Goal: Task Accomplishment & Management: Complete application form

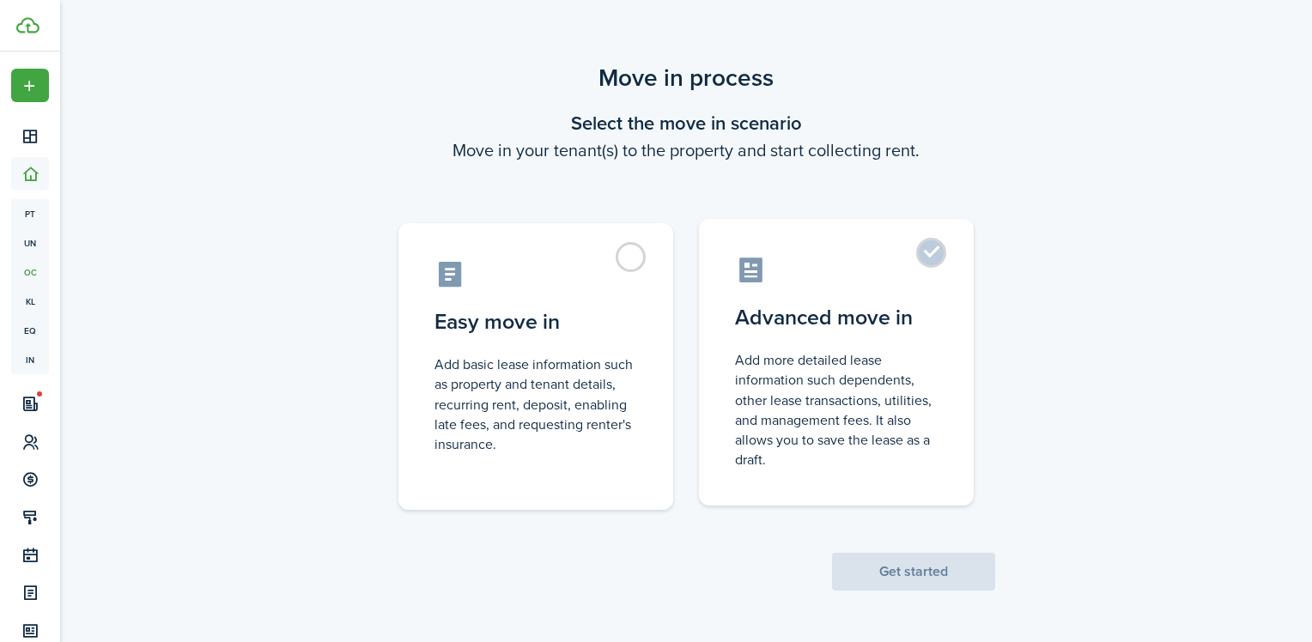
click at [943, 246] on label "Advanced move in Add more detailed lease information such dependents, other lea…" at bounding box center [836, 362] width 275 height 287
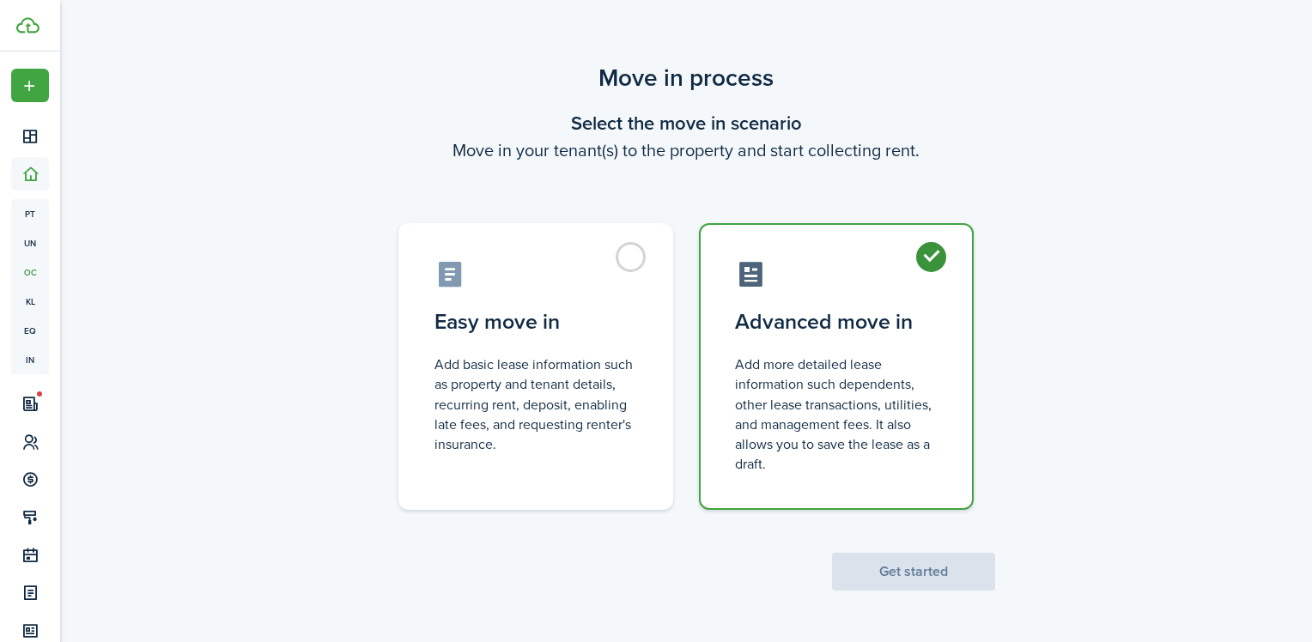
radio input "true"
click at [893, 561] on button "Get started" at bounding box center [913, 572] width 163 height 38
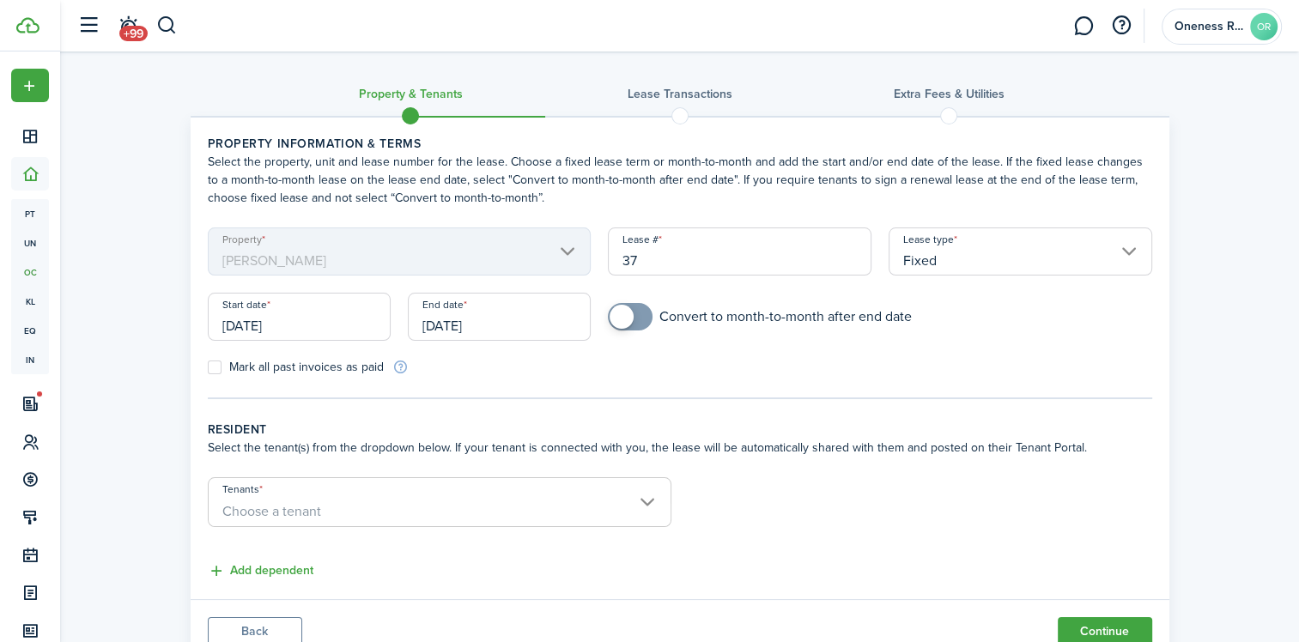
click at [341, 322] on input "[DATE]" at bounding box center [299, 317] width 183 height 48
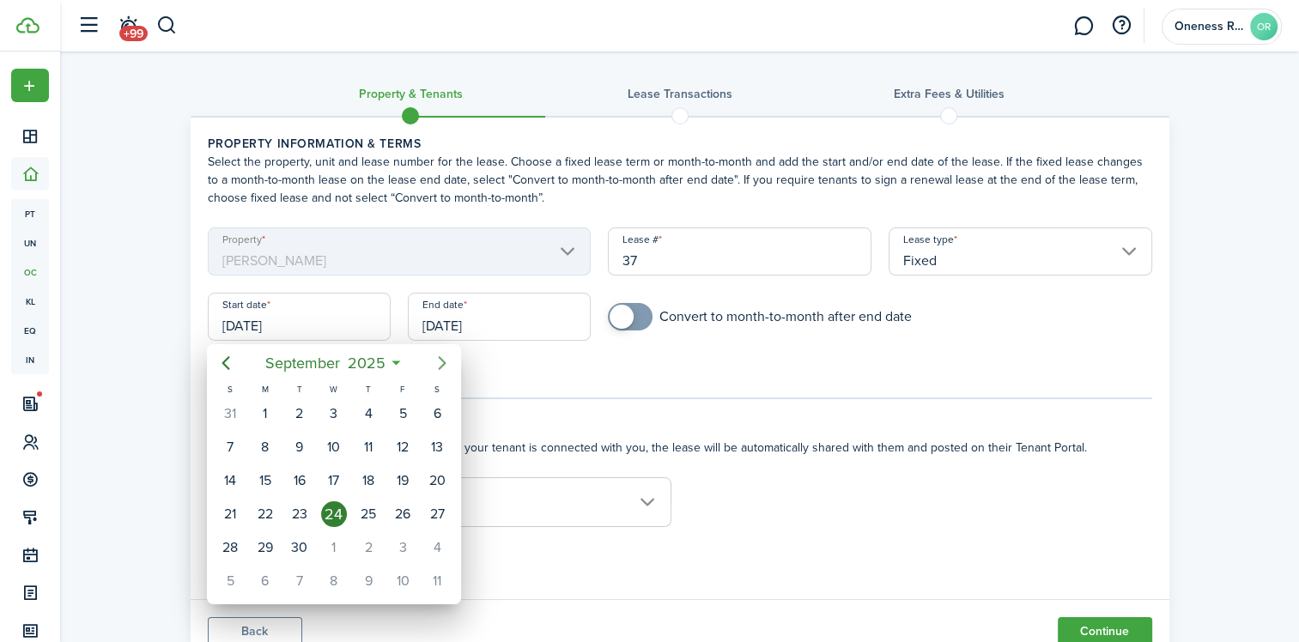
click at [443, 362] on icon "Next page" at bounding box center [442, 363] width 21 height 21
click at [439, 535] on div "1" at bounding box center [437, 548] width 26 height 26
type input "[DATE]"
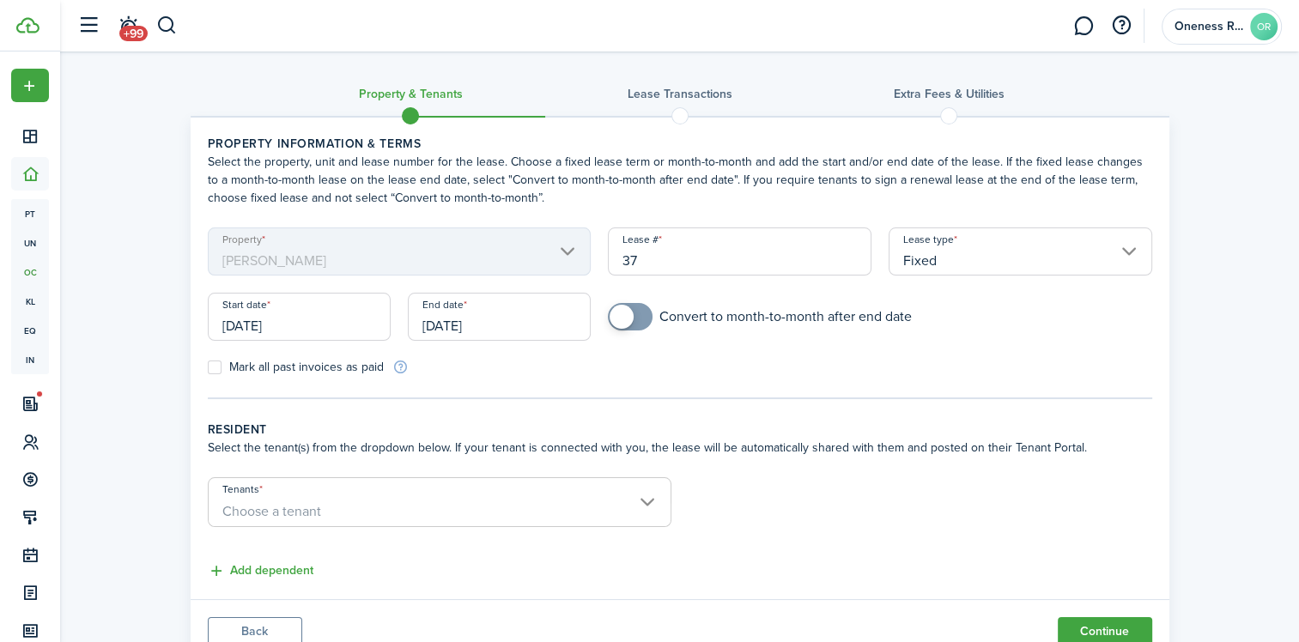
click at [520, 319] on input "[DATE]" at bounding box center [499, 317] width 183 height 48
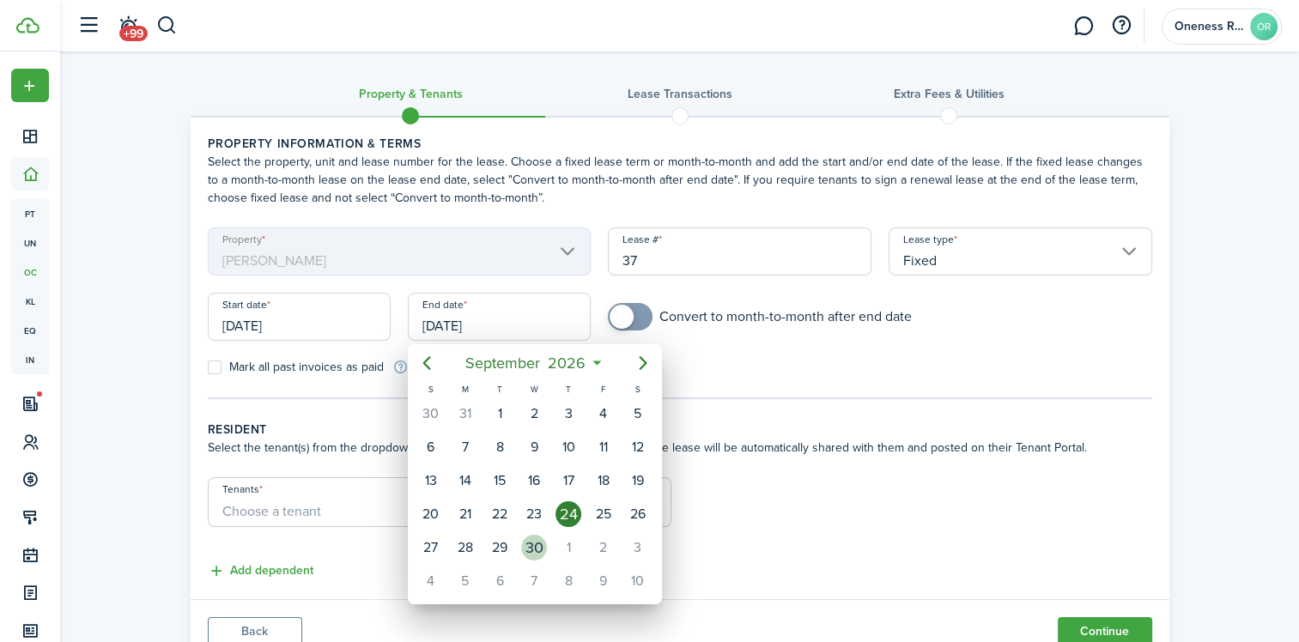
click at [534, 541] on div "30" at bounding box center [534, 548] width 26 height 26
type input "[DATE]"
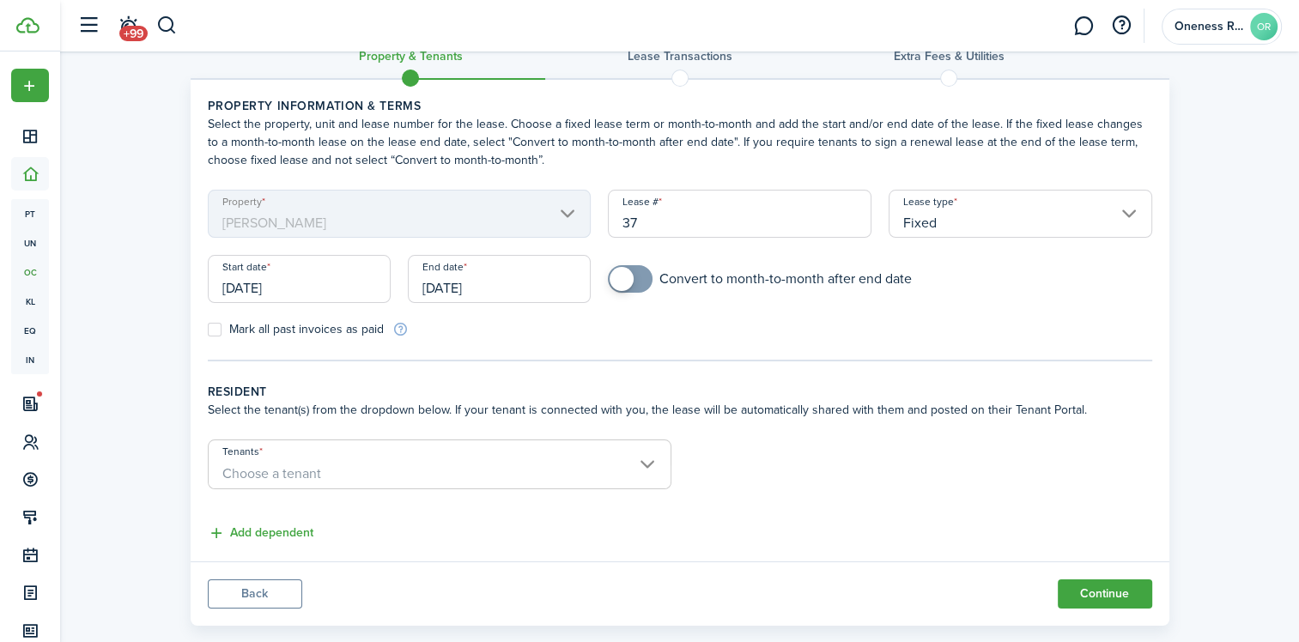
scroll to position [67, 0]
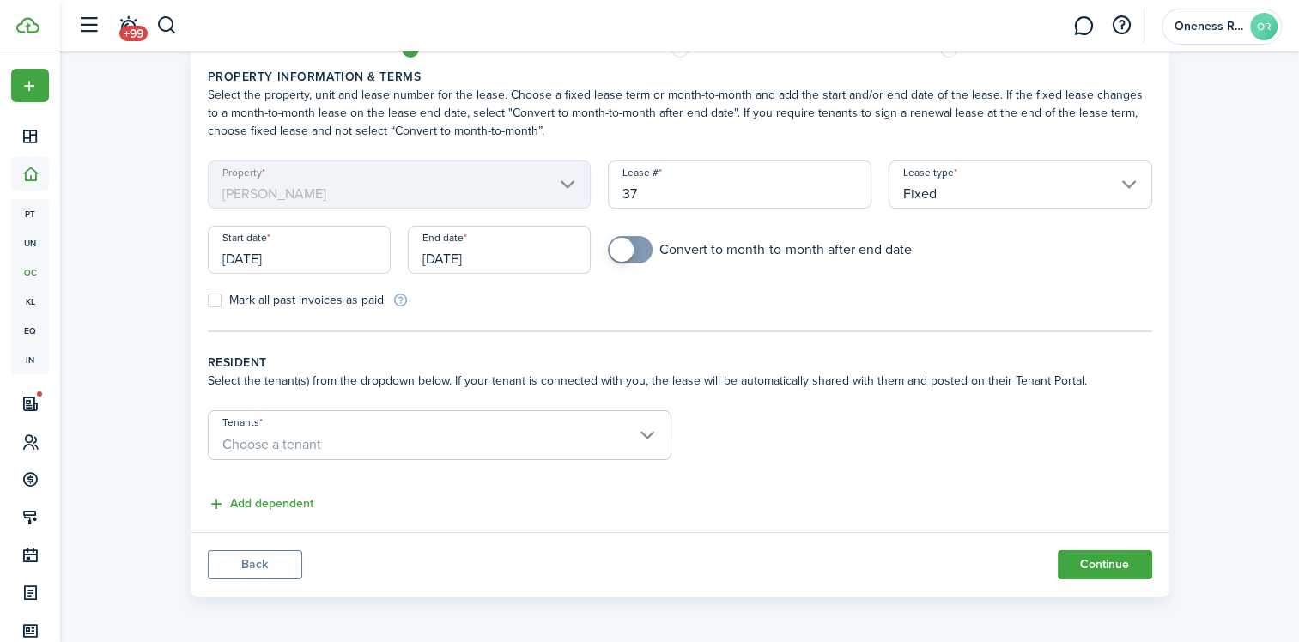
click at [646, 427] on input "Tenants" at bounding box center [440, 421] width 462 height 21
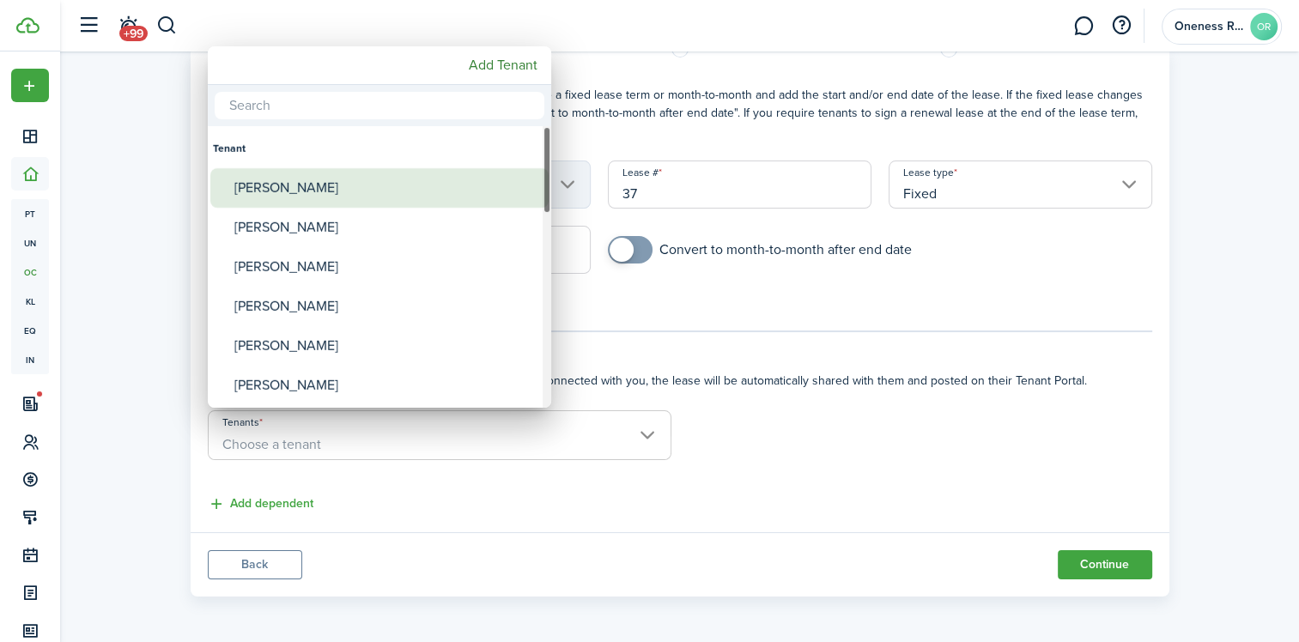
click at [457, 201] on div "[PERSON_NAME]" at bounding box center [386, 187] width 304 height 39
type input "[PERSON_NAME]"
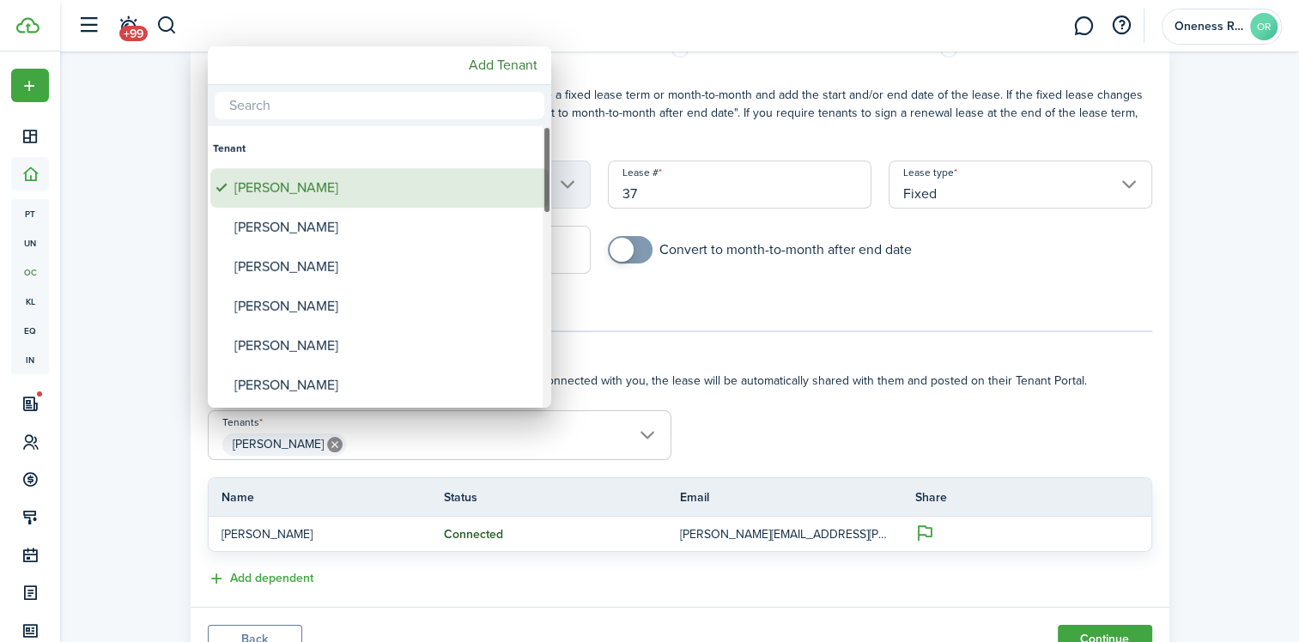
click at [413, 186] on div "[PERSON_NAME]" at bounding box center [386, 187] width 304 height 39
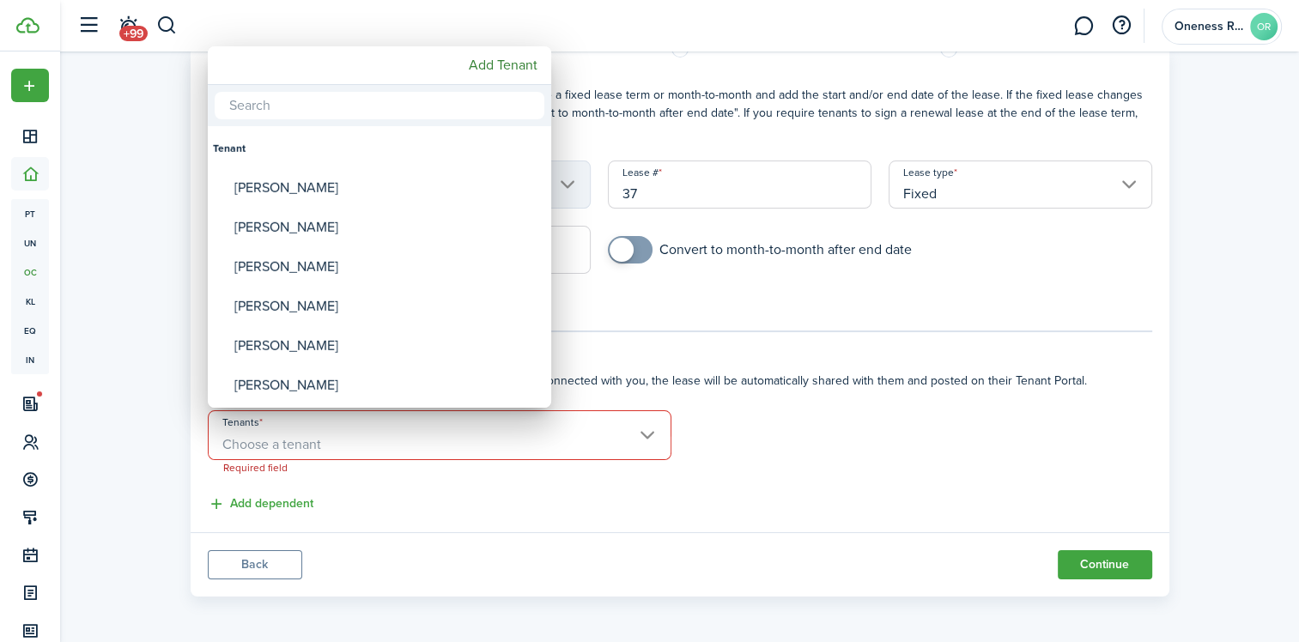
click at [800, 470] on div at bounding box center [649, 321] width 1573 height 917
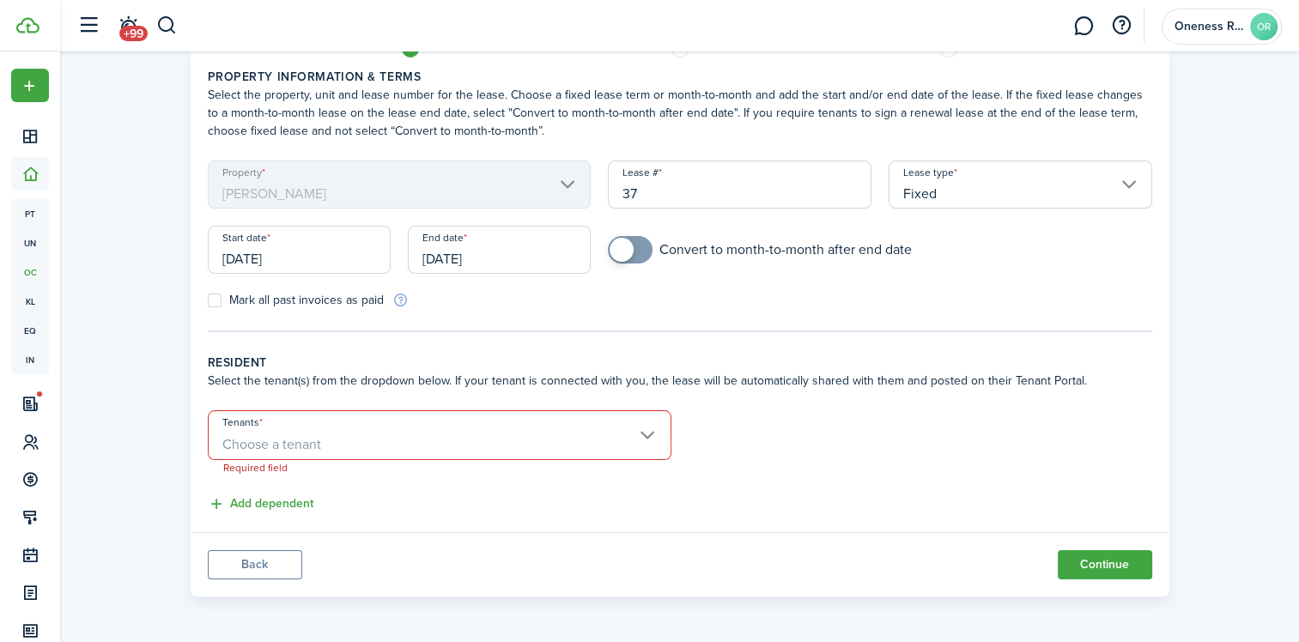
click at [646, 427] on input "Tenants" at bounding box center [440, 421] width 462 height 21
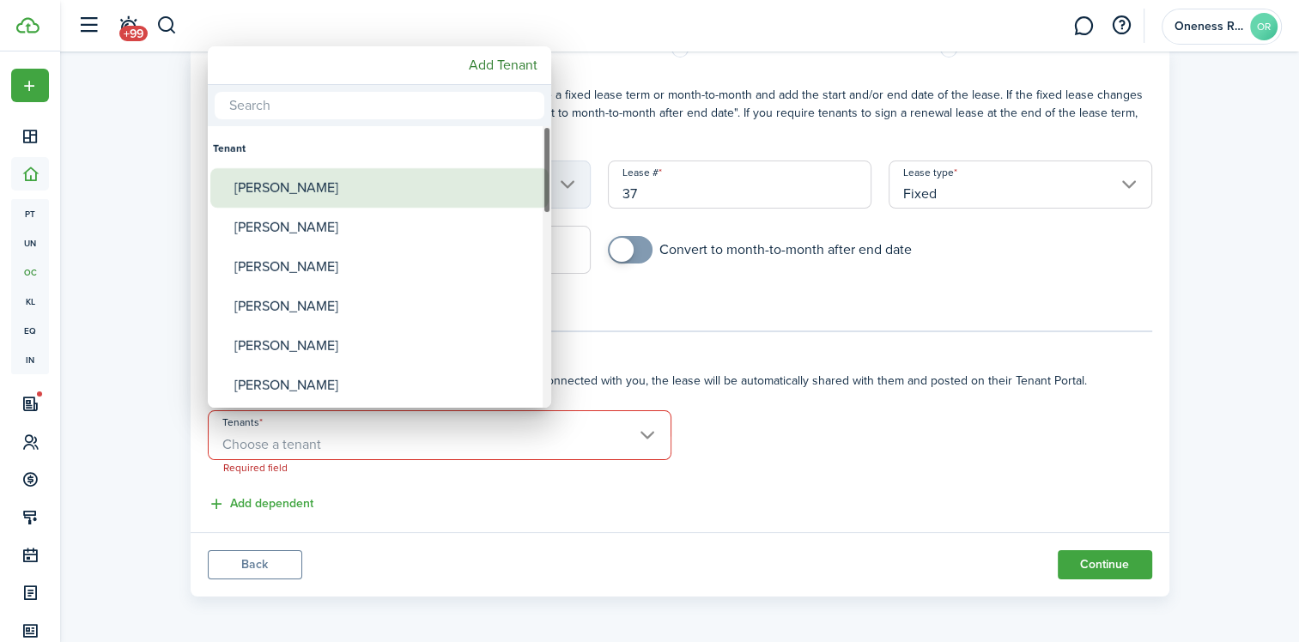
click at [326, 183] on div "[PERSON_NAME]" at bounding box center [386, 187] width 304 height 39
type input "[PERSON_NAME]"
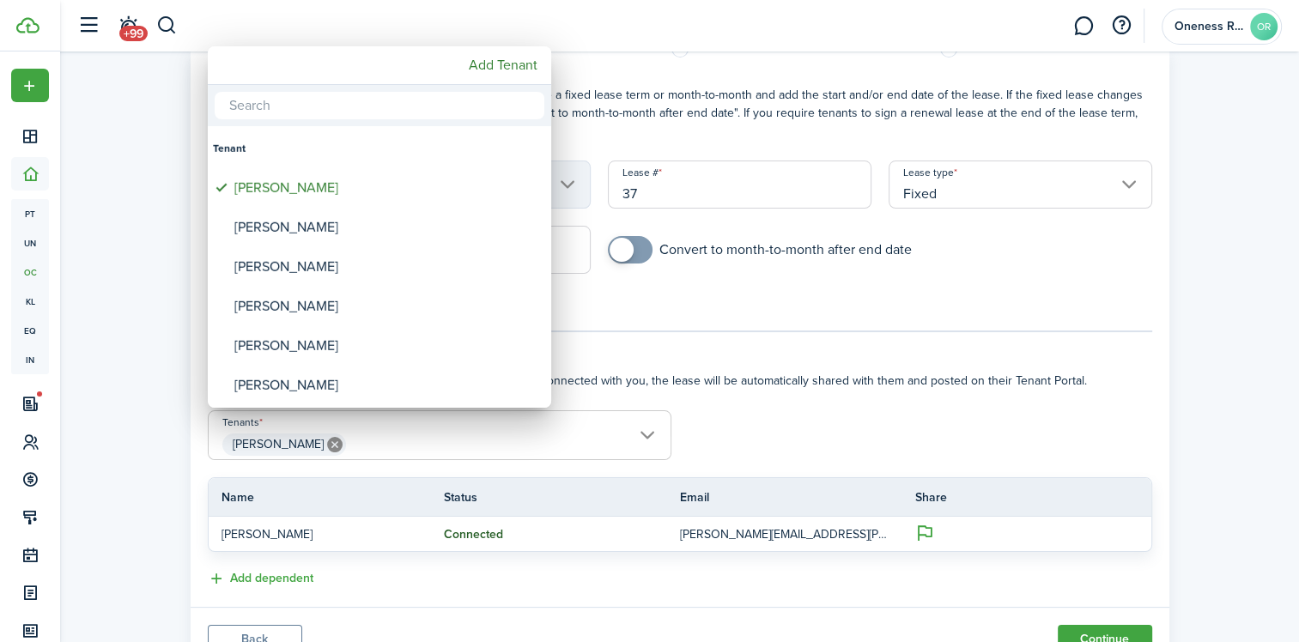
click at [1082, 632] on div at bounding box center [649, 321] width 1573 height 917
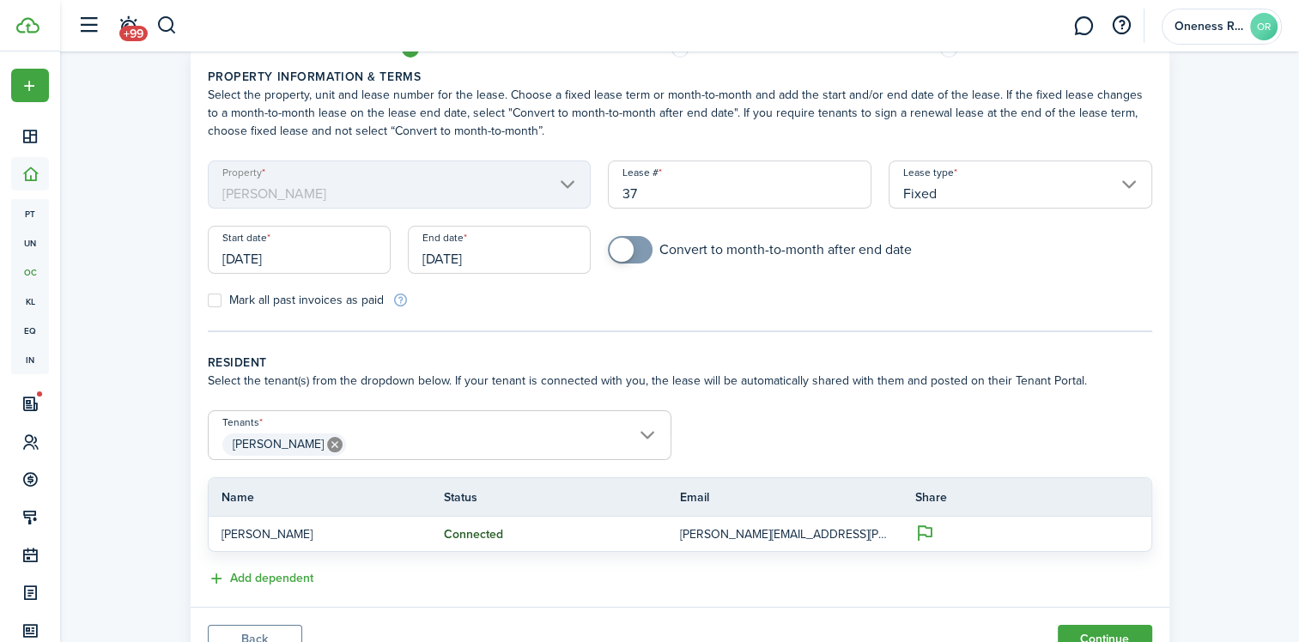
click at [498, 253] on input "[DATE]" at bounding box center [499, 250] width 183 height 48
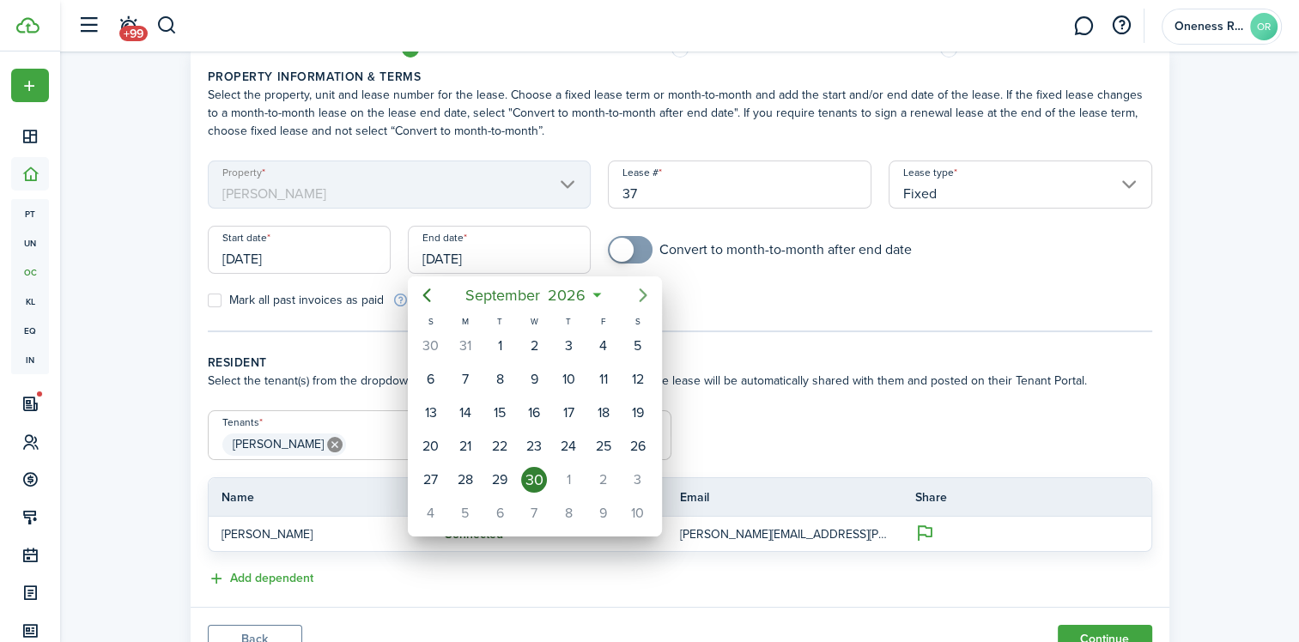
click at [645, 297] on icon "Next page" at bounding box center [643, 295] width 8 height 14
click at [639, 472] on div "31" at bounding box center [638, 480] width 26 height 26
type input "[DATE]"
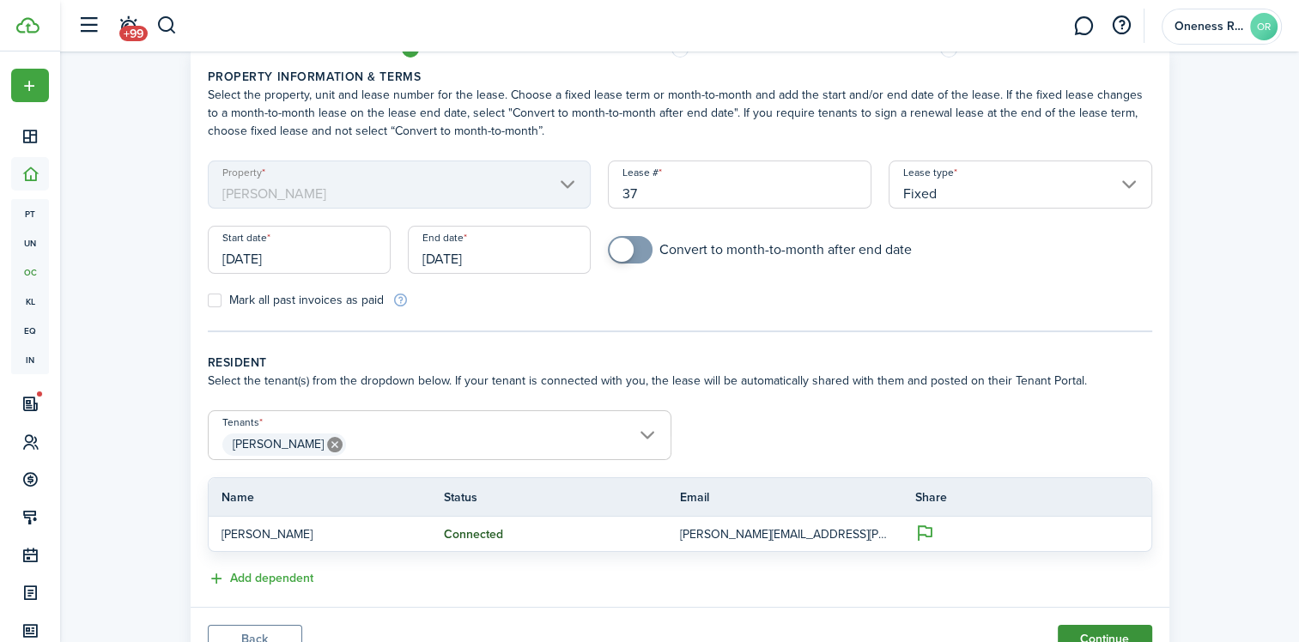
click at [1094, 632] on button "Continue" at bounding box center [1105, 639] width 94 height 29
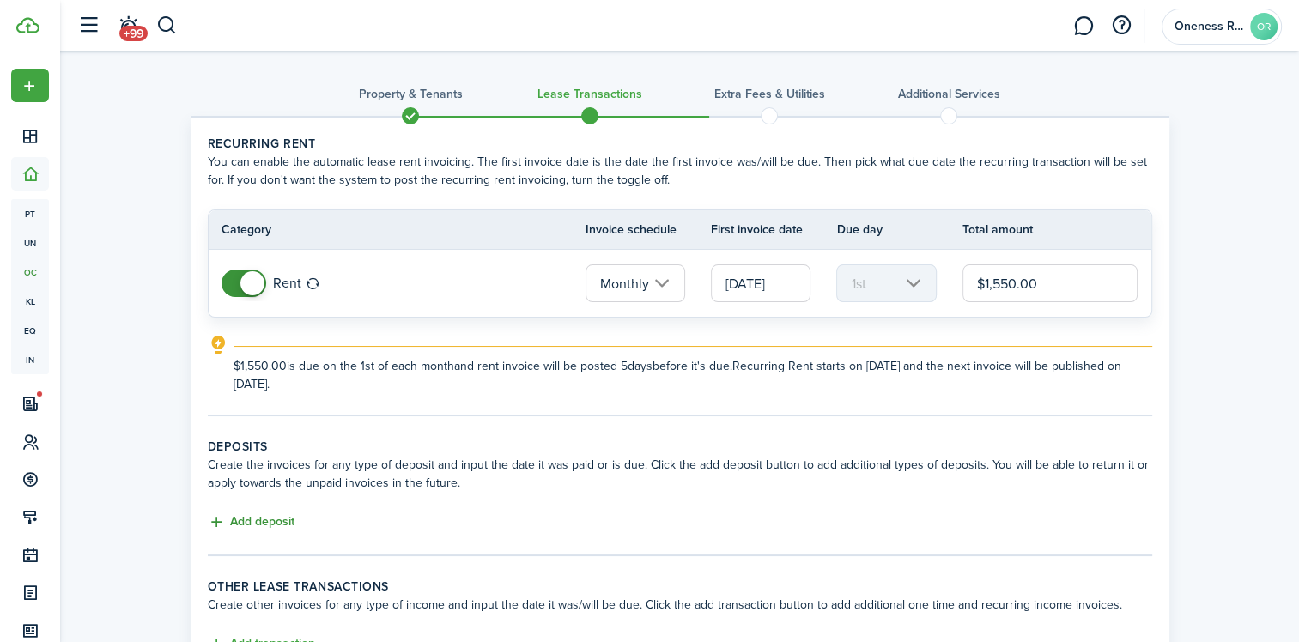
click at [215, 521] on button "Add deposit" at bounding box center [251, 522] width 87 height 20
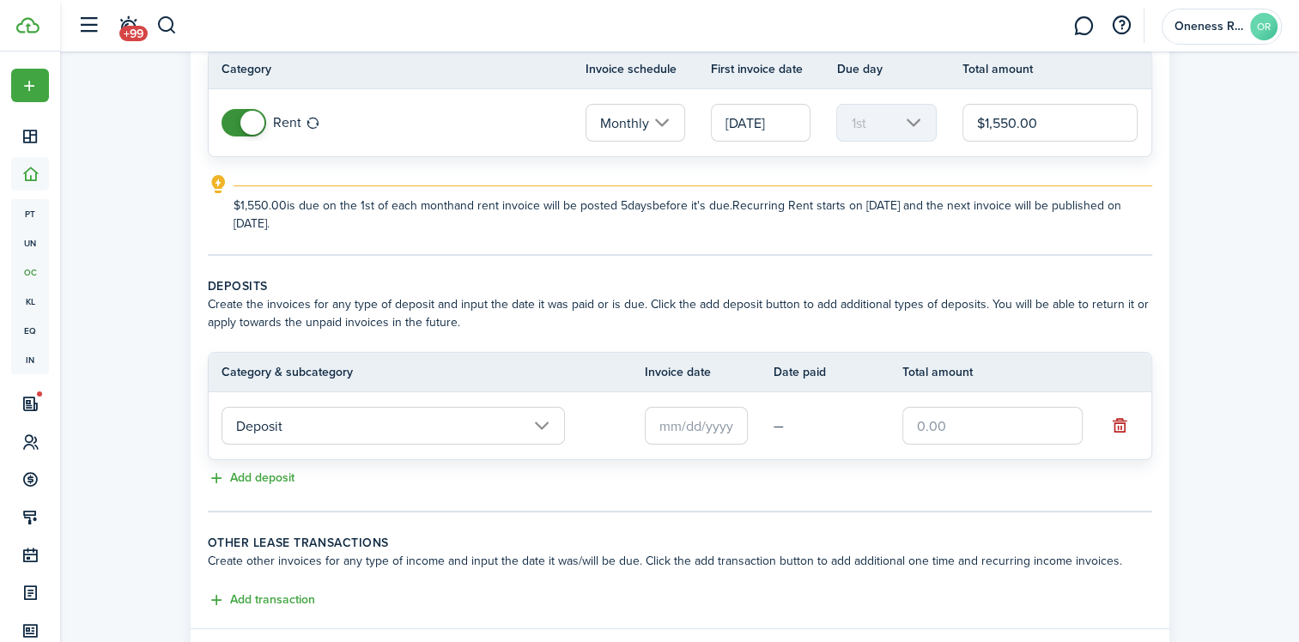
scroll to position [172, 0]
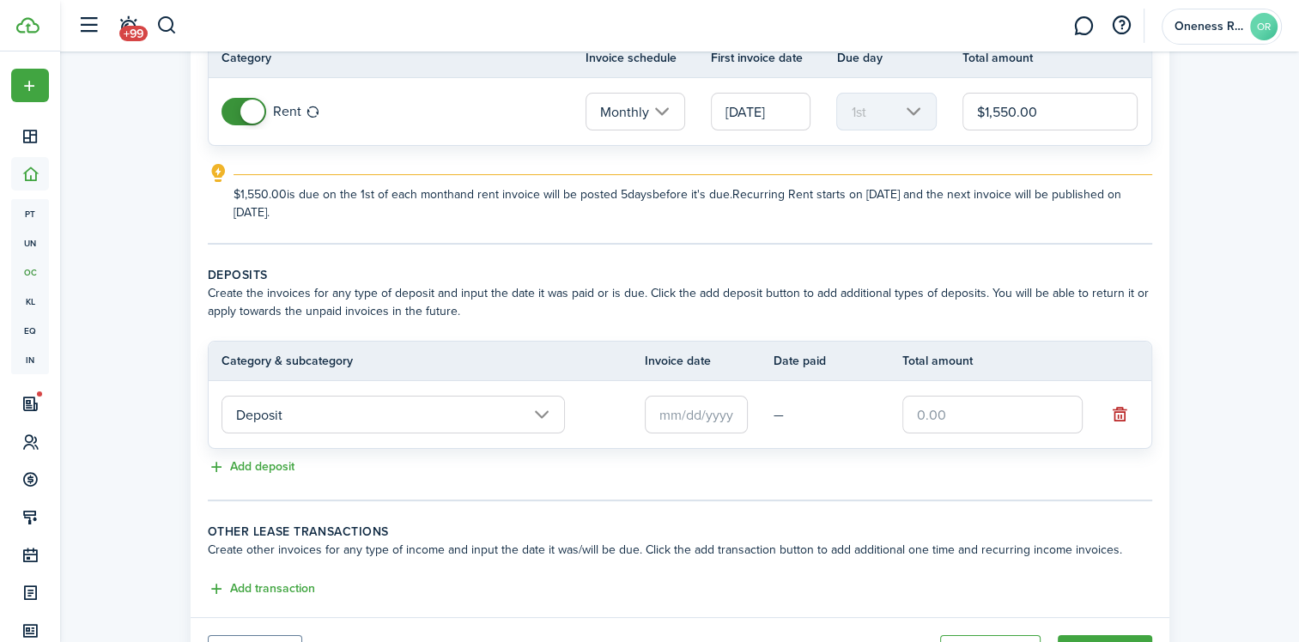
click at [656, 409] on input "text" at bounding box center [696, 415] width 103 height 38
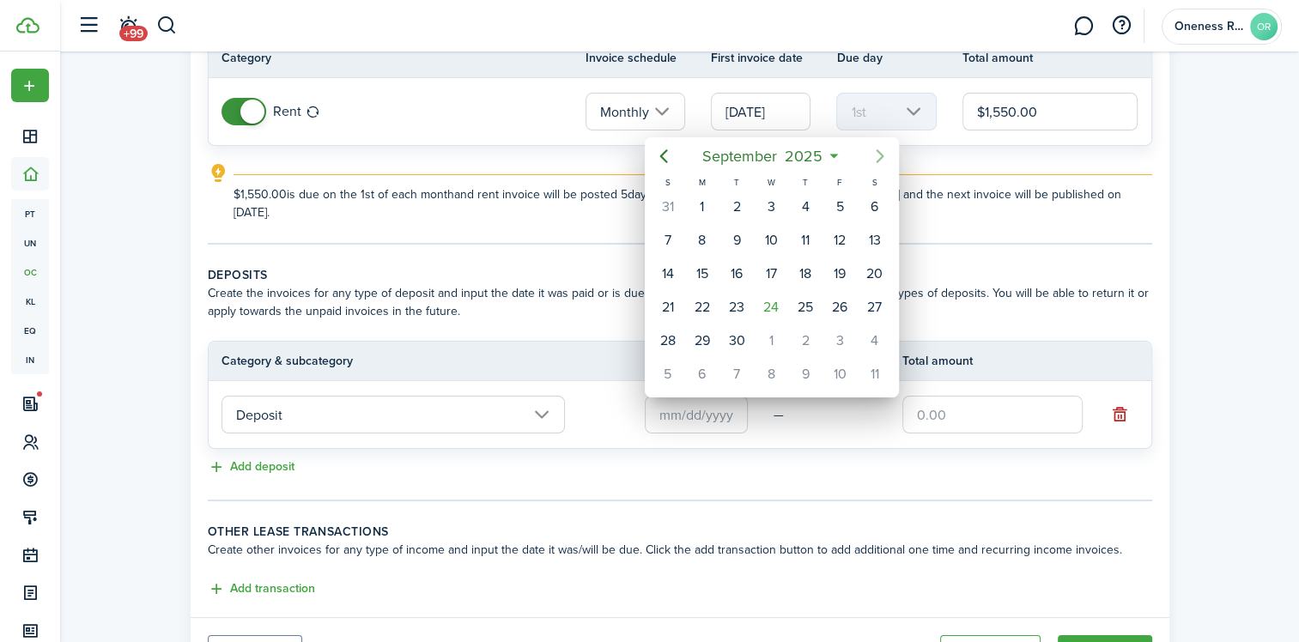
click at [882, 156] on icon "Next page" at bounding box center [880, 156] width 8 height 14
click at [812, 270] on div "16" at bounding box center [805, 274] width 26 height 26
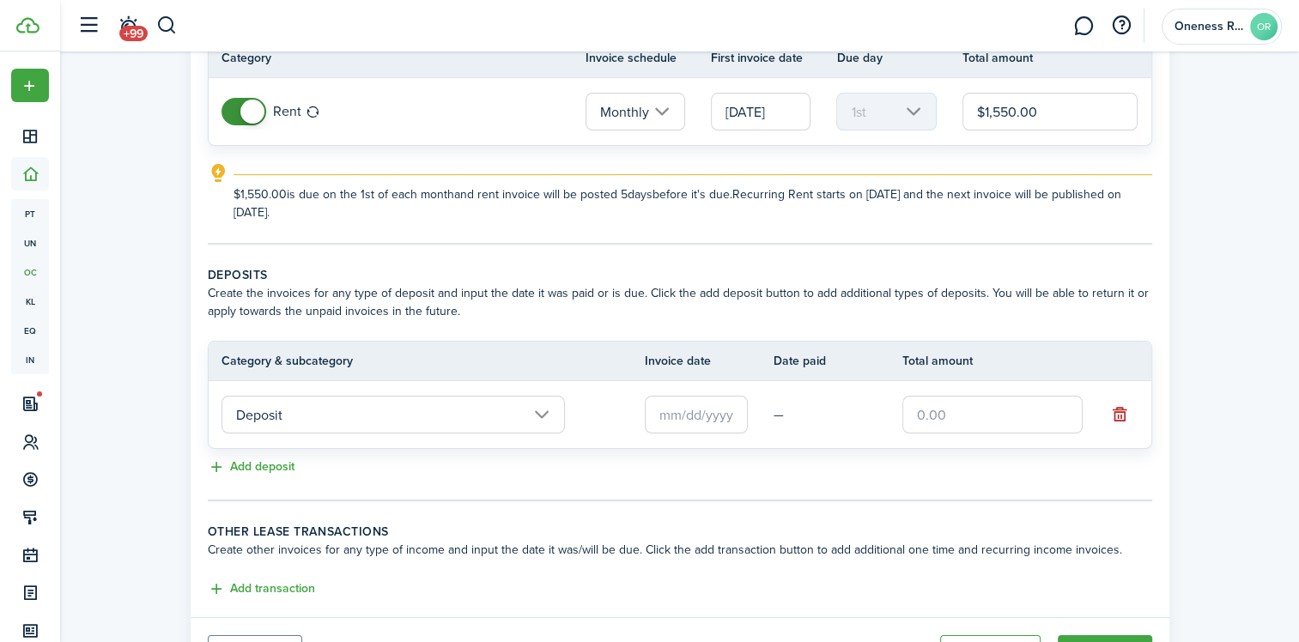
type input "[DATE]"
click at [918, 414] on input "text" at bounding box center [992, 415] width 180 height 38
type input "$1,350.00"
click at [219, 462] on button "Add deposit" at bounding box center [251, 468] width 87 height 20
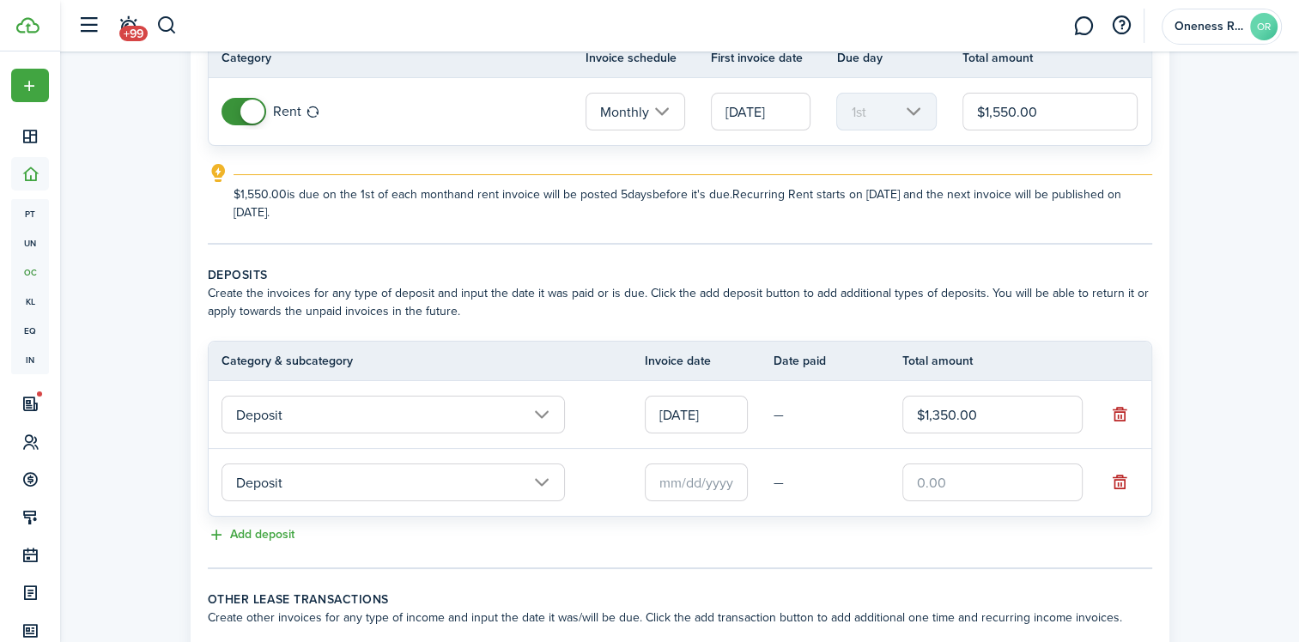
click at [546, 483] on input "Deposit" at bounding box center [392, 483] width 343 height 38
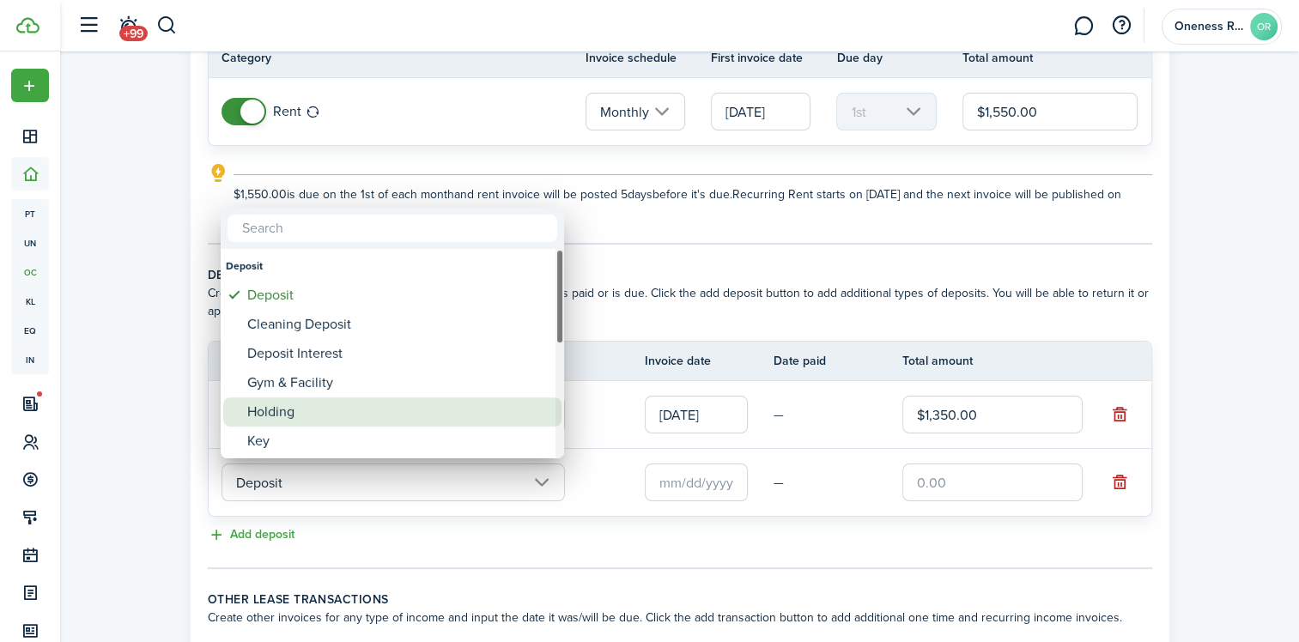
click at [361, 412] on div "Holding" at bounding box center [399, 411] width 304 height 29
type input "Deposit / Holding"
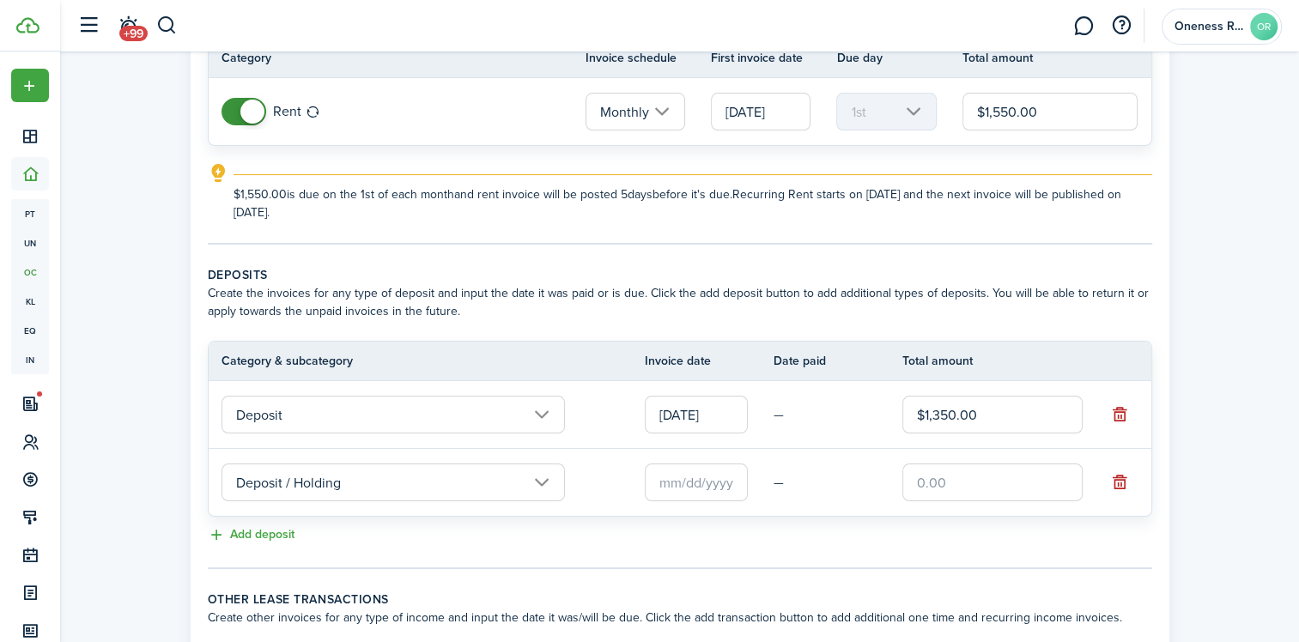
click at [694, 476] on input "text" at bounding box center [696, 483] width 103 height 38
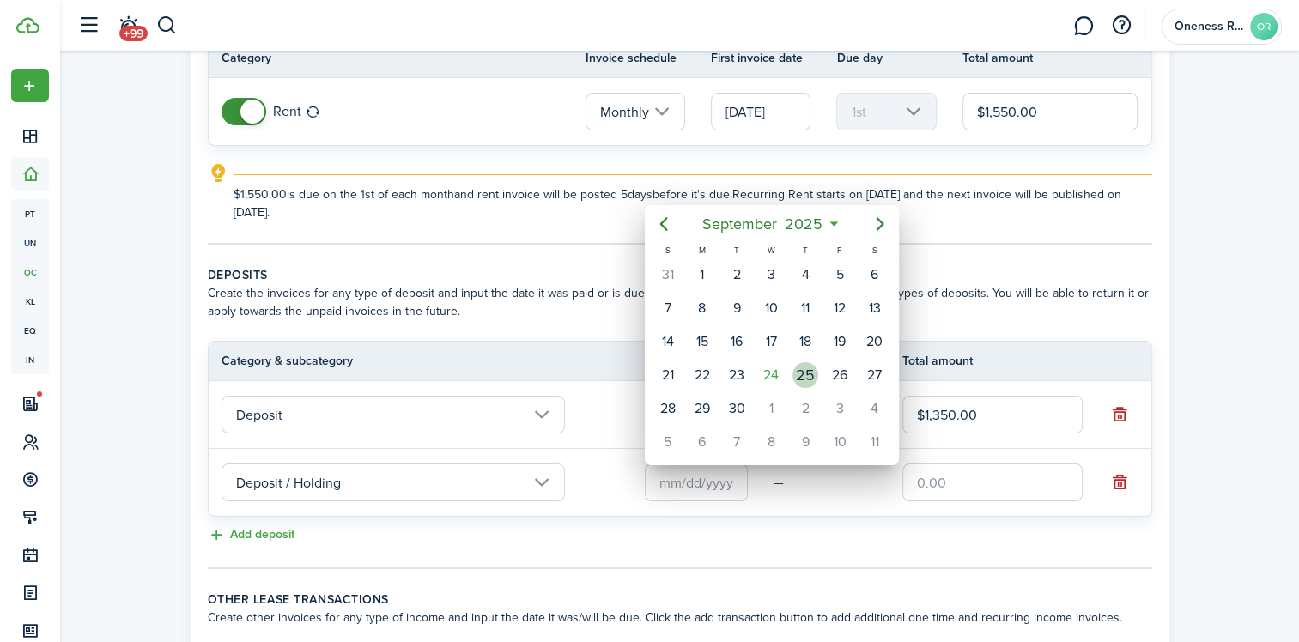
click at [809, 362] on div "25" at bounding box center [805, 375] width 26 height 26
type input "[DATE]"
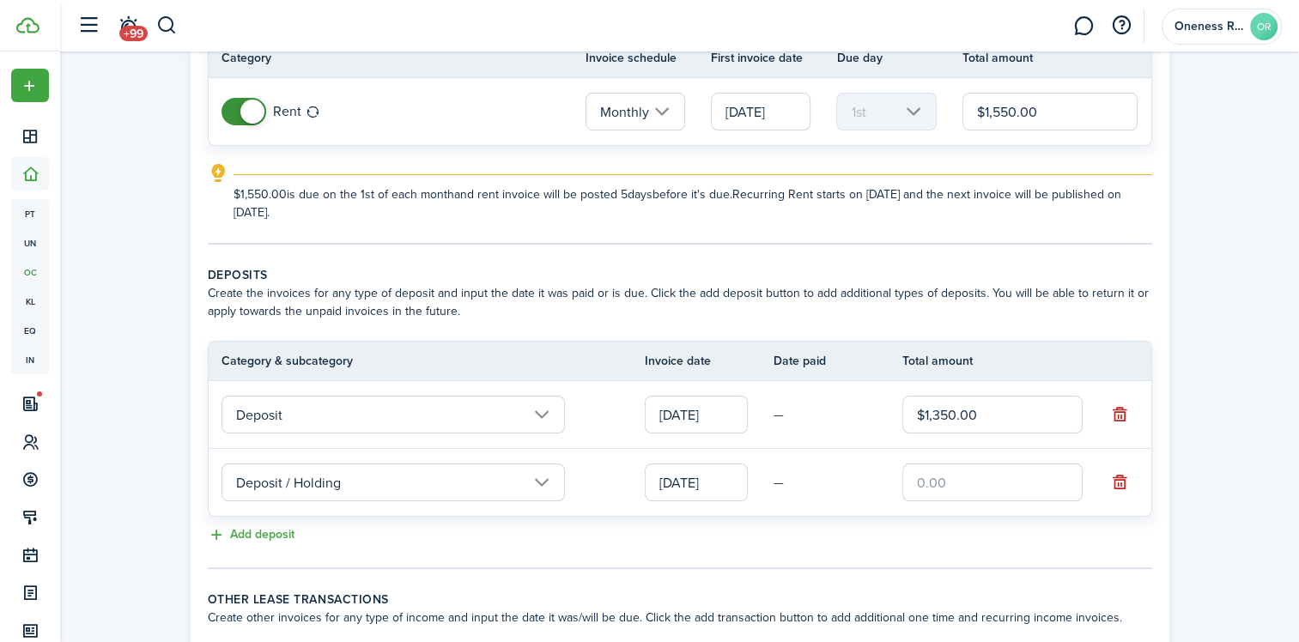
click at [940, 488] on input "text" at bounding box center [992, 483] width 180 height 38
type input "$500.00"
click at [937, 413] on input "$1,350.00" at bounding box center [992, 415] width 180 height 38
click at [216, 532] on button "Add deposit" at bounding box center [251, 535] width 87 height 20
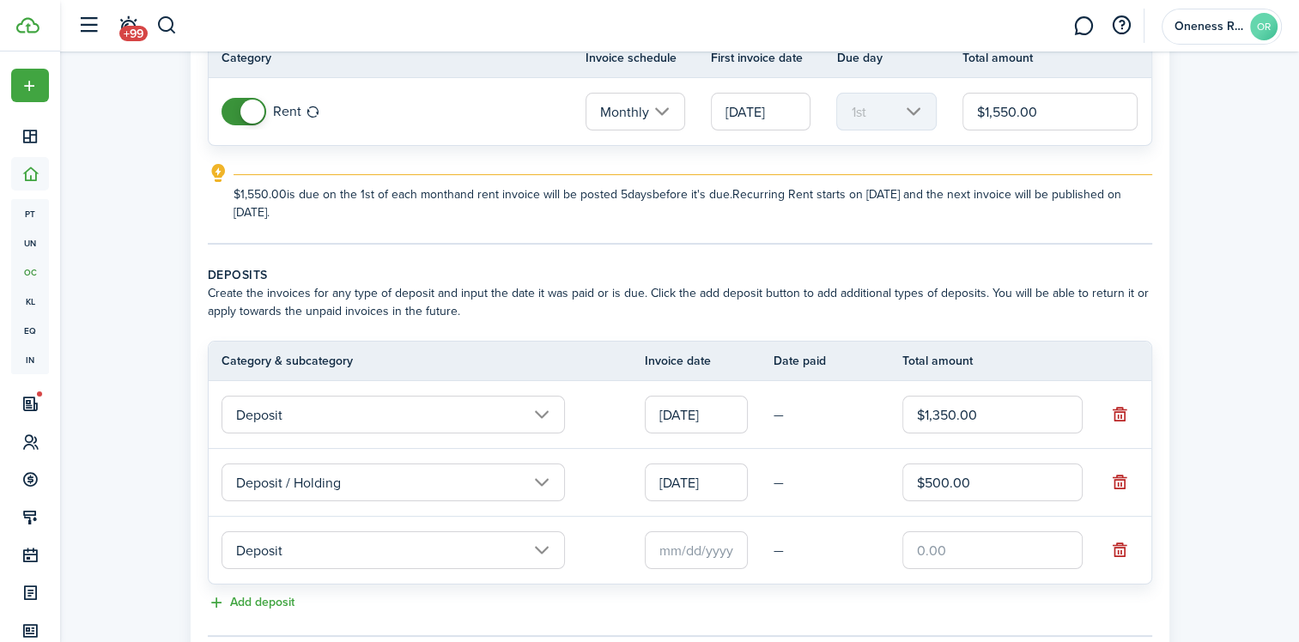
click at [537, 539] on input "Deposit" at bounding box center [392, 550] width 343 height 38
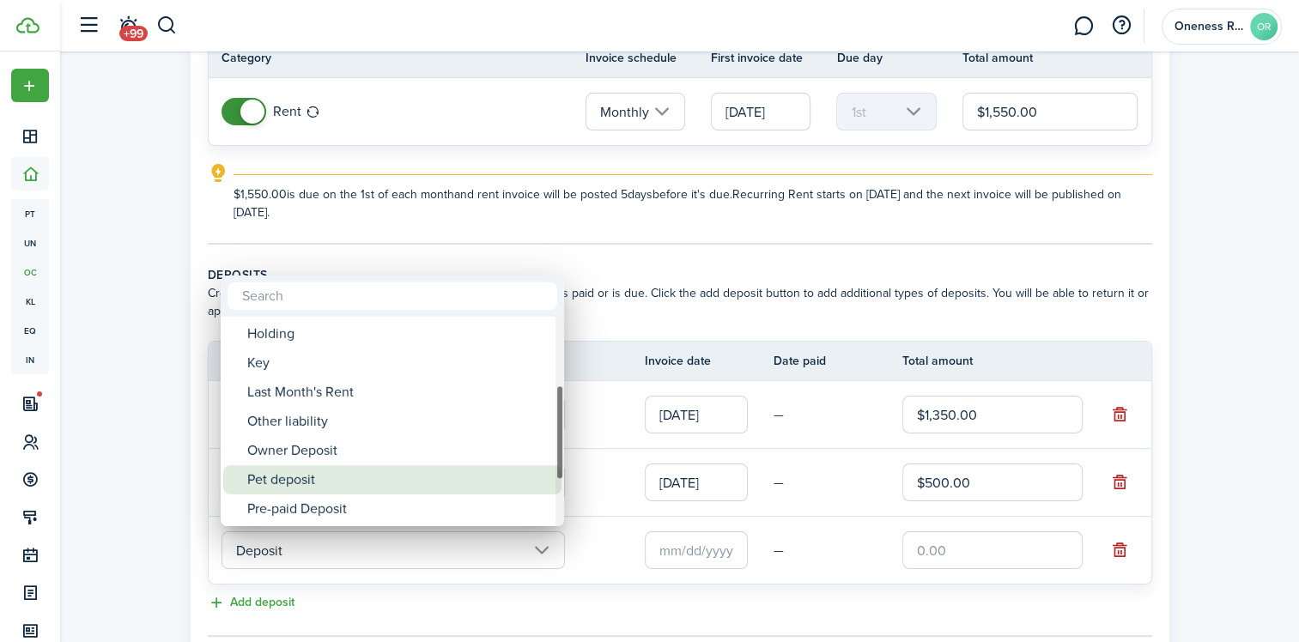
click at [414, 469] on div "Pet deposit" at bounding box center [399, 479] width 304 height 29
type input "Deposit / Pet deposit"
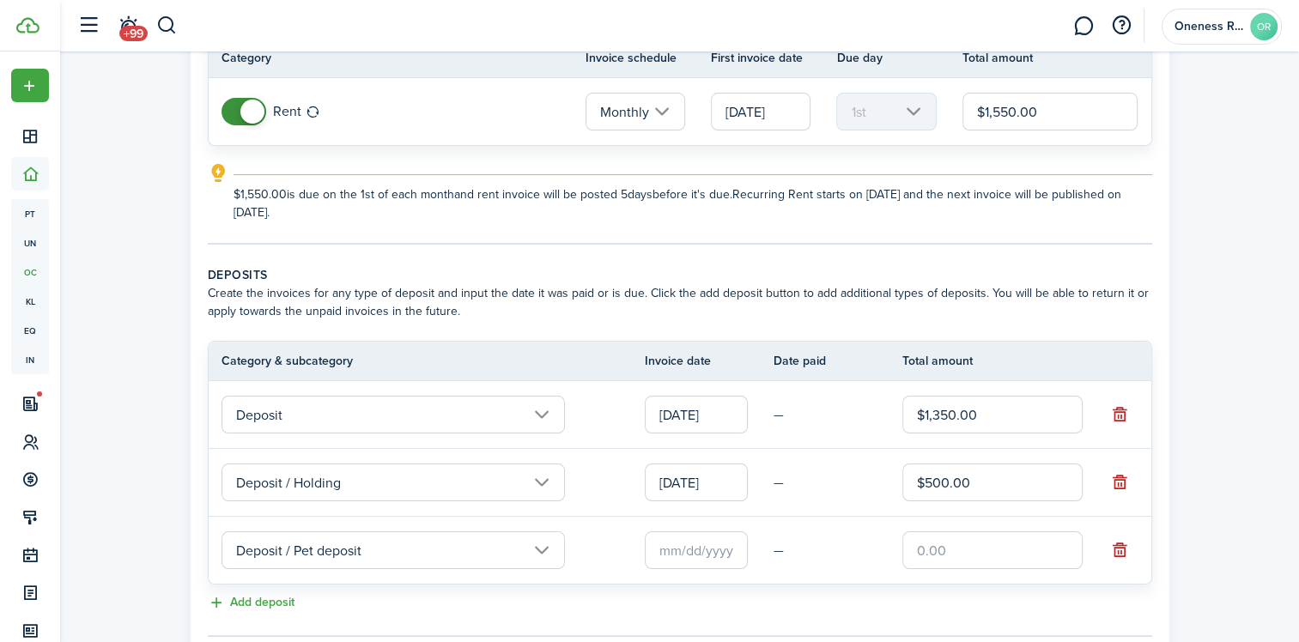
click at [657, 539] on input "text" at bounding box center [696, 550] width 103 height 38
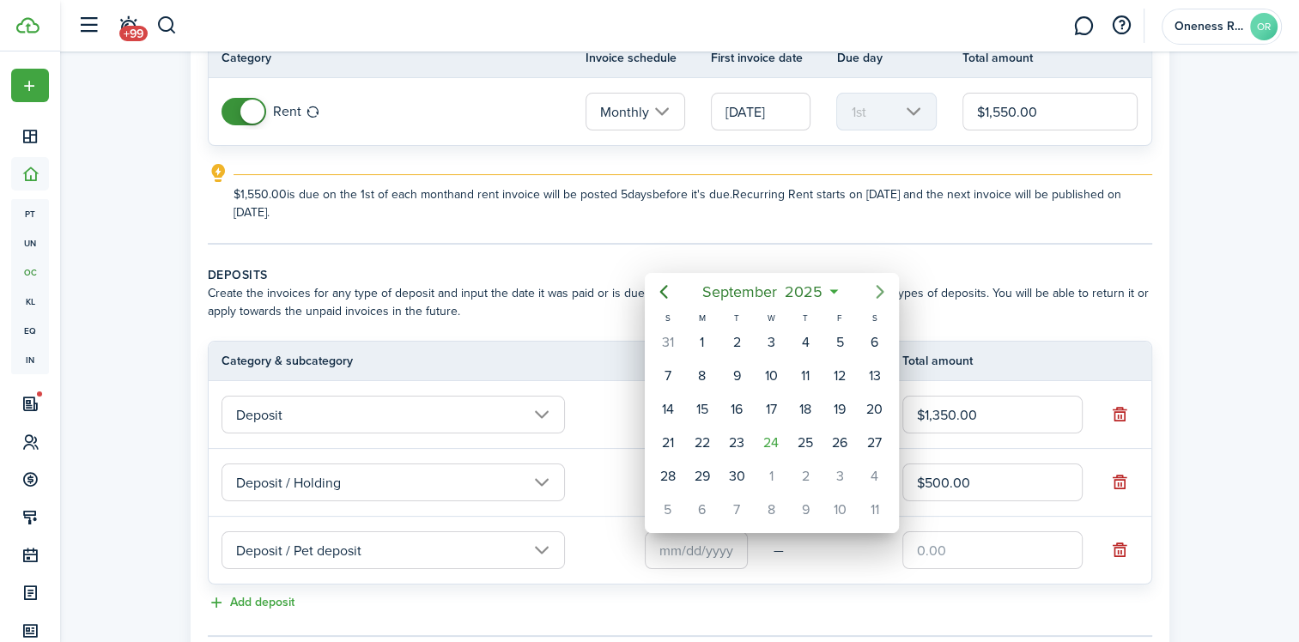
click at [882, 286] on icon "Next page" at bounding box center [880, 292] width 21 height 21
click at [807, 410] on div "16" at bounding box center [805, 410] width 26 height 26
type input "[DATE]"
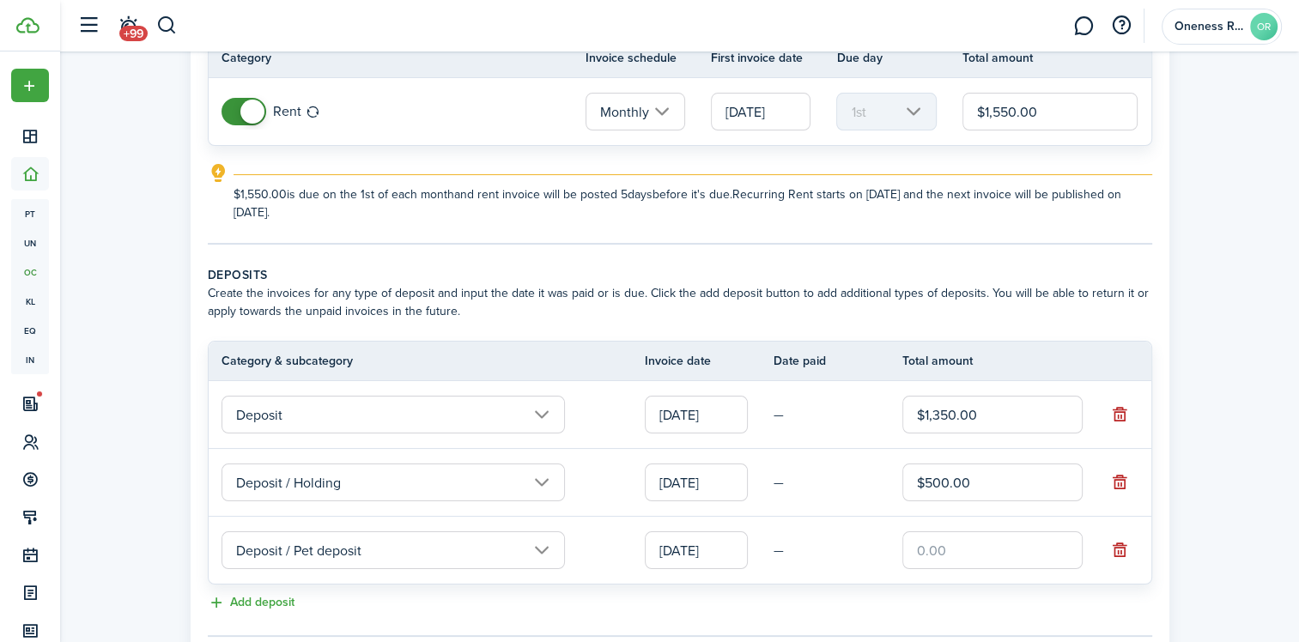
click at [922, 536] on input "text" at bounding box center [992, 550] width 180 height 38
type input "$300.00"
click at [939, 414] on input "$1,350.00" at bounding box center [992, 415] width 180 height 38
type input "$1,050.00"
click at [1045, 561] on input "$300.00" at bounding box center [992, 550] width 180 height 38
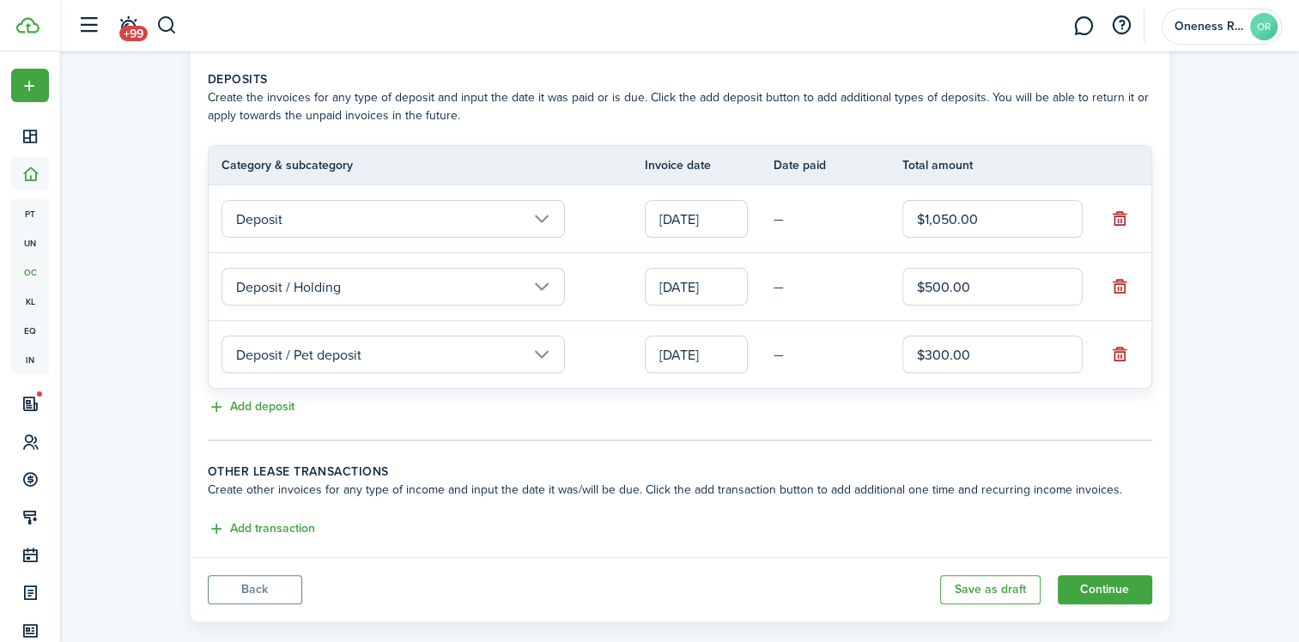
scroll to position [390, 0]
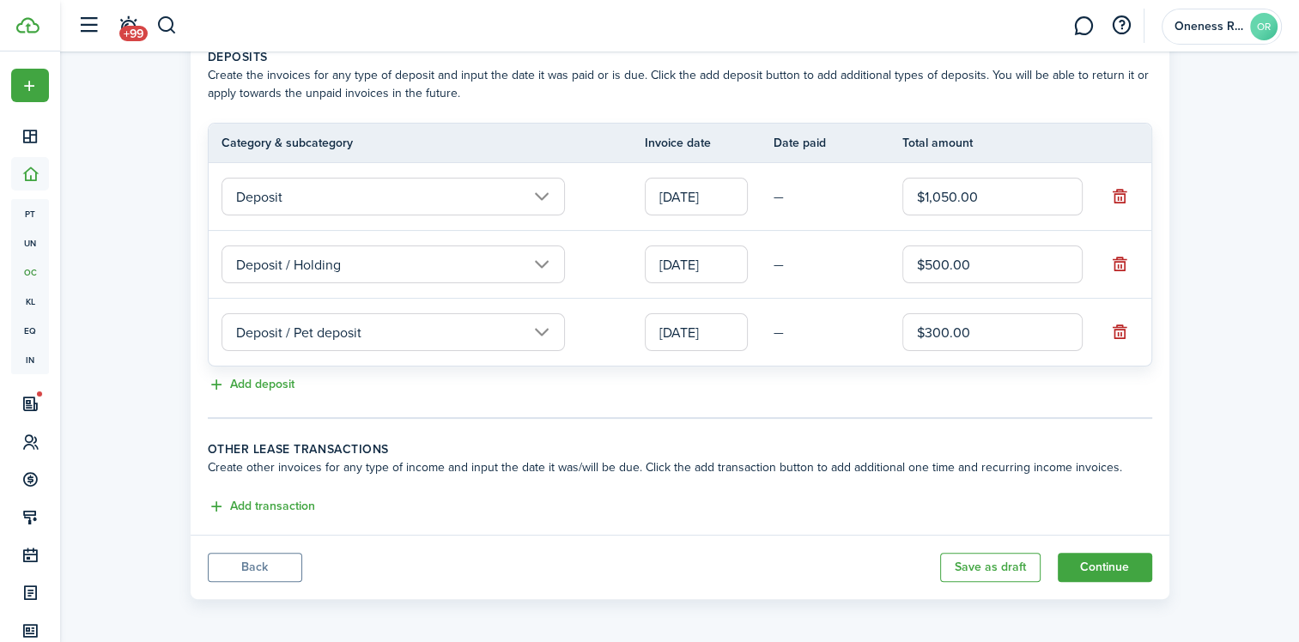
click at [656, 201] on input "[DATE]" at bounding box center [696, 197] width 103 height 38
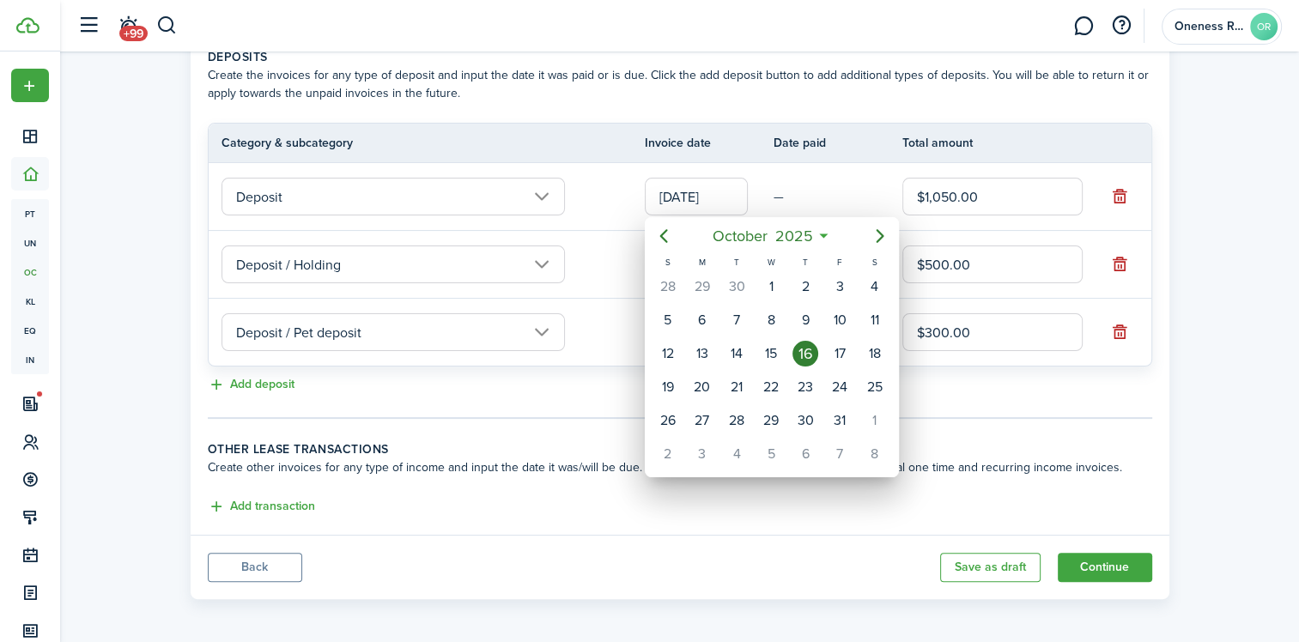
click at [807, 348] on div "16" at bounding box center [805, 354] width 26 height 26
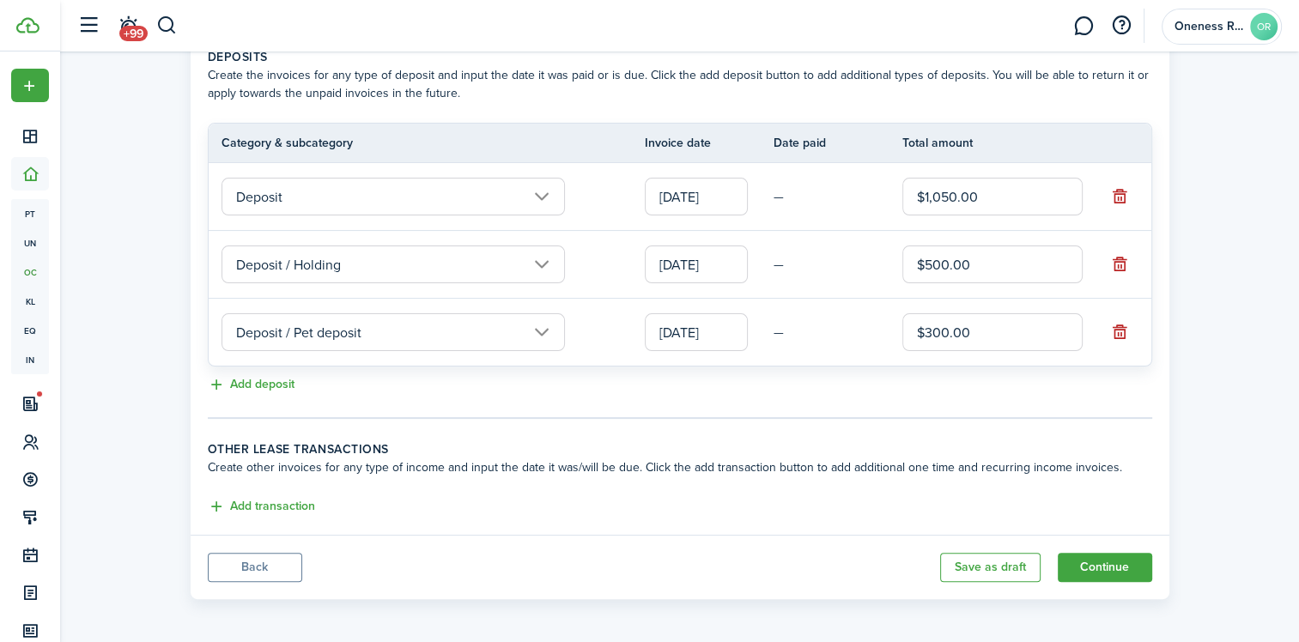
click at [722, 263] on input "[DATE]" at bounding box center [696, 264] width 103 height 38
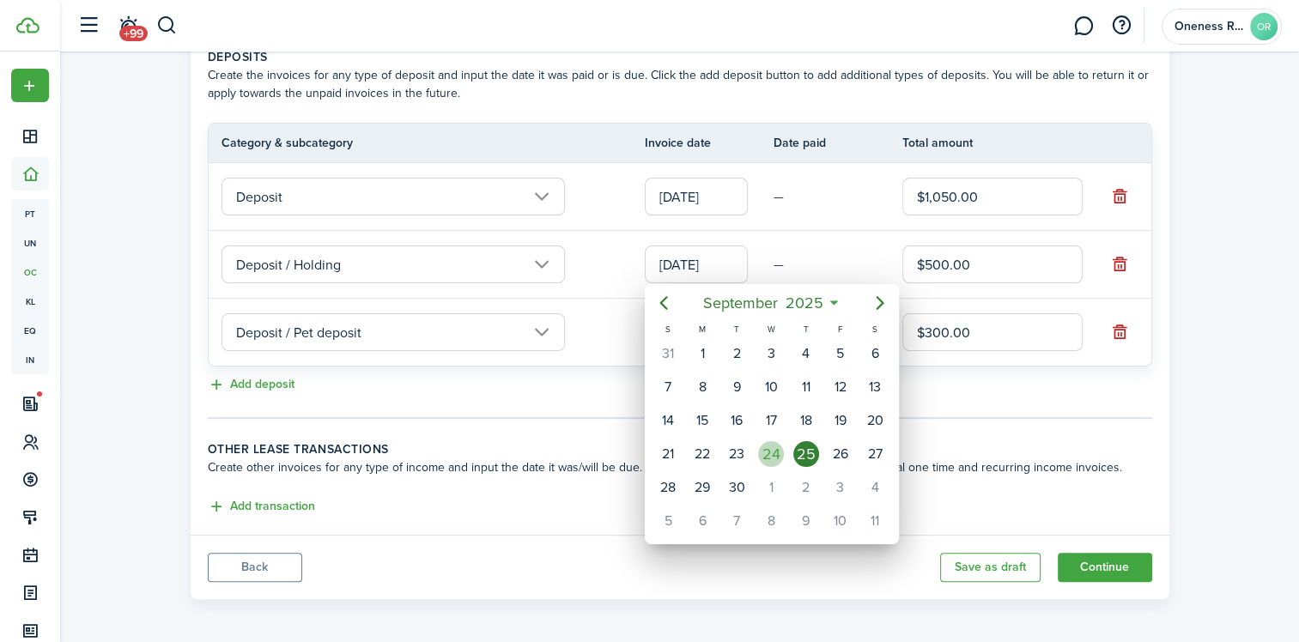
click at [759, 454] on div "24" at bounding box center [771, 454] width 26 height 26
type input "[DATE]"
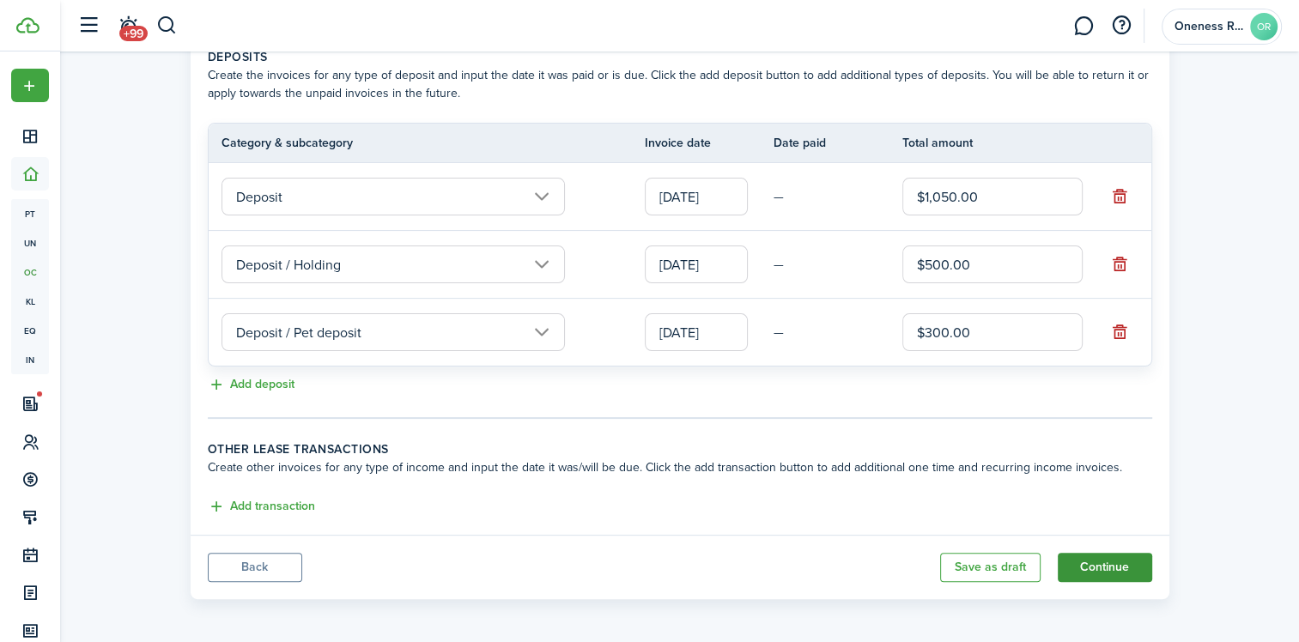
click at [1113, 568] on button "Continue" at bounding box center [1105, 567] width 94 height 29
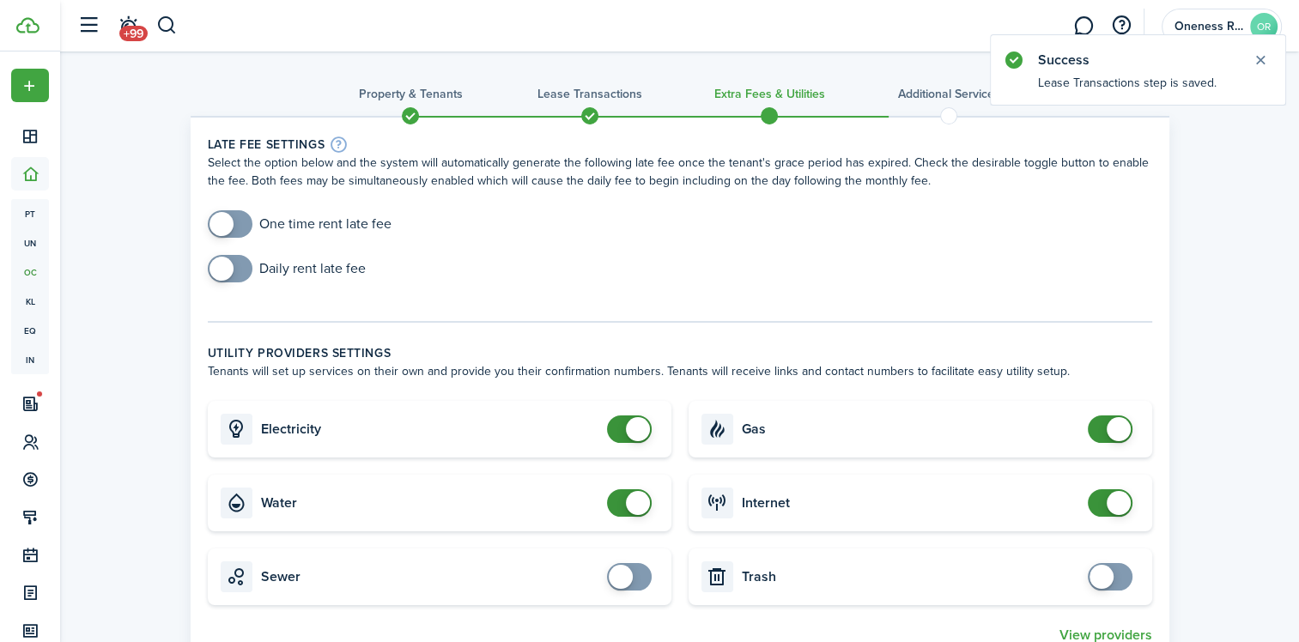
checkbox input "true"
click at [220, 222] on span at bounding box center [221, 224] width 24 height 24
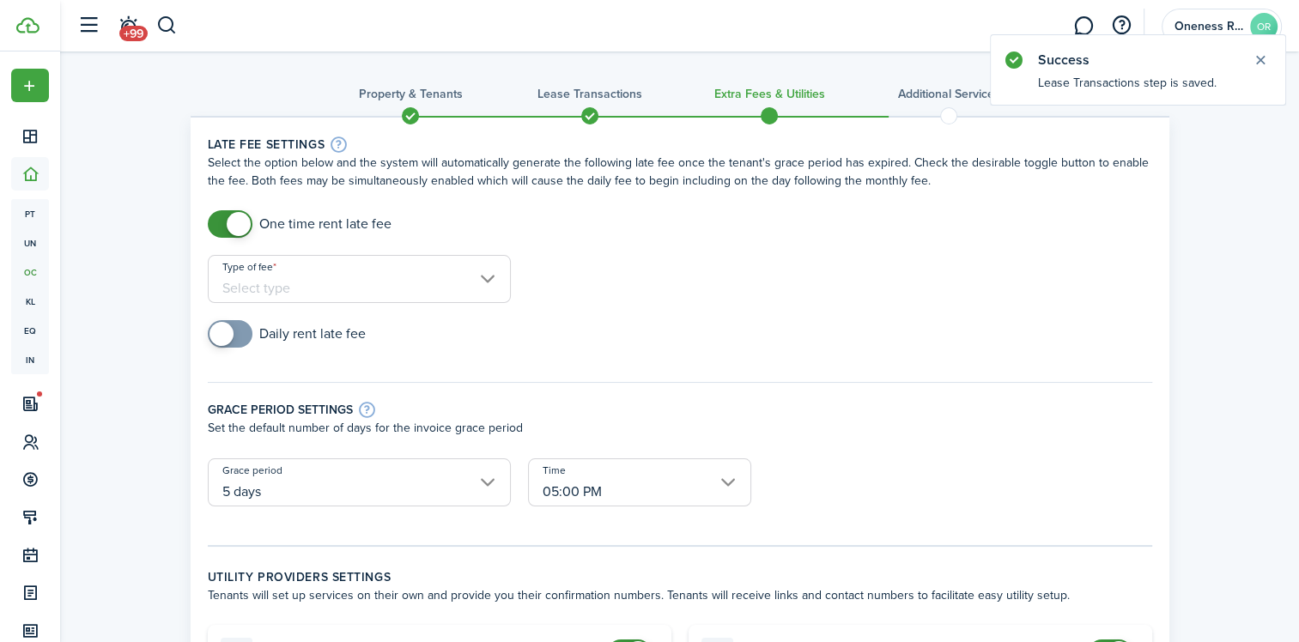
click at [481, 273] on input "Type of fee" at bounding box center [359, 279] width 303 height 48
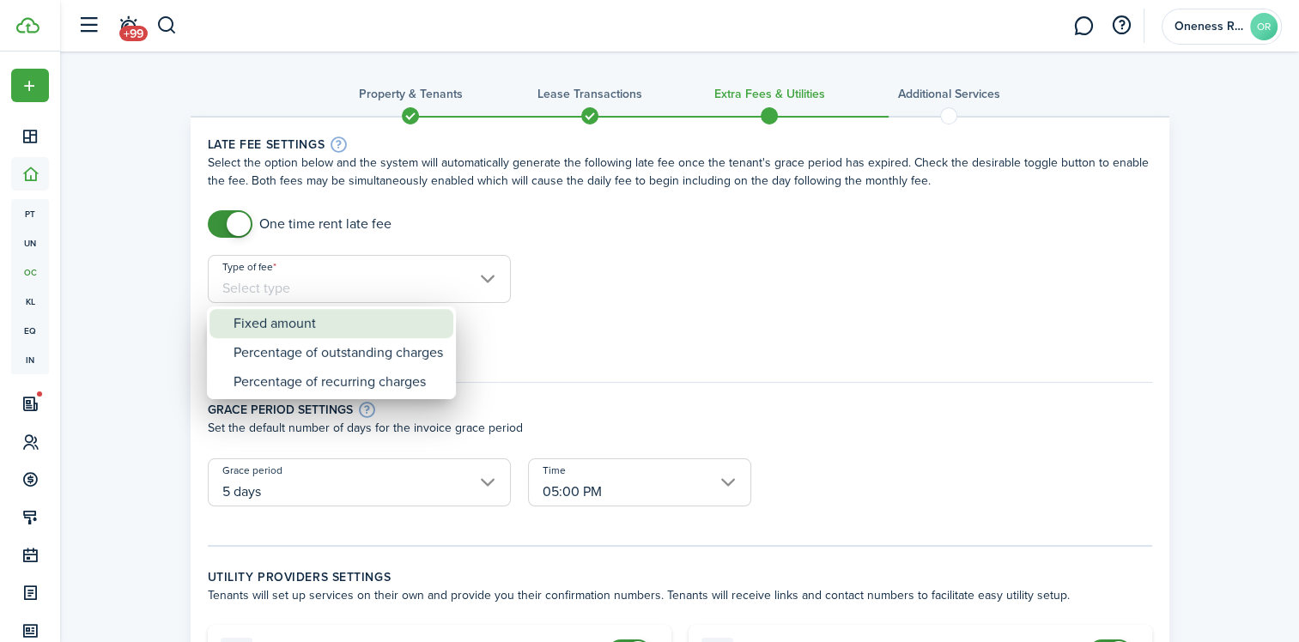
click at [324, 333] on div "Fixed amount" at bounding box center [337, 323] width 209 height 29
type input "Fixed amount"
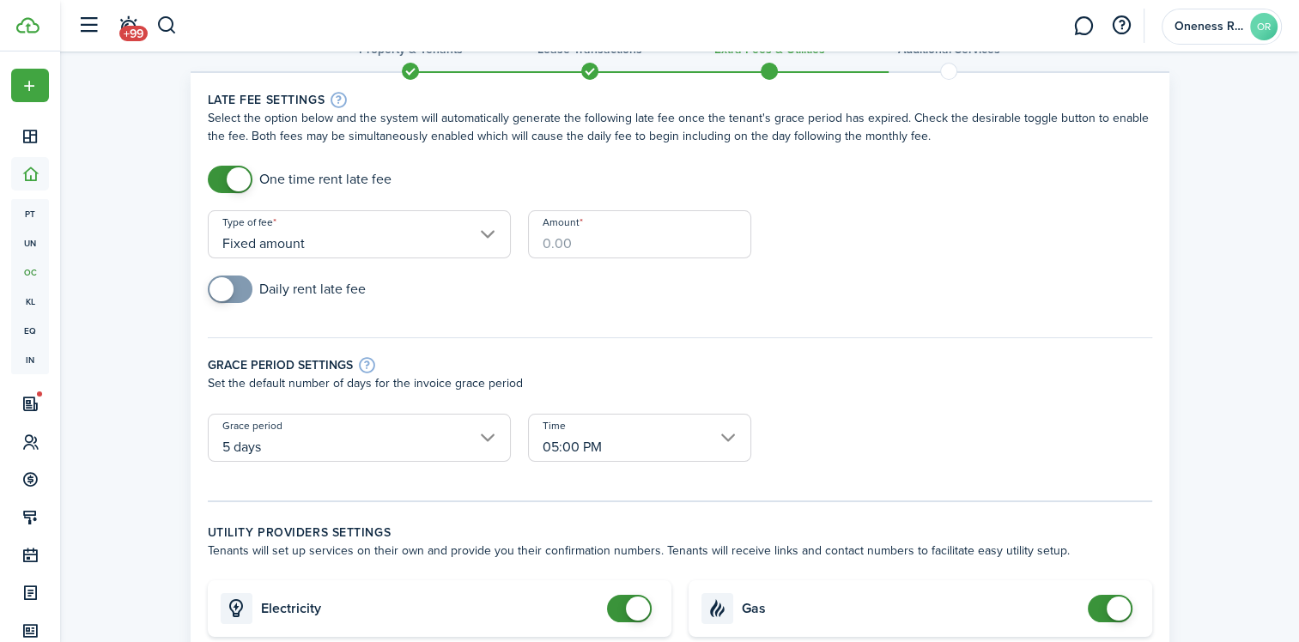
scroll to position [86, 0]
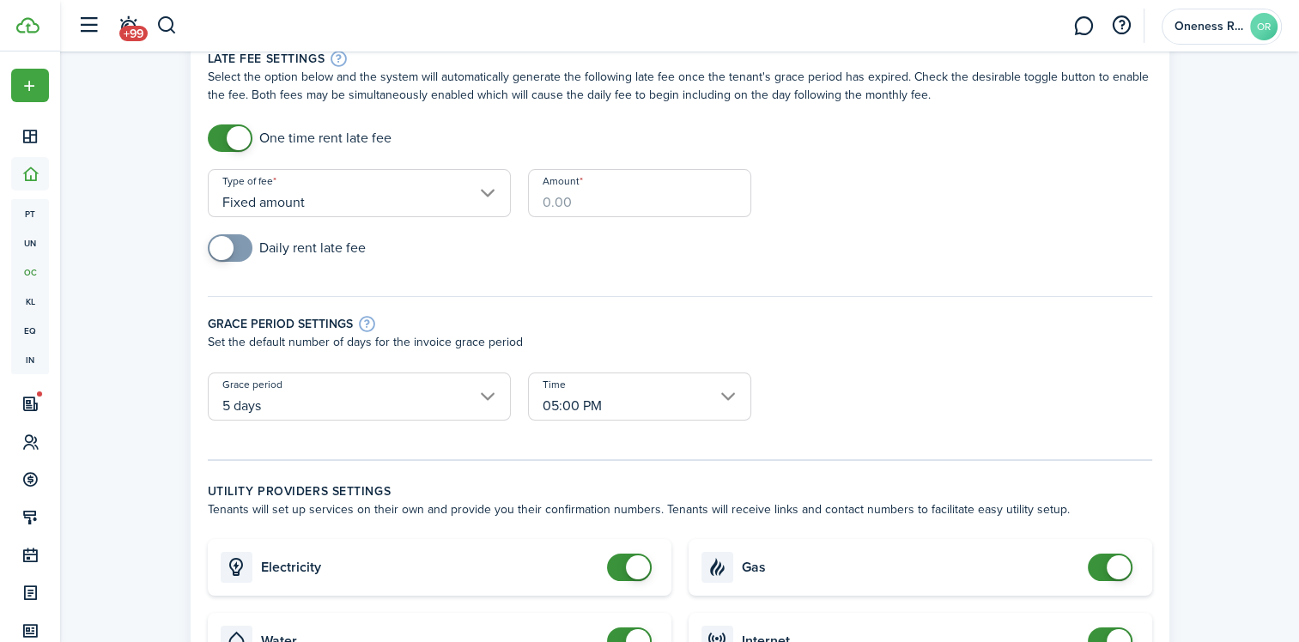
click at [558, 201] on input "Amount" at bounding box center [639, 193] width 223 height 48
type input "$50.00"
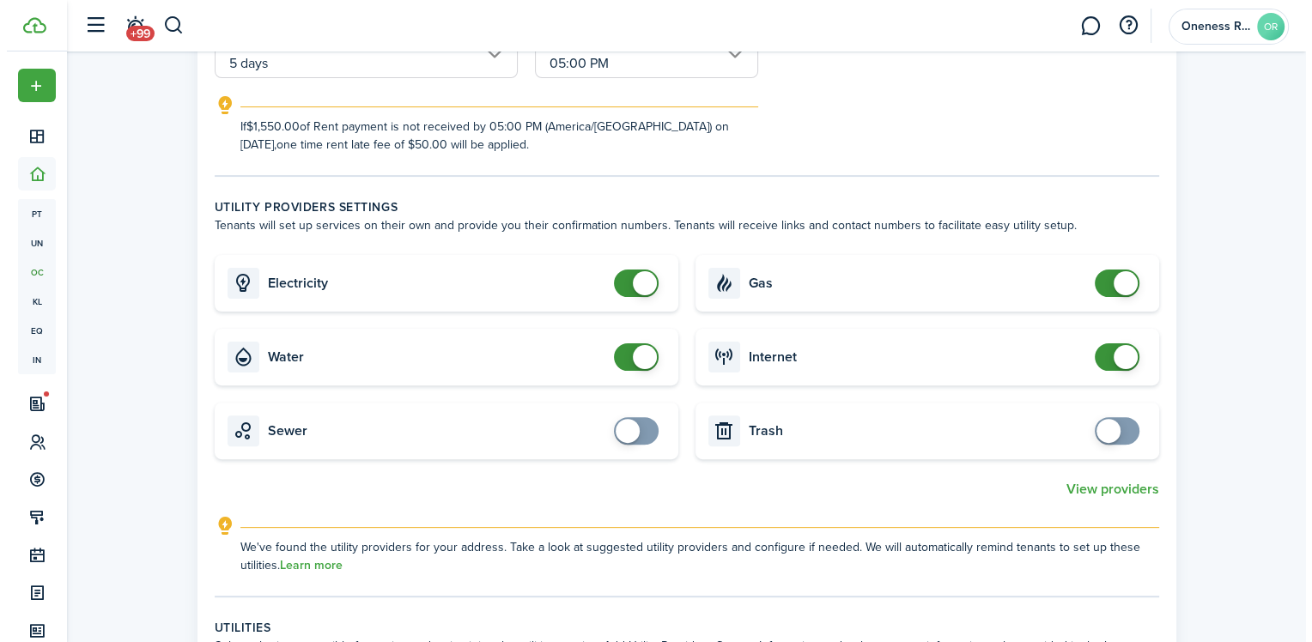
scroll to position [429, 0]
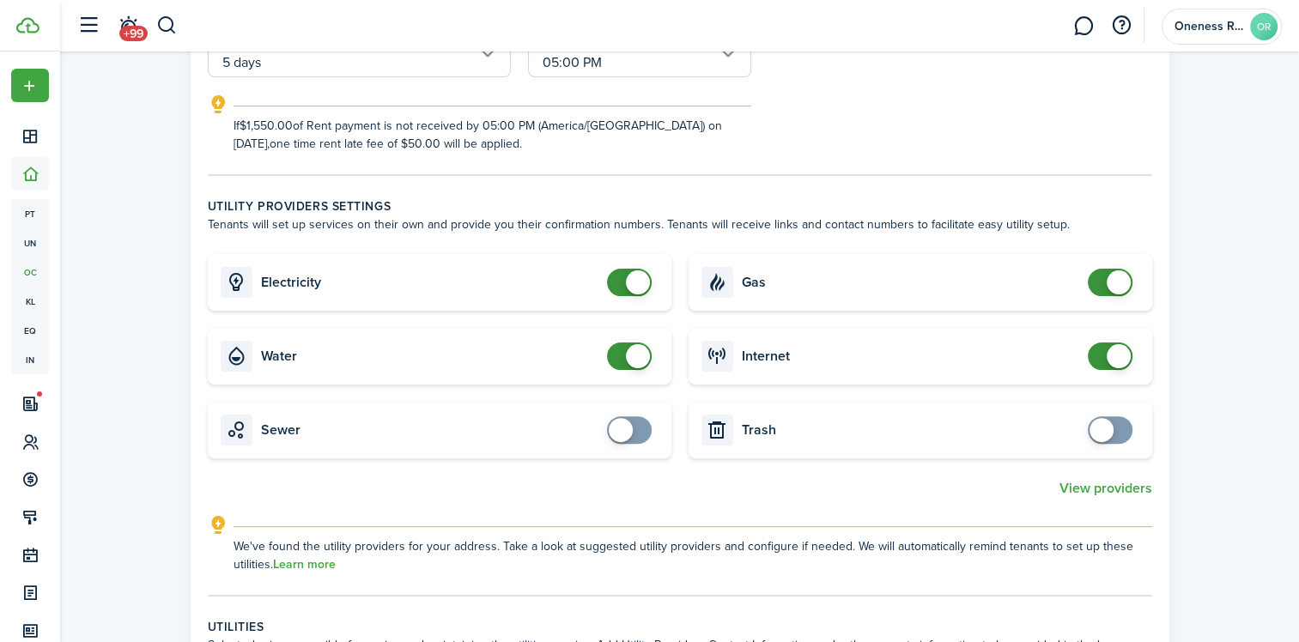
checkbox input "true"
click at [1093, 438] on span at bounding box center [1101, 430] width 24 height 24
click at [1070, 484] on button "View providers" at bounding box center [1105, 488] width 93 height 15
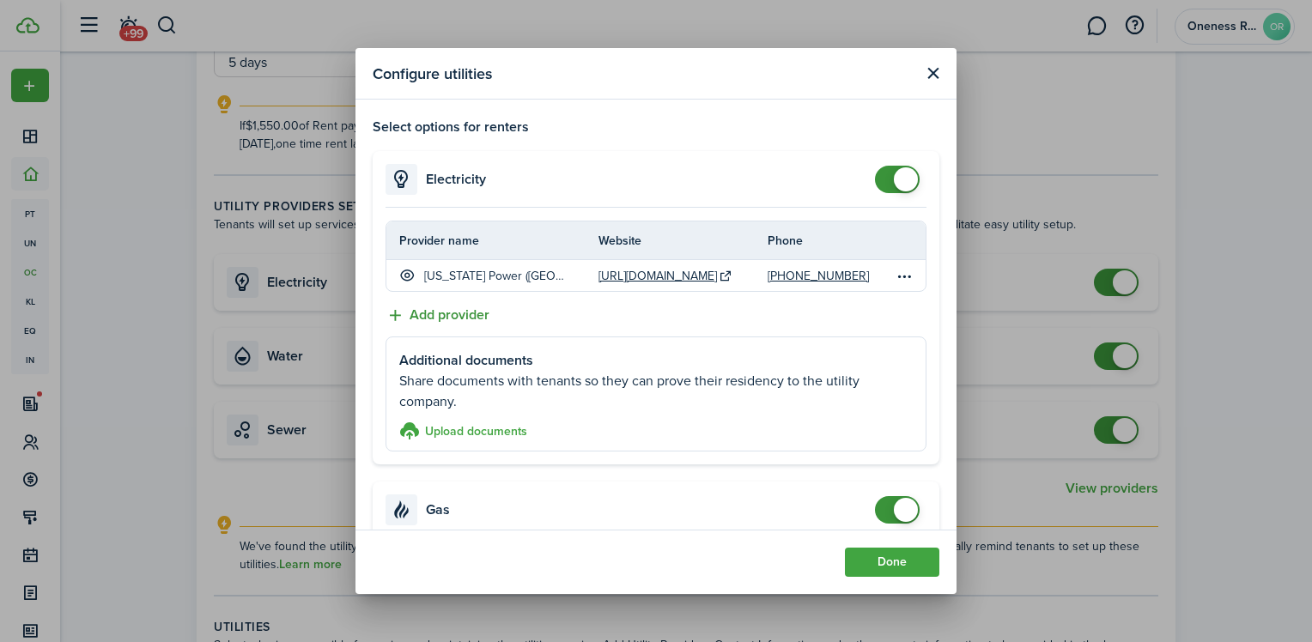
click at [396, 313] on button "Add provider" at bounding box center [437, 315] width 104 height 21
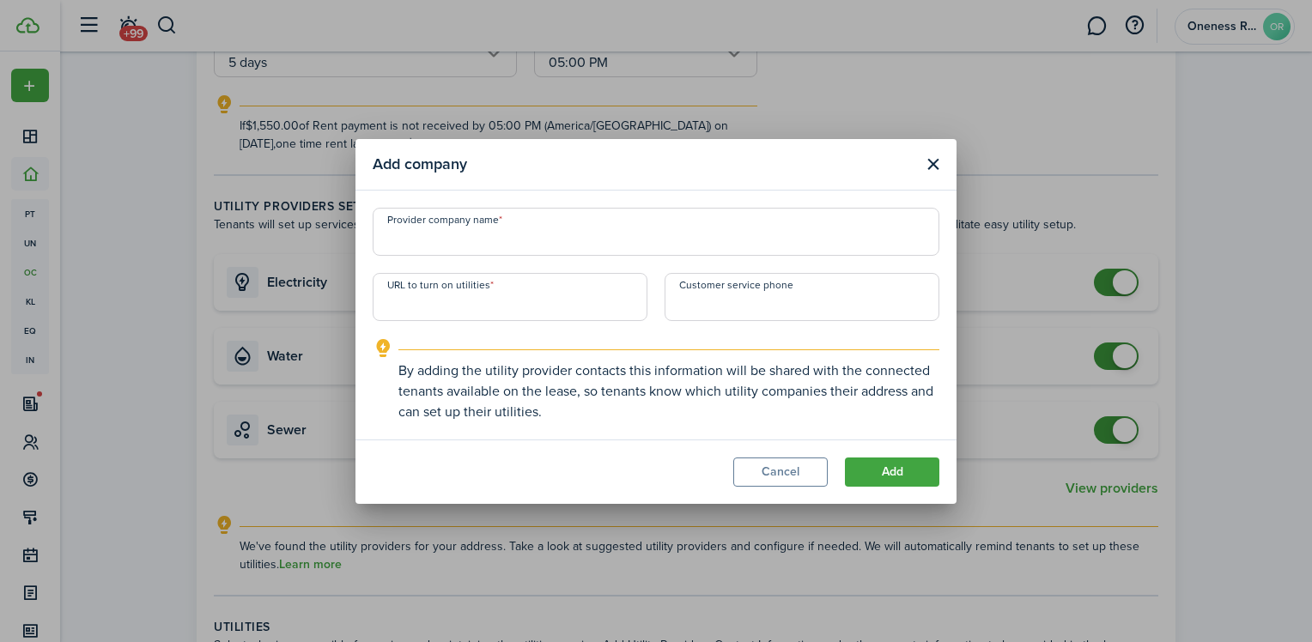
click at [416, 249] on input "Provider company name" at bounding box center [656, 232] width 567 height 48
type input "[PERSON_NAME] Electric"
paste input "[URL][DOMAIN_NAME]"
type input "[URL][DOMAIN_NAME]"
click at [691, 306] on input "+1" at bounding box center [801, 297] width 275 height 48
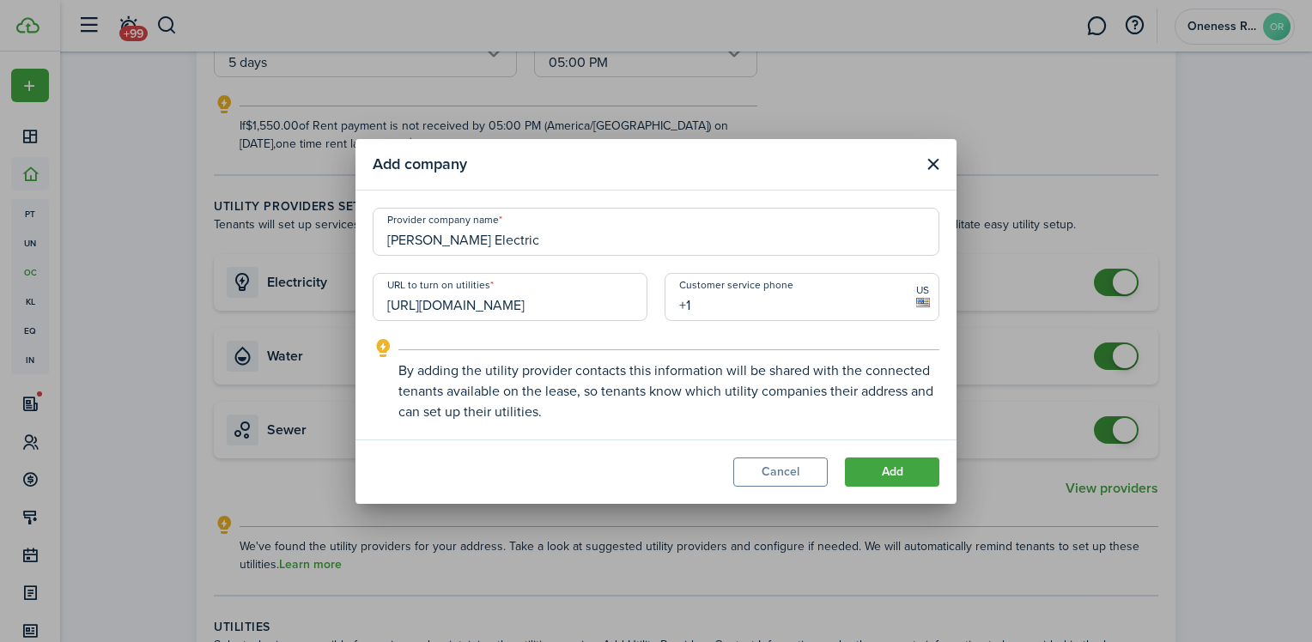
click at [718, 306] on input "+1" at bounding box center [801, 297] width 275 height 48
type input "[PHONE_NUMBER]"
click at [877, 484] on button "Add" at bounding box center [892, 472] width 94 height 29
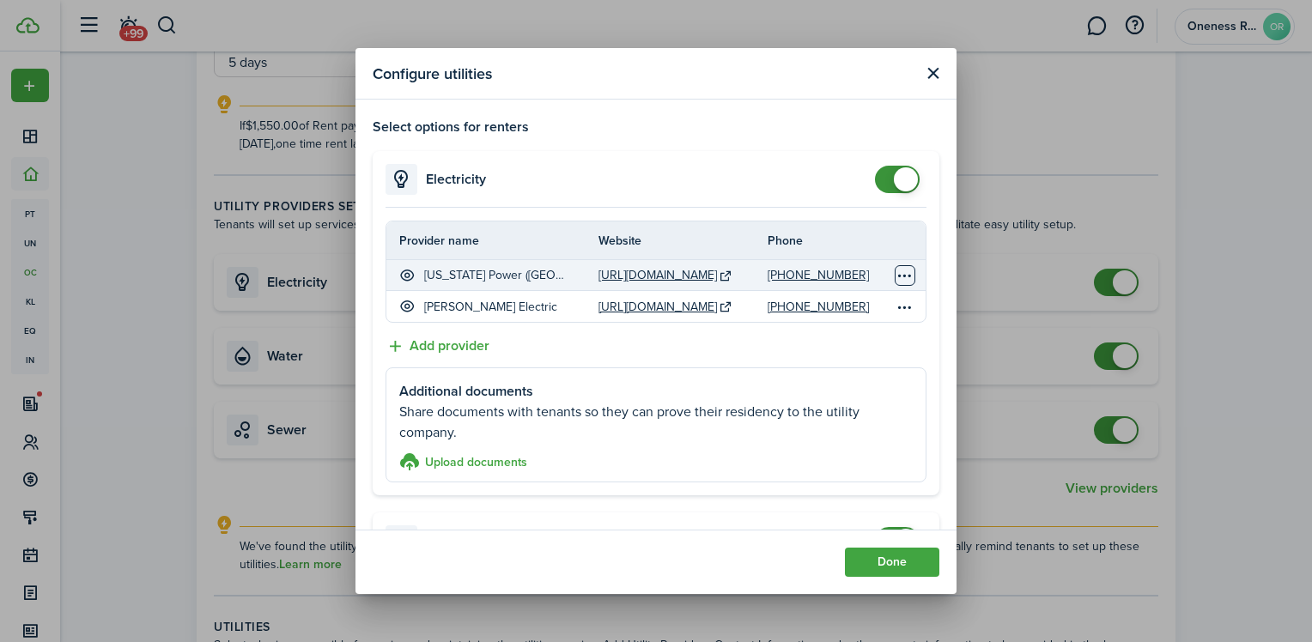
click at [894, 272] on table-menu-btn-icon "Open menu" at bounding box center [904, 275] width 21 height 21
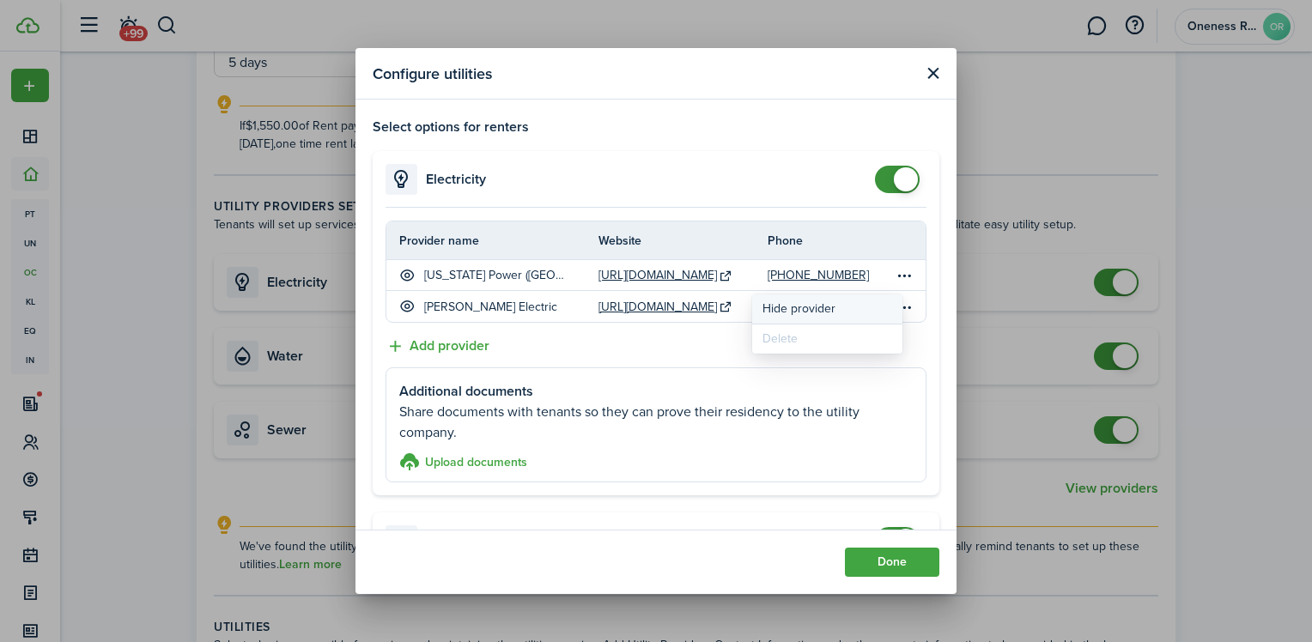
click at [821, 304] on button "Hide provider" at bounding box center [827, 308] width 150 height 29
click at [900, 565] on button "Done" at bounding box center [892, 562] width 94 height 29
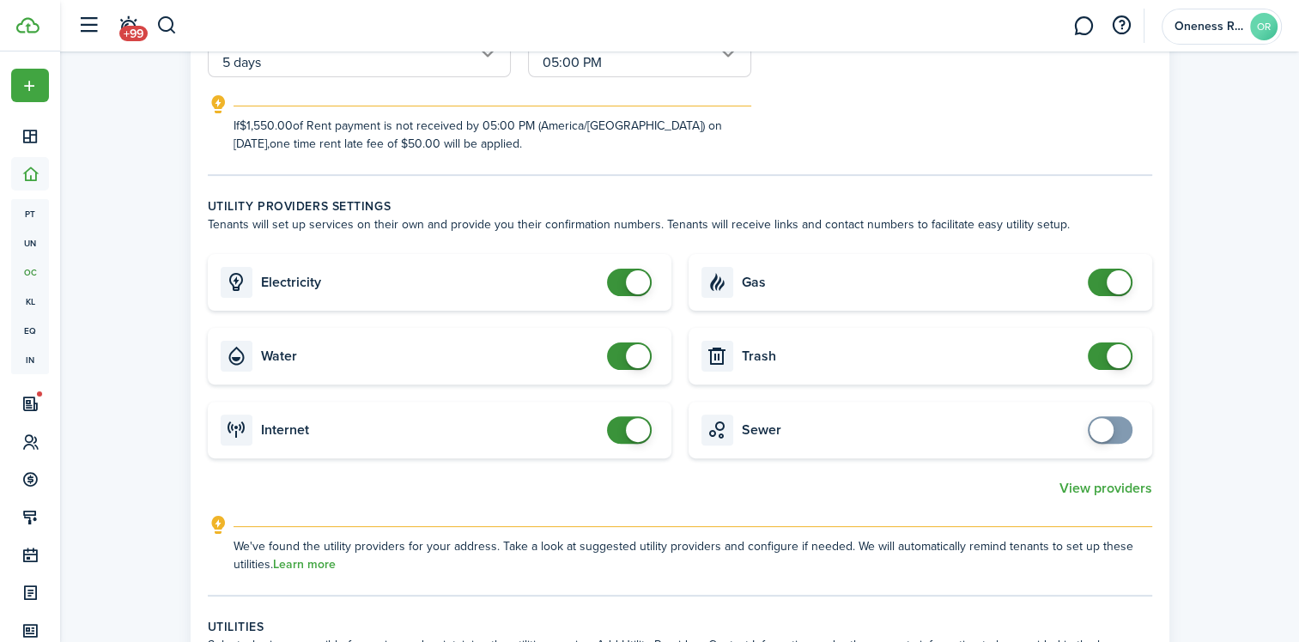
click at [329, 356] on card-title "Water" at bounding box center [429, 355] width 337 height 15
click at [237, 359] on icon at bounding box center [237, 356] width 32 height 31
click at [1113, 487] on button "View providers" at bounding box center [1105, 488] width 93 height 15
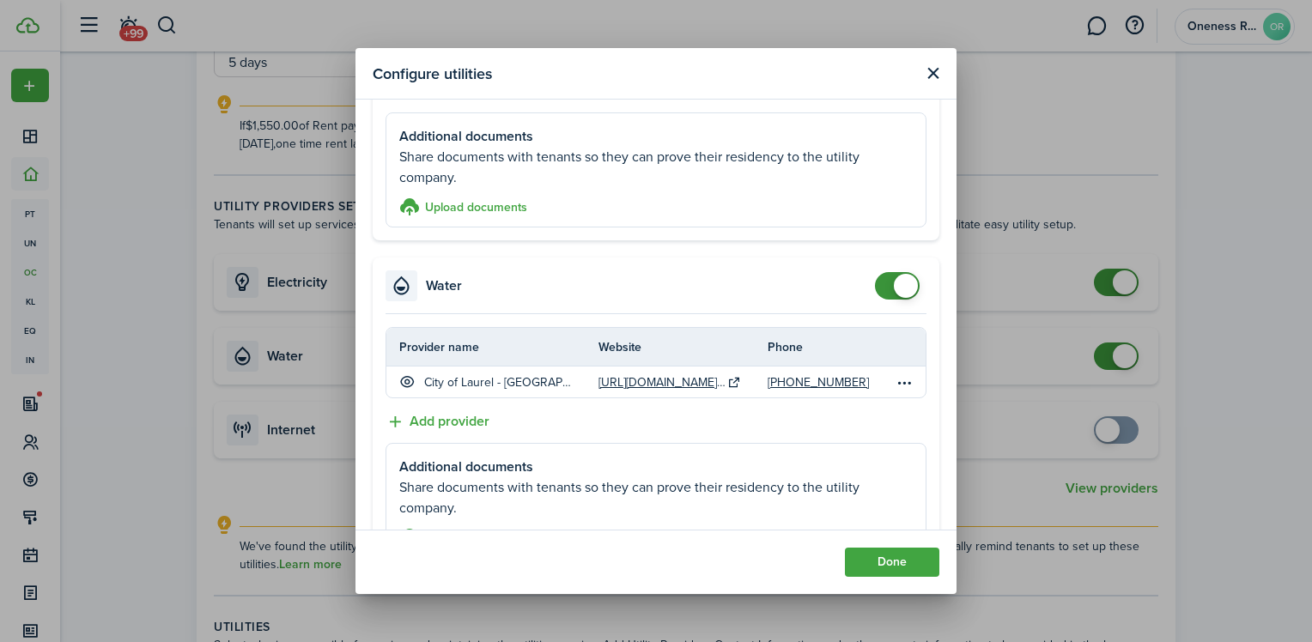
scroll to position [601, 0]
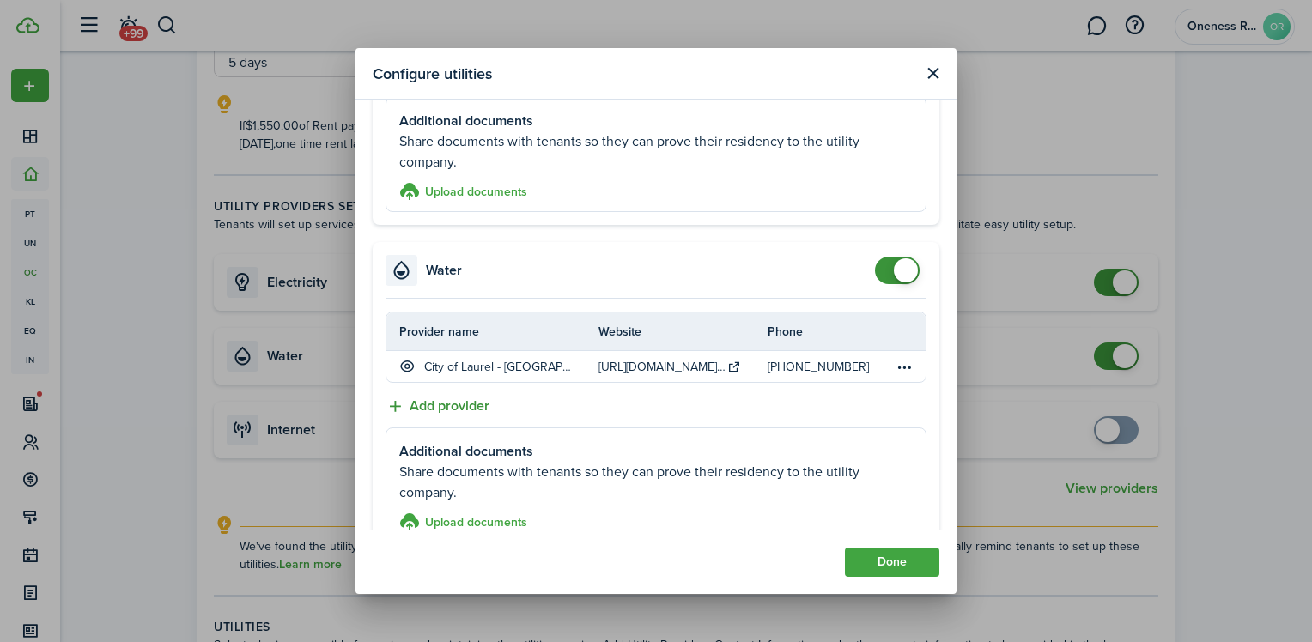
click at [394, 401] on button "Add provider" at bounding box center [437, 406] width 104 height 21
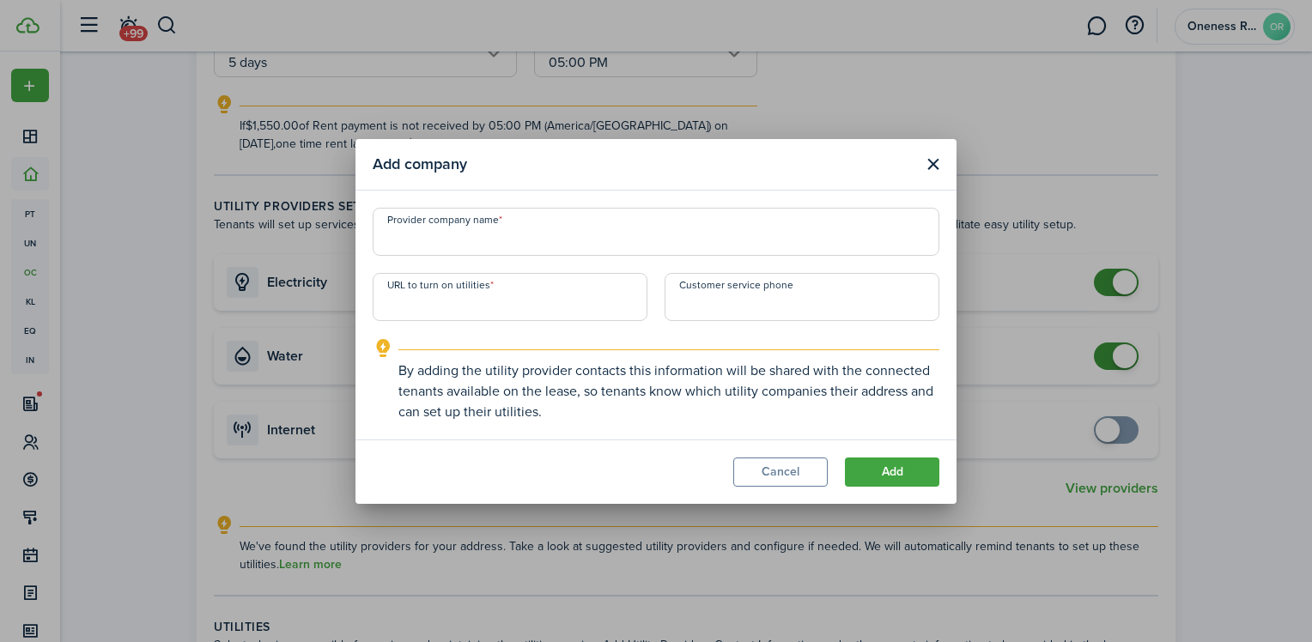
click at [412, 242] on input "Provider company name" at bounding box center [656, 232] width 567 height 48
type input "[PERSON_NAME] Water Distric"
type input "[PHONE_NUMBER]"
click at [390, 302] on input "URL to turn on utilities" at bounding box center [510, 297] width 275 height 48
paste input "[URL][DOMAIN_NAME][PERSON_NAME]"
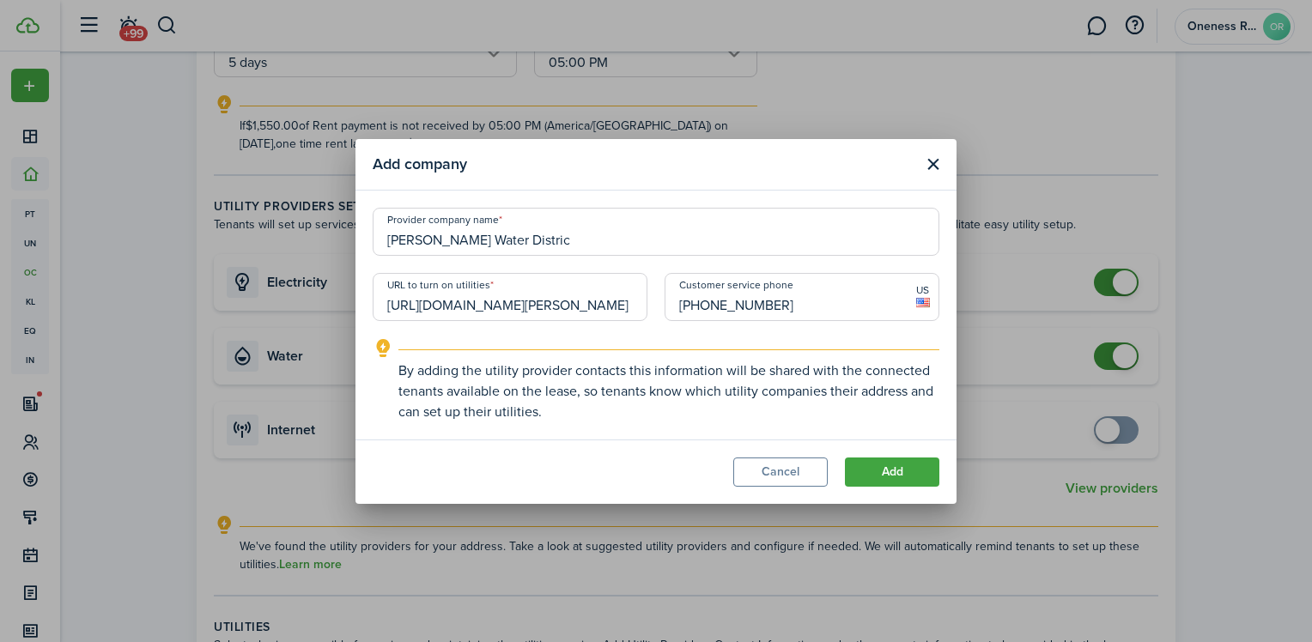
scroll to position [0, 137]
type input "[URL][DOMAIN_NAME][PERSON_NAME]"
drag, startPoint x: 900, startPoint y: 468, endPoint x: 707, endPoint y: 322, distance: 241.4
click at [707, 322] on section "Add company Provider company name [PERSON_NAME] Water Distric URL to turn on ut…" at bounding box center [655, 321] width 601 height 365
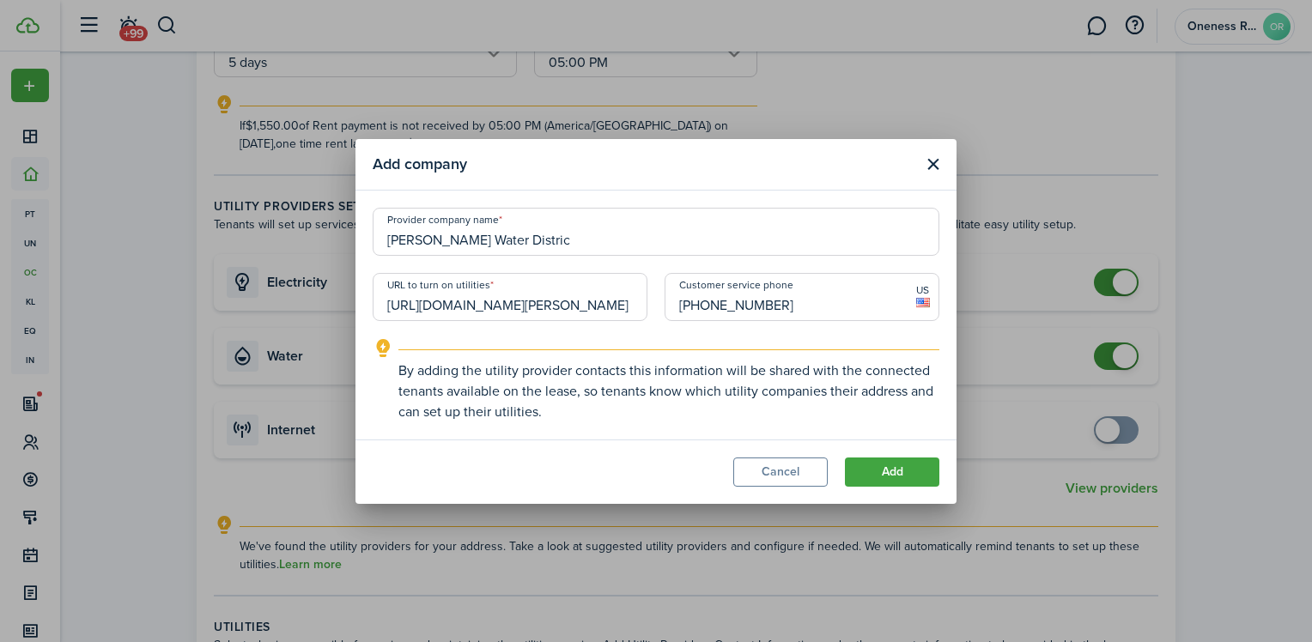
click at [692, 304] on input "[PHONE_NUMBER]" at bounding box center [801, 297] width 275 height 48
click at [694, 304] on input "[PHONE_NUMBER]" at bounding box center [801, 297] width 275 height 48
type input "[PHONE_NUMBER]"
click at [872, 484] on button "Add" at bounding box center [892, 472] width 94 height 29
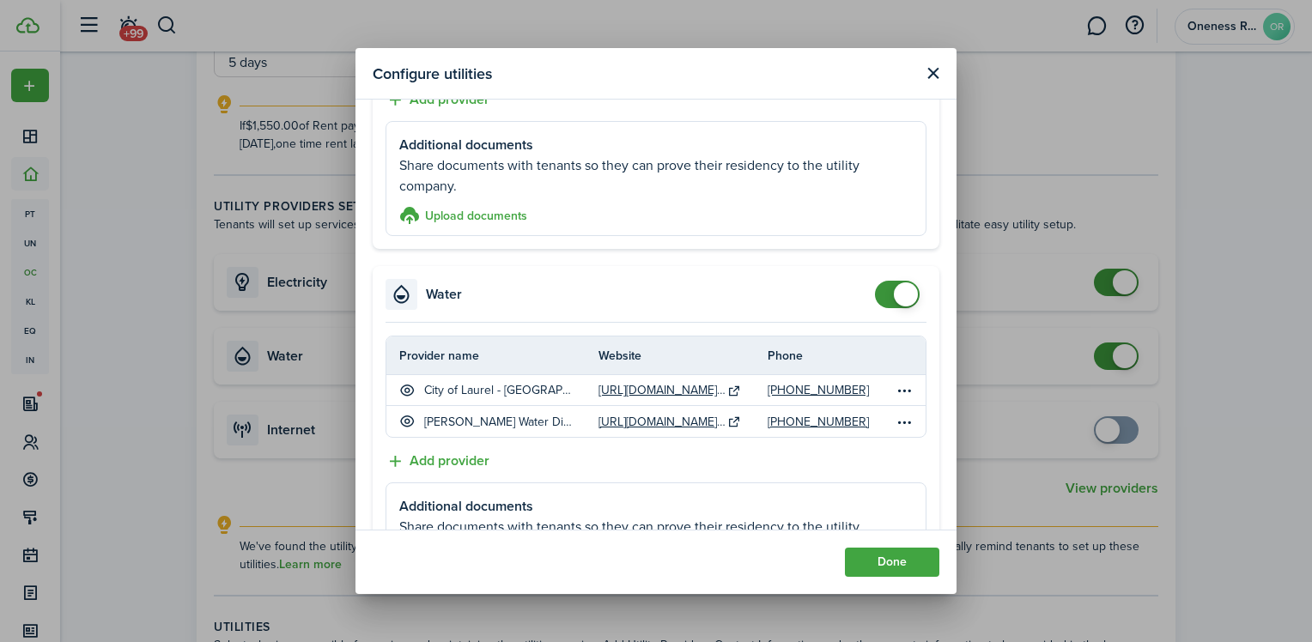
scroll to position [601, 0]
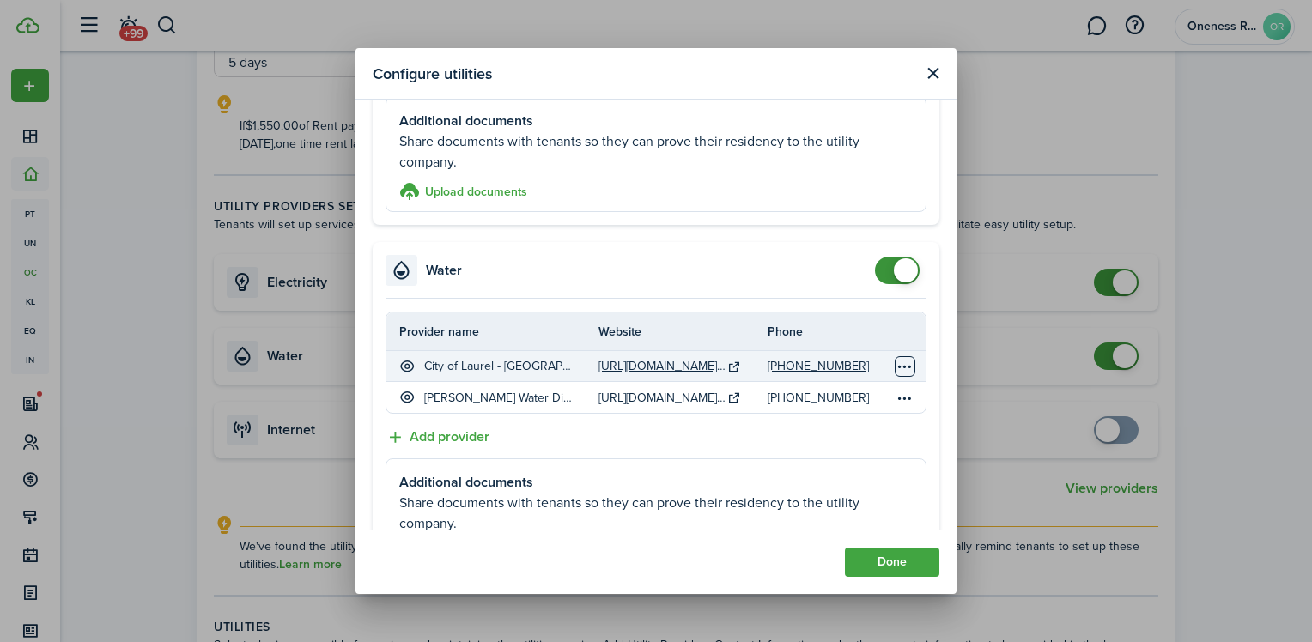
click at [894, 366] on table-menu-btn-icon "Open menu" at bounding box center [904, 366] width 21 height 21
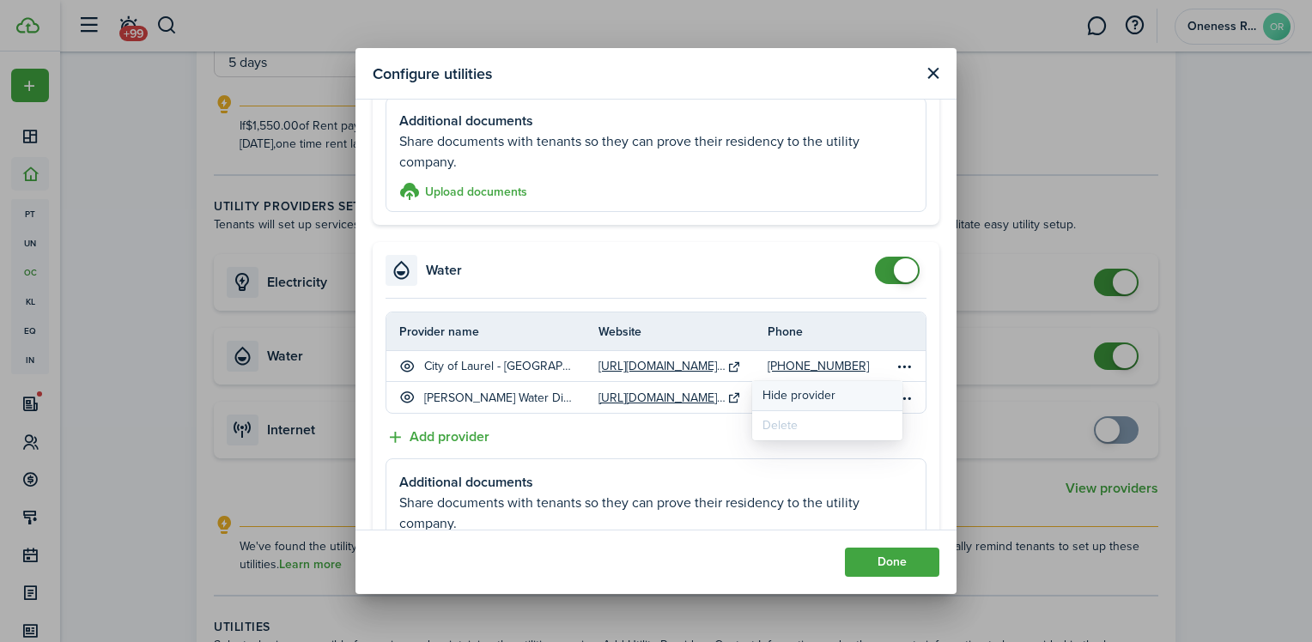
click at [833, 402] on button "Hide provider" at bounding box center [827, 395] width 150 height 29
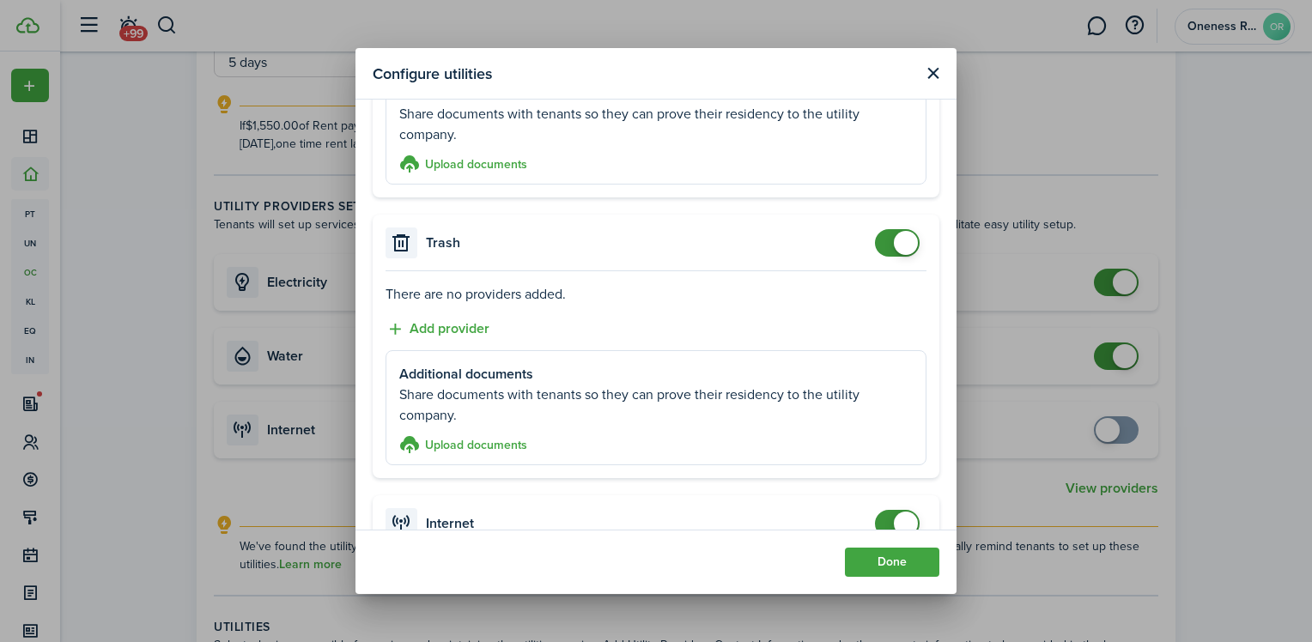
scroll to position [1030, 0]
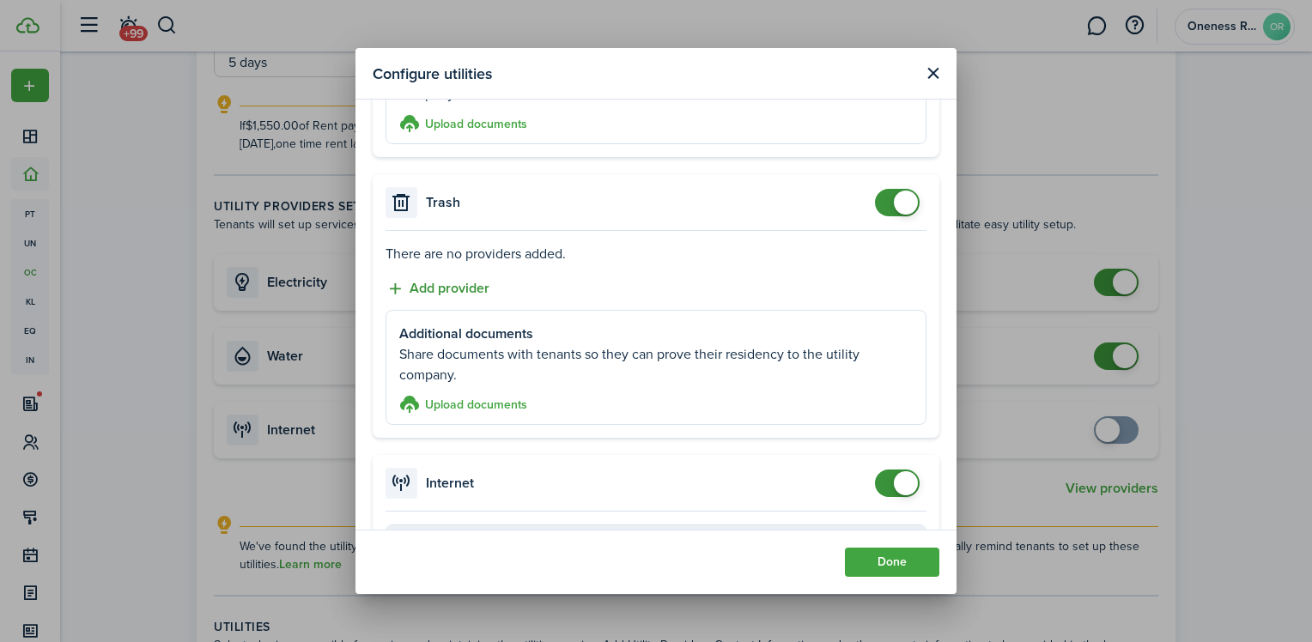
click at [403, 280] on button "Add provider" at bounding box center [437, 288] width 104 height 21
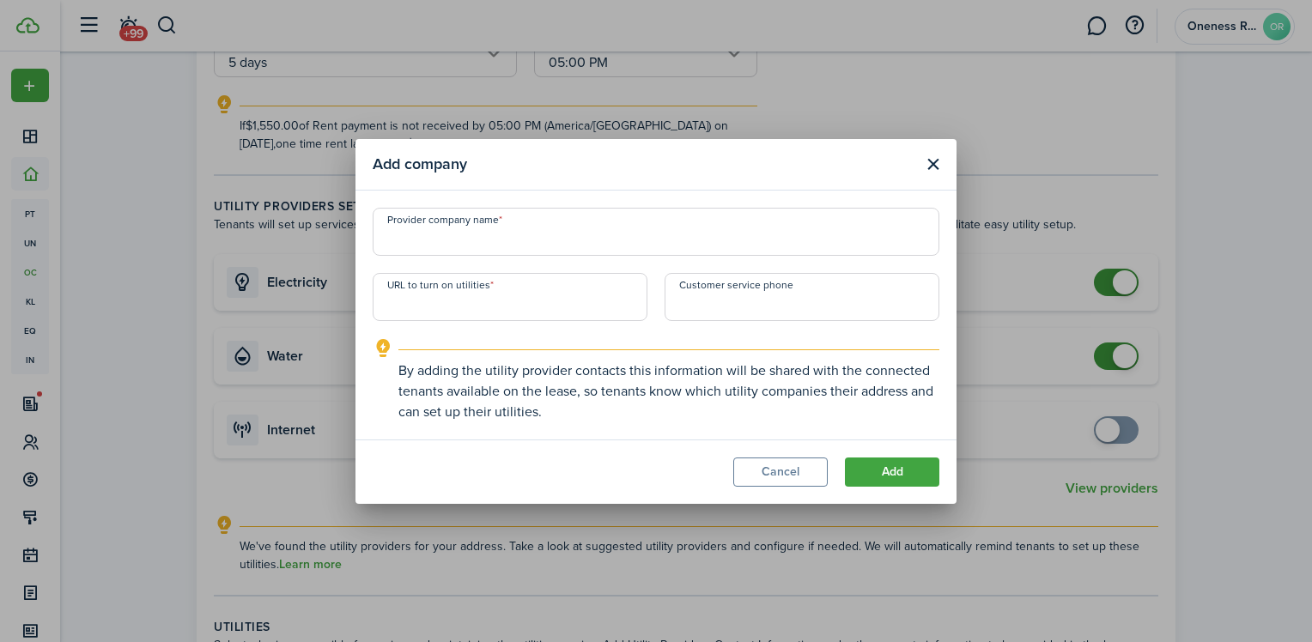
click at [420, 245] on input "Provider company name" at bounding box center [656, 232] width 567 height 48
type input "Jones County Garbage Department"
paste input "[URL][DOMAIN_NAME]"
type input "[URL][DOMAIN_NAME]"
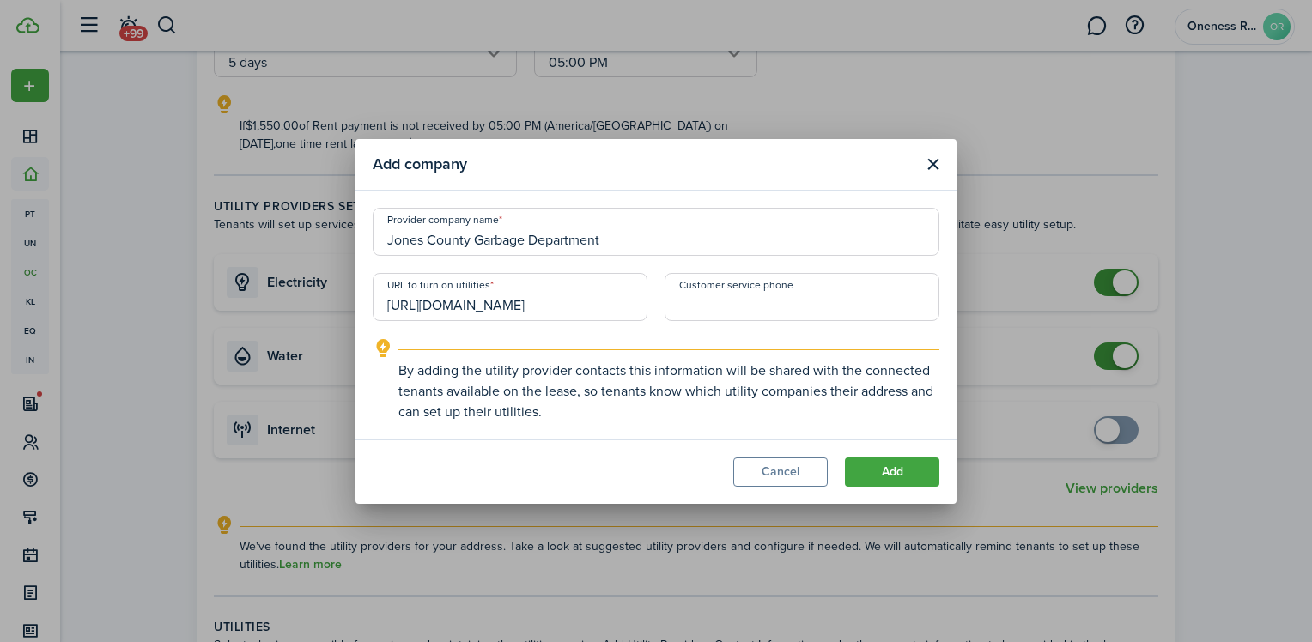
type input "+1"
click at [708, 306] on input "Customer service phone" at bounding box center [801, 297] width 275 height 48
drag, startPoint x: 786, startPoint y: 308, endPoint x: 617, endPoint y: 310, distance: 169.1
click at [617, 310] on div "Provider company name Jones County Garbage Department URL to turn on utilities …" at bounding box center [656, 273] width 584 height 130
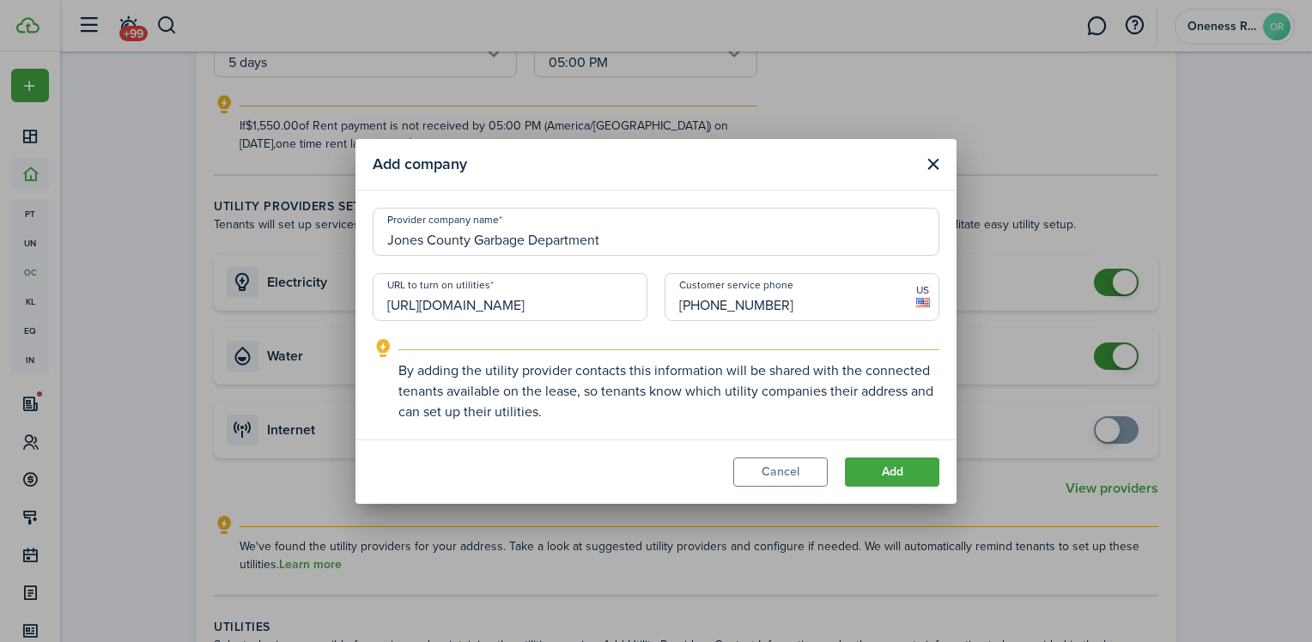
type input "[PHONE_NUMBER]"
drag, startPoint x: 492, startPoint y: 304, endPoint x: 673, endPoint y: 302, distance: 181.1
click at [673, 302] on div "Provider company name Jones County Garbage Department URL to turn on utilities …" at bounding box center [656, 273] width 584 height 130
type input "[URL][DOMAIN_NAME]."
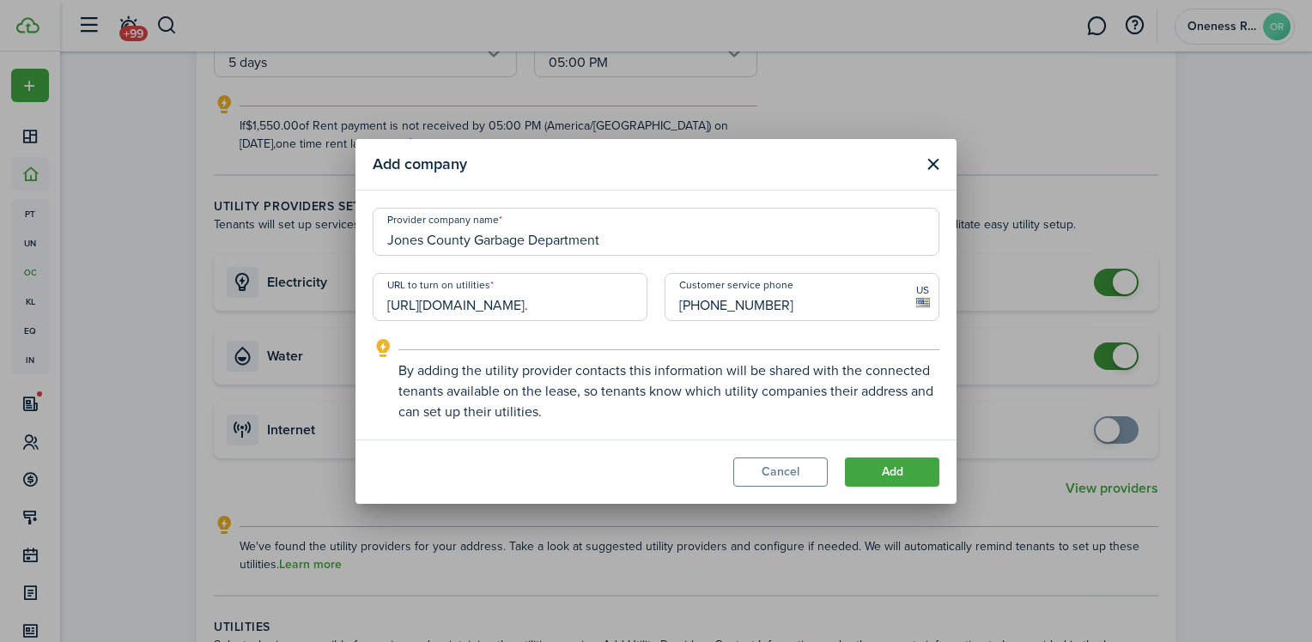
scroll to position [0, 0]
drag, startPoint x: 522, startPoint y: 301, endPoint x: 313, endPoint y: 304, distance: 208.6
click at [314, 304] on div "Add company Provider company name Jones County Garbage Department URL to turn o…" at bounding box center [656, 321] width 1312 height 642
paste input "[URL][DOMAIN_NAME]"
type input "[URL][DOMAIN_NAME]"
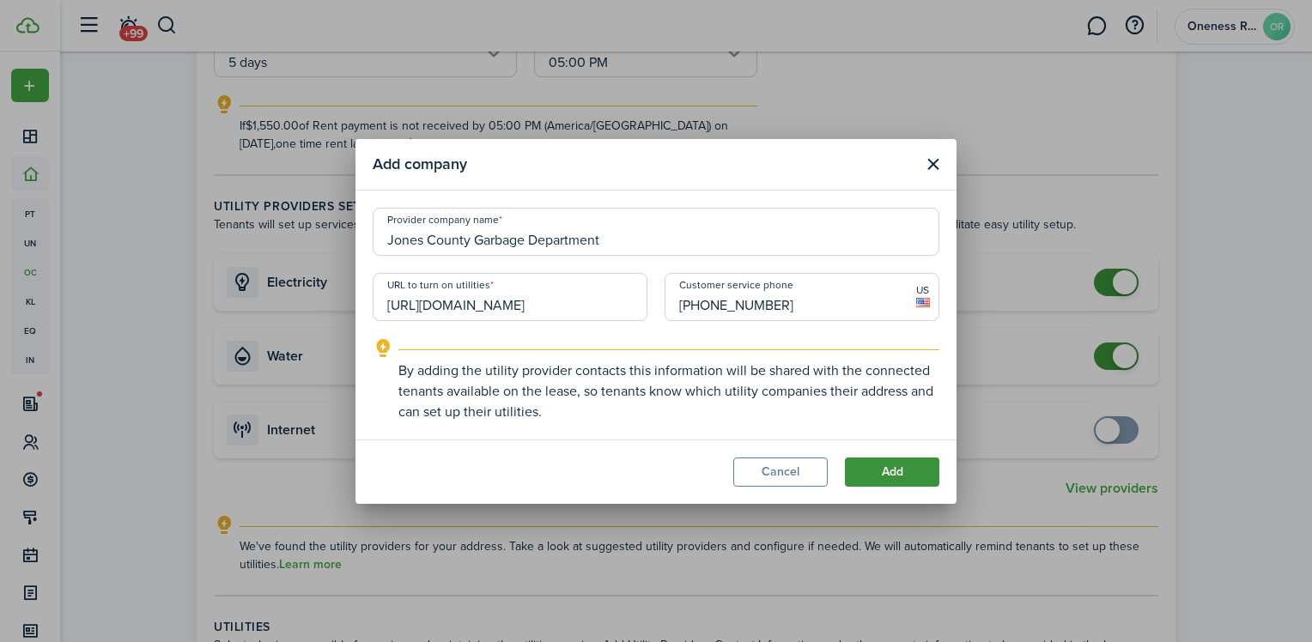
click at [918, 470] on button "Add" at bounding box center [892, 472] width 94 height 29
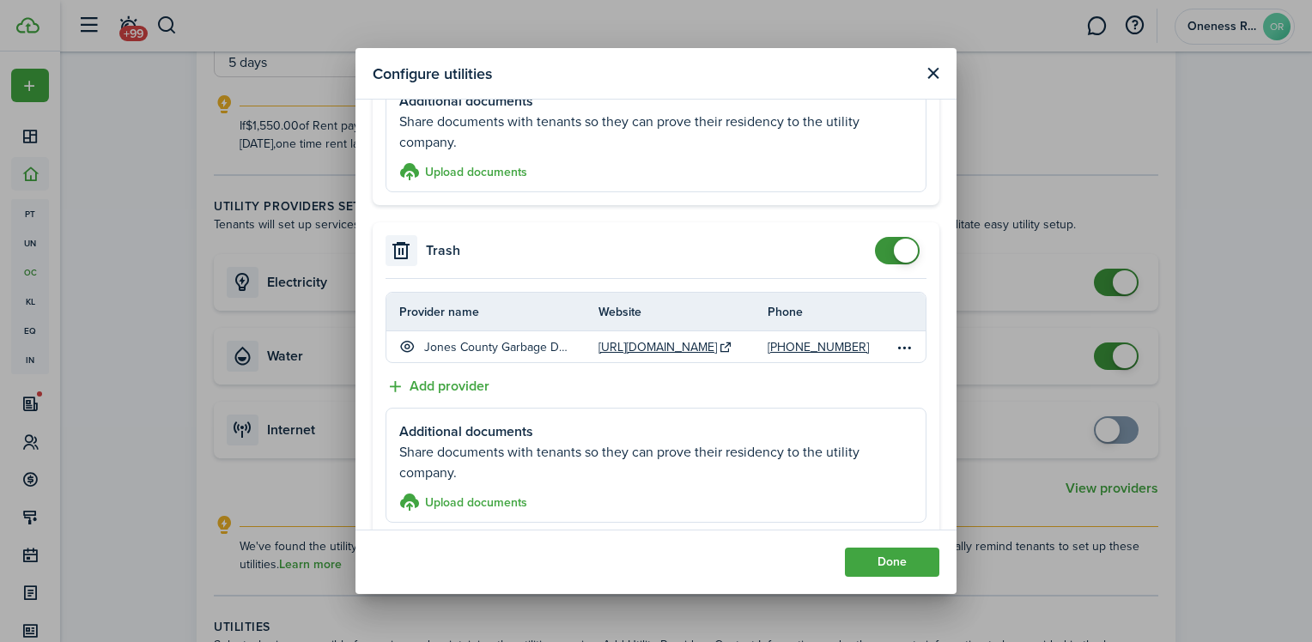
scroll to position [1242, 0]
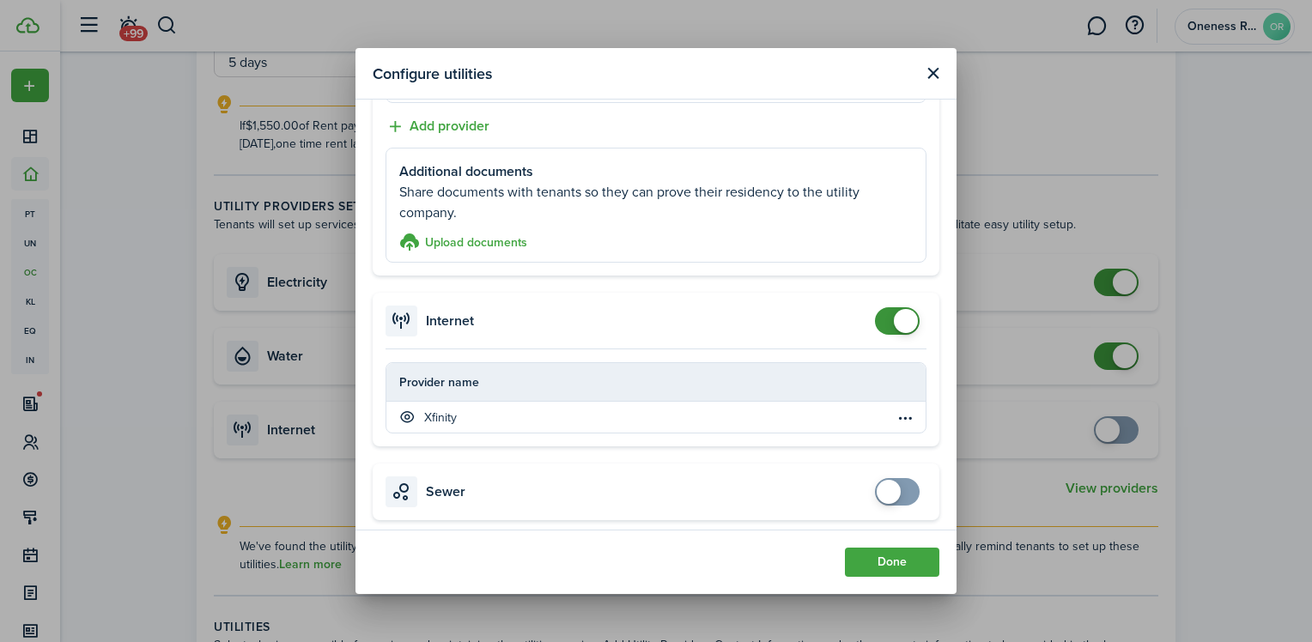
click at [888, 317] on span at bounding box center [896, 320] width 17 height 27
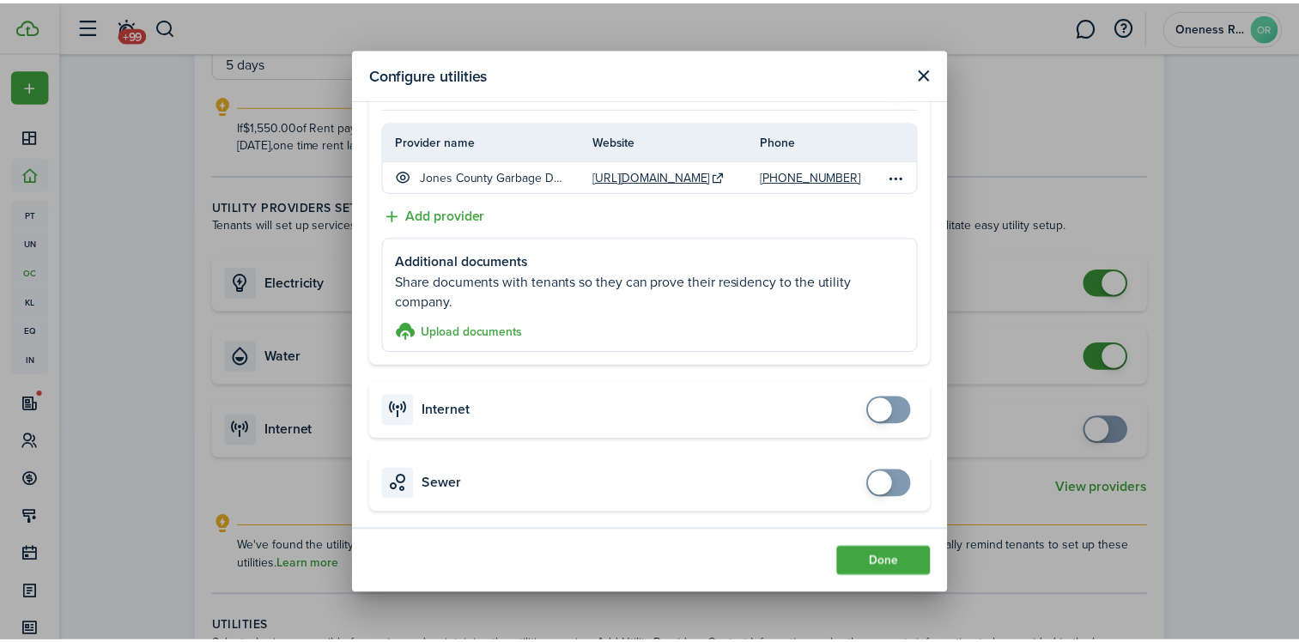
scroll to position [1145, 0]
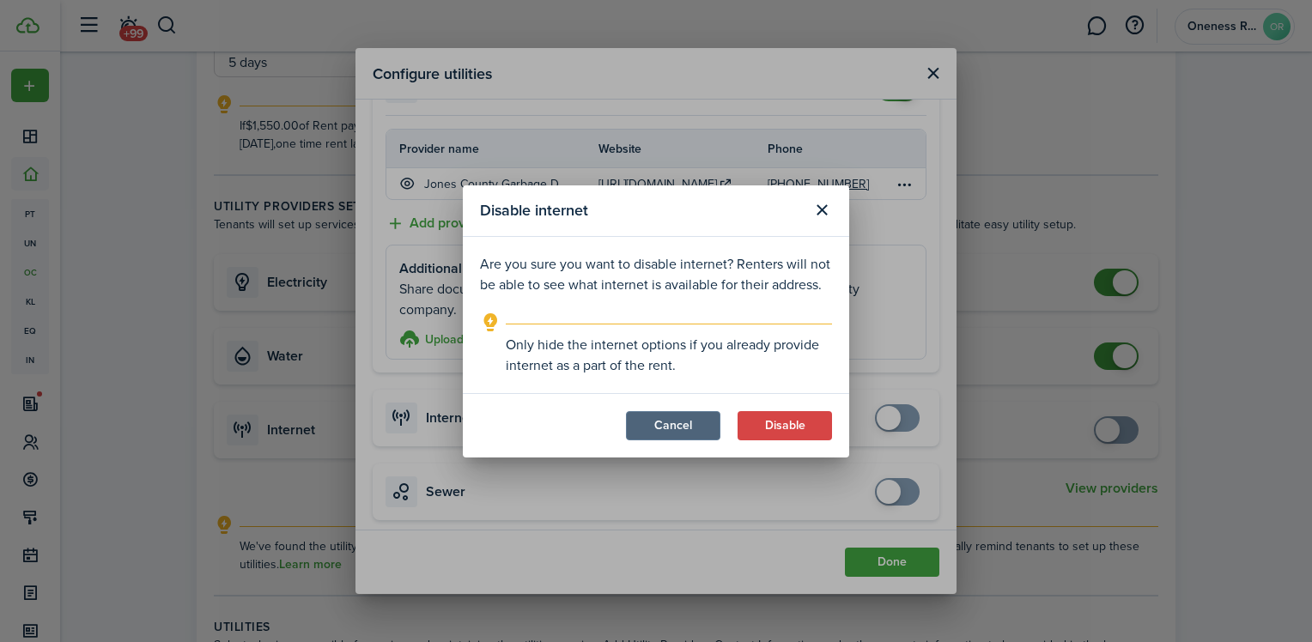
click at [649, 424] on button "Cancel" at bounding box center [673, 425] width 94 height 29
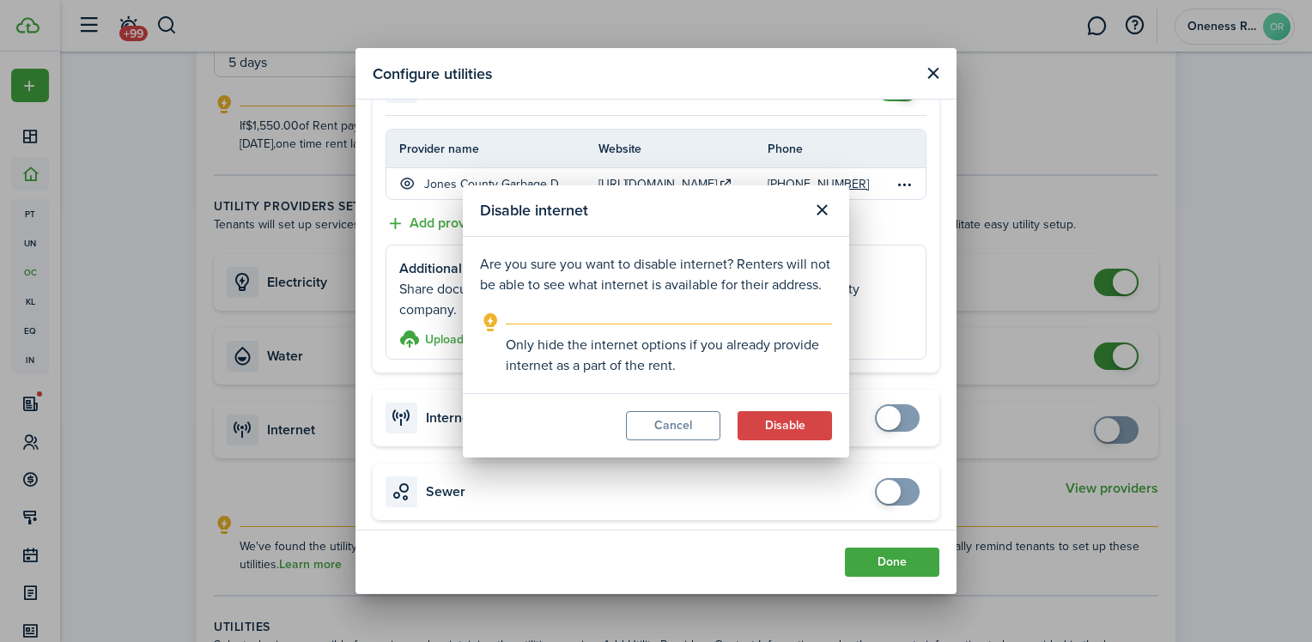
checkbox input "true"
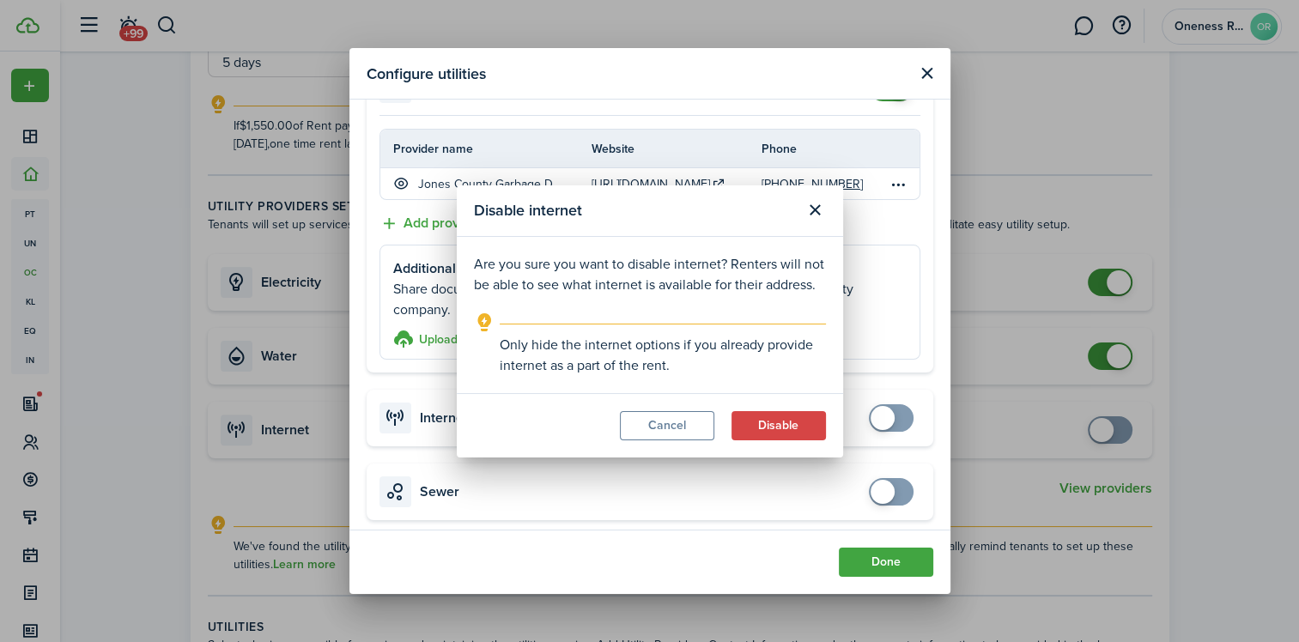
scroll to position [1242, 0]
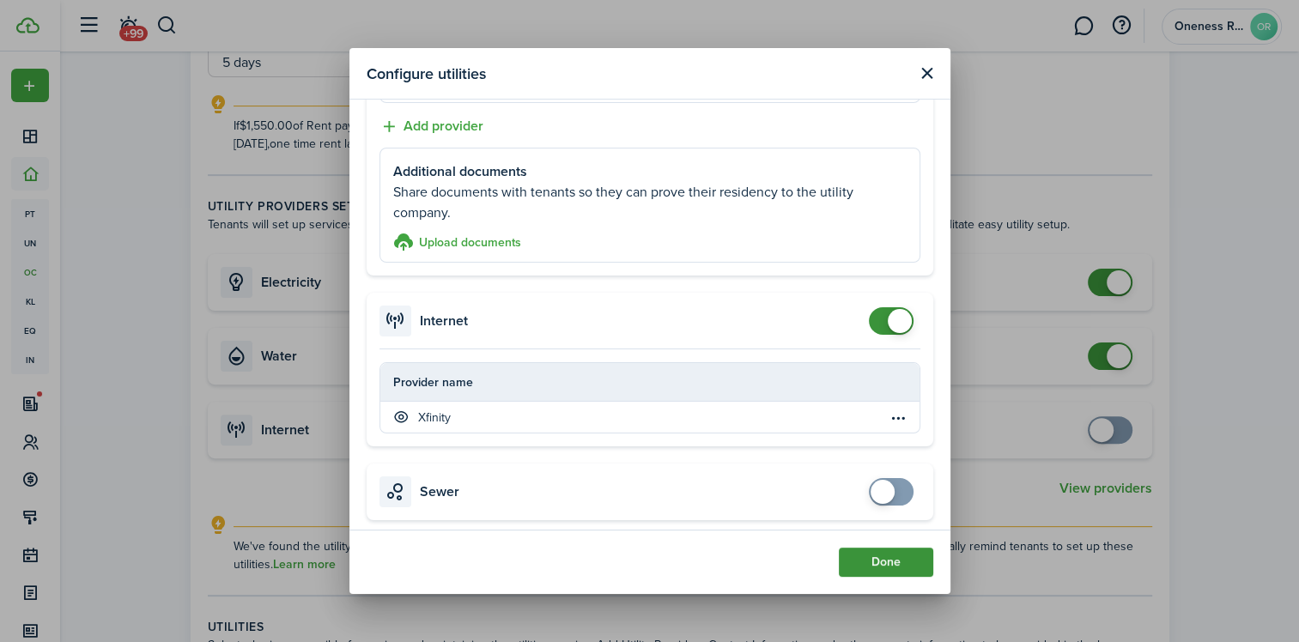
click at [900, 555] on button "Done" at bounding box center [886, 562] width 94 height 29
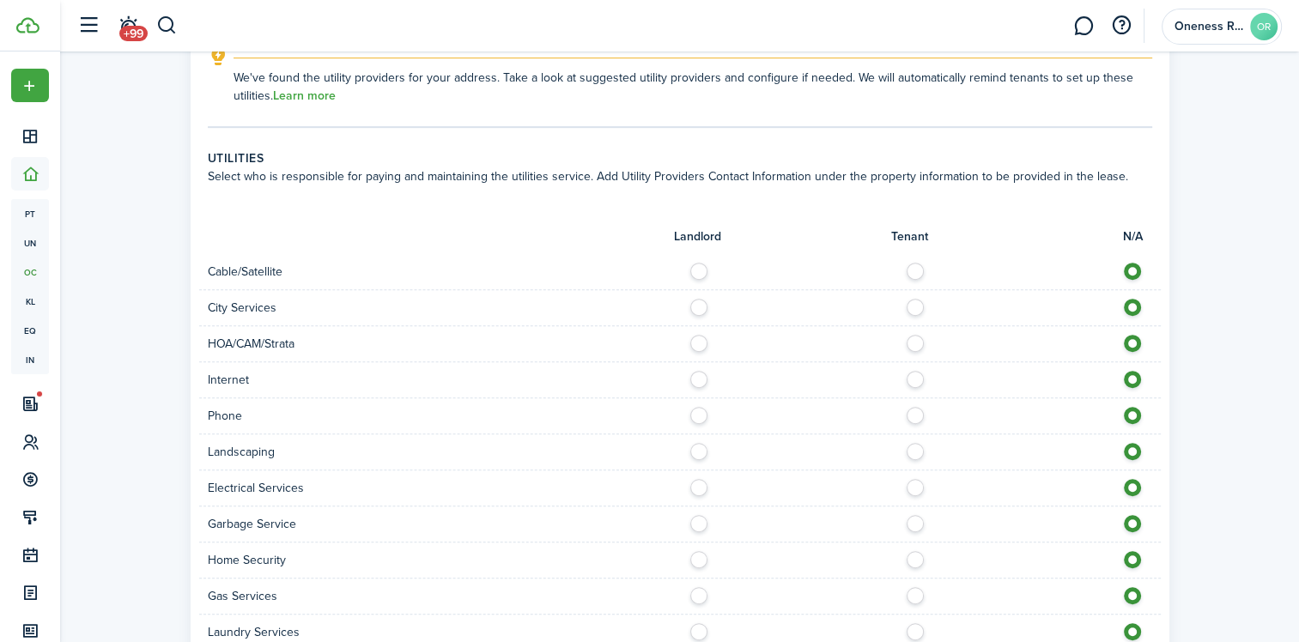
scroll to position [944, 0]
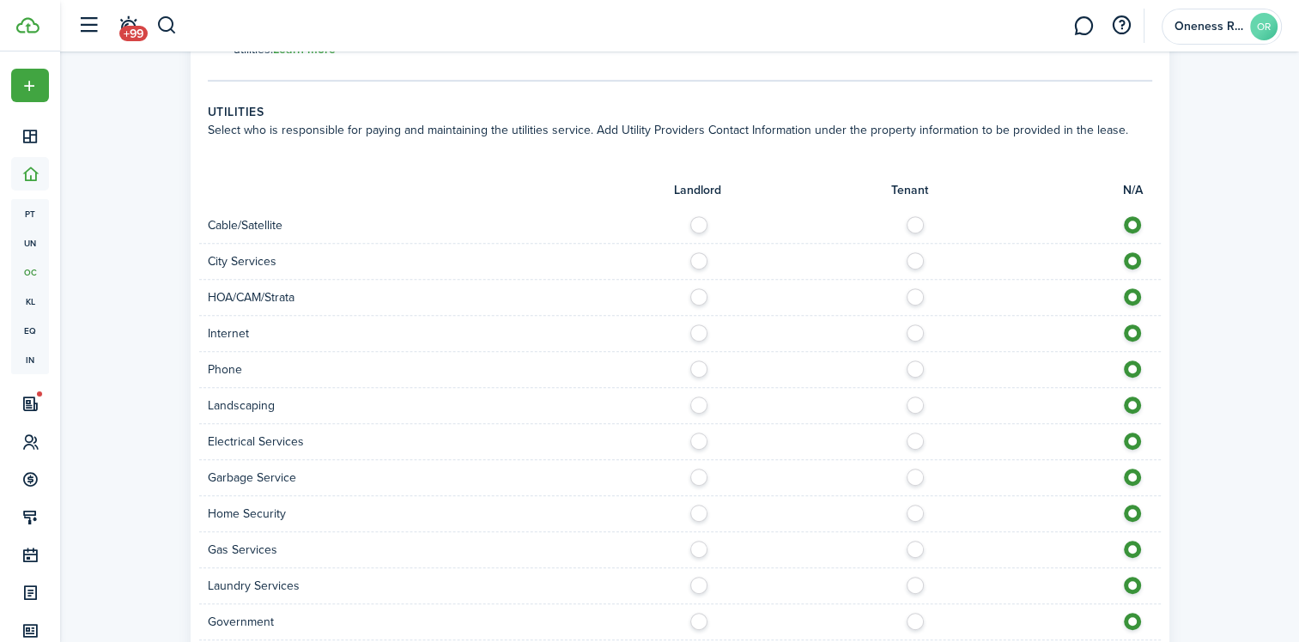
click at [912, 225] on label at bounding box center [920, 220] width 30 height 9
radio input "true"
click at [914, 333] on label at bounding box center [920, 328] width 30 height 9
radio input "true"
click at [700, 404] on label at bounding box center [703, 401] width 30 height 9
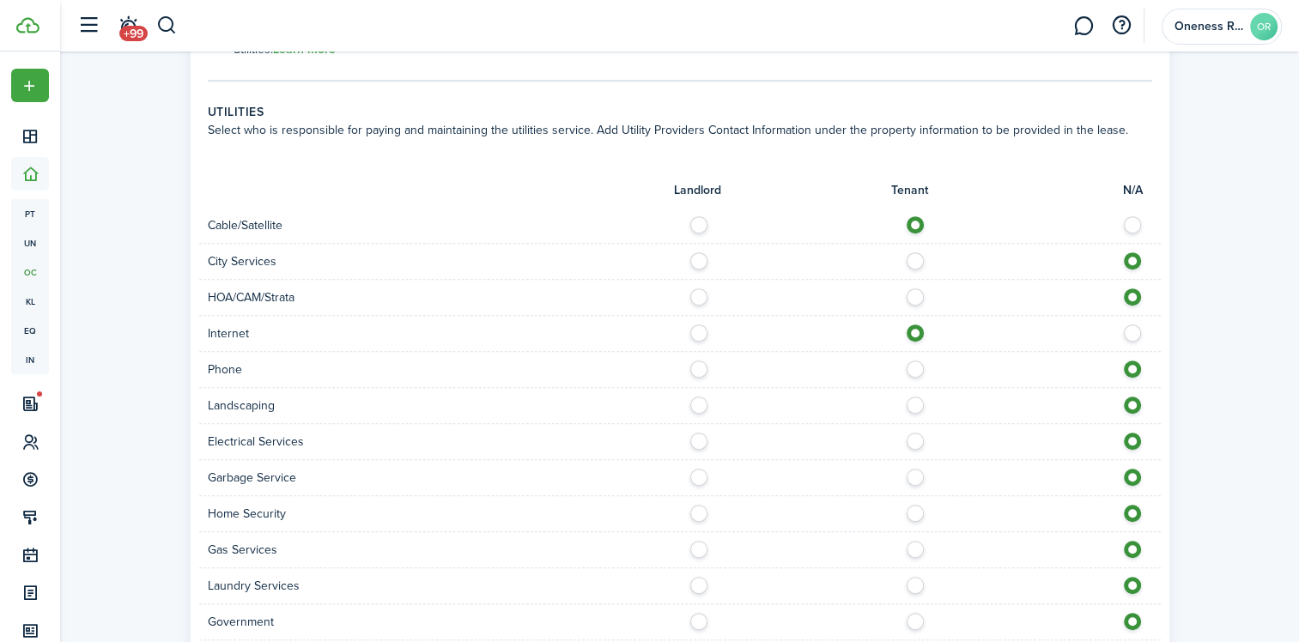
radio input "true"
click at [935, 440] on div at bounding box center [920, 442] width 481 height 18
click at [918, 437] on label at bounding box center [920, 437] width 30 height 9
radio input "true"
click at [910, 496] on div "Home Security" at bounding box center [679, 514] width 961 height 36
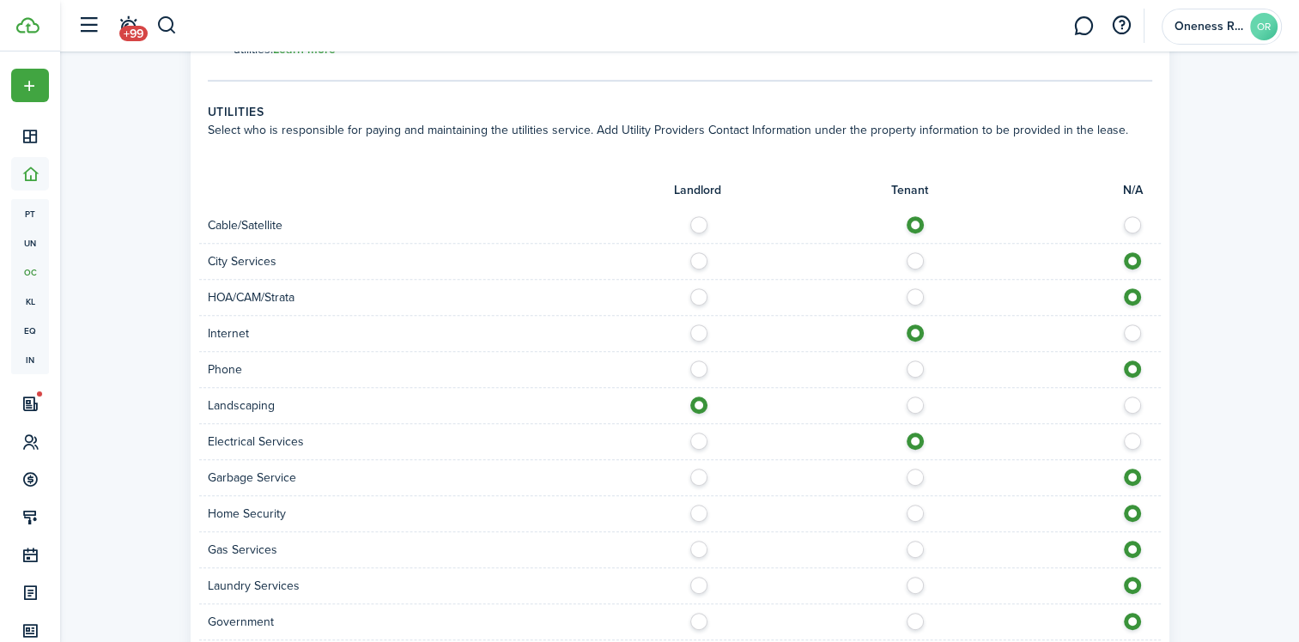
click at [910, 471] on label at bounding box center [920, 473] width 30 height 9
radio input "true"
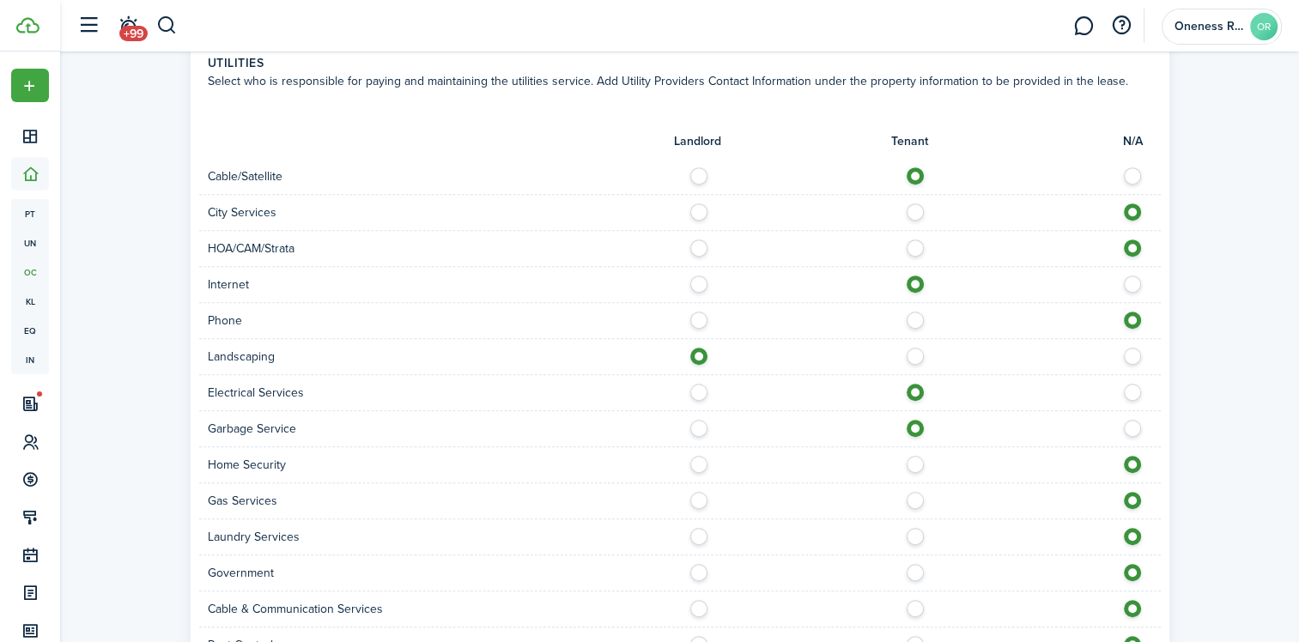
scroll to position [1030, 0]
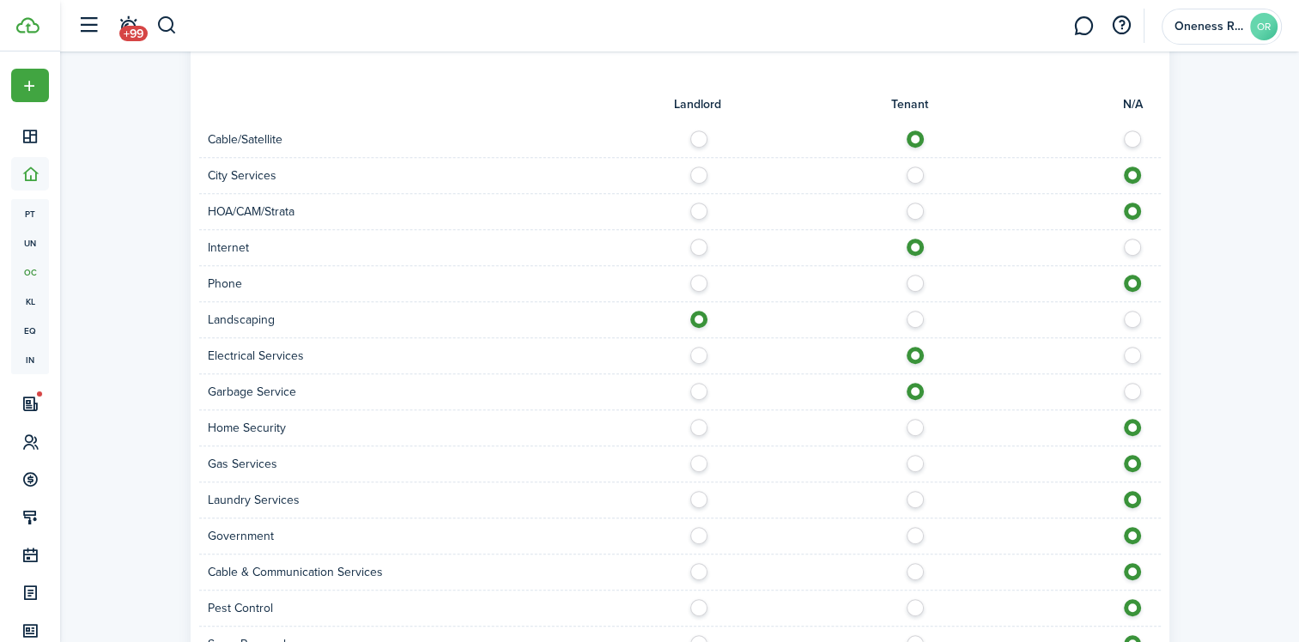
click at [915, 461] on label at bounding box center [920, 459] width 30 height 9
radio input "true"
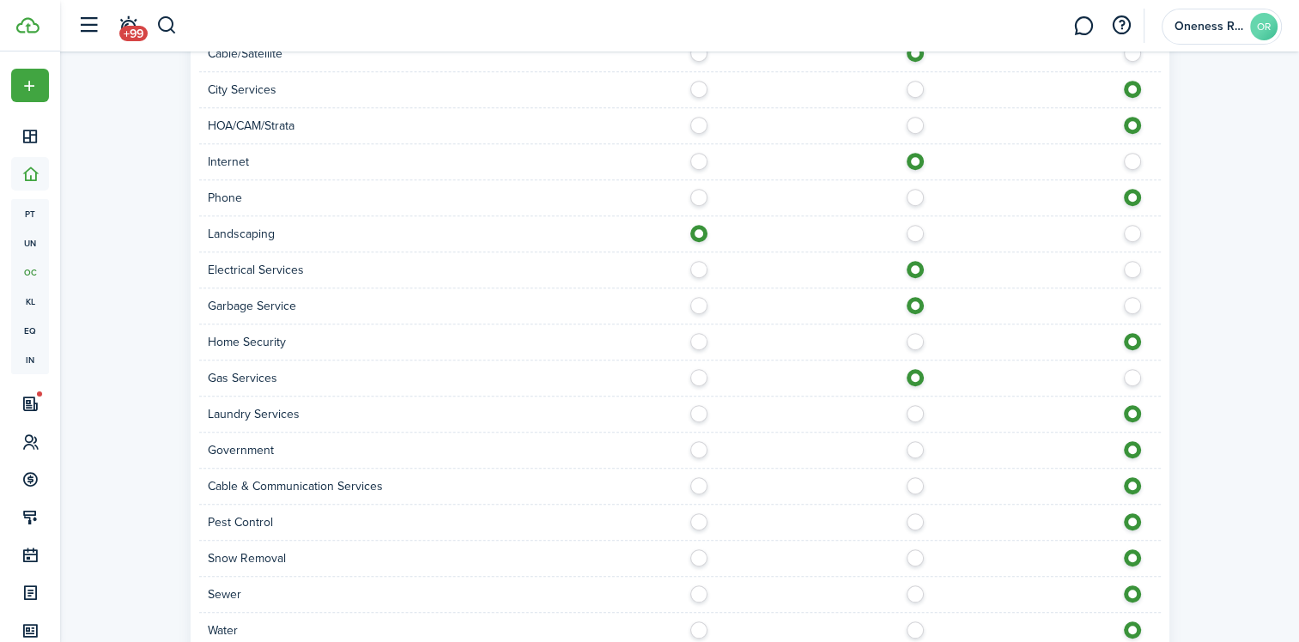
scroll to position [1202, 0]
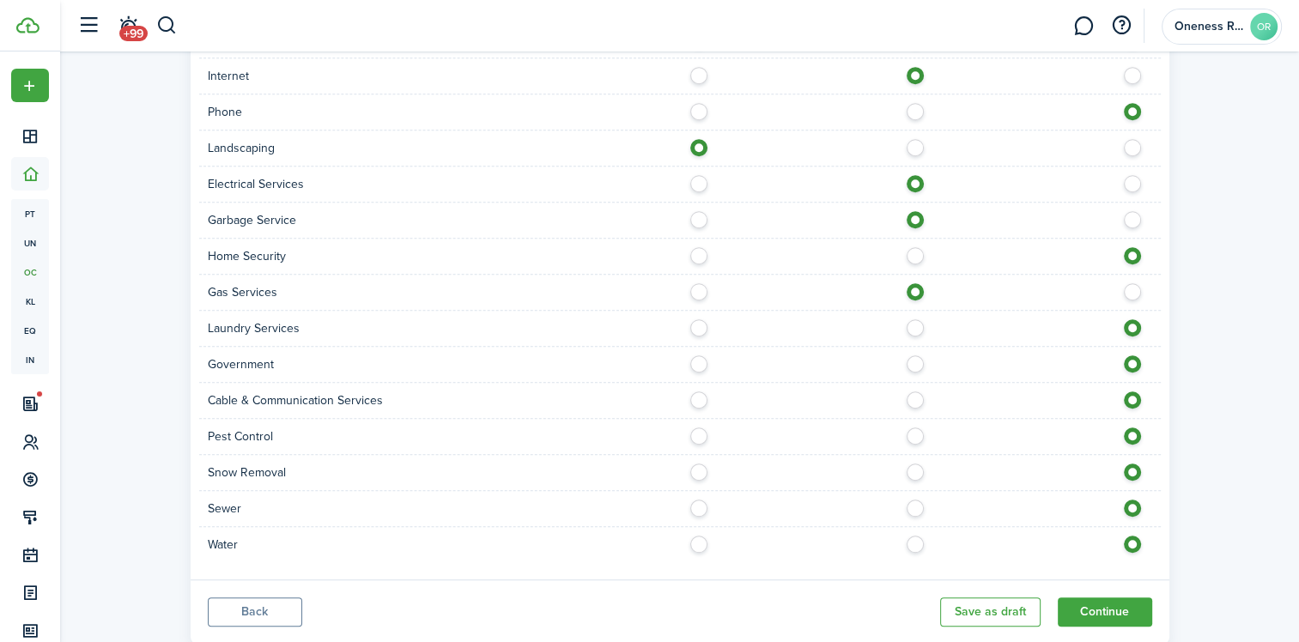
click at [912, 544] on label at bounding box center [920, 540] width 30 height 9
radio input "true"
click at [1099, 616] on button "Continue" at bounding box center [1105, 611] width 94 height 29
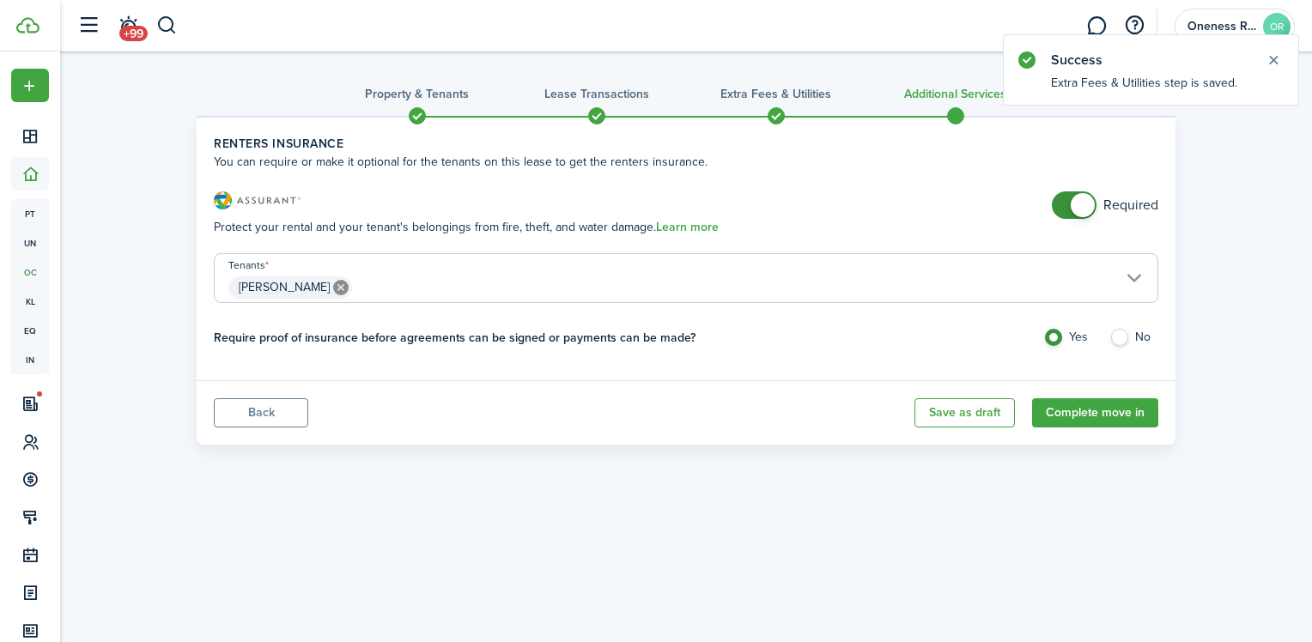
click at [1130, 341] on label "No" at bounding box center [1133, 342] width 49 height 26
radio input "false"
radio input "true"
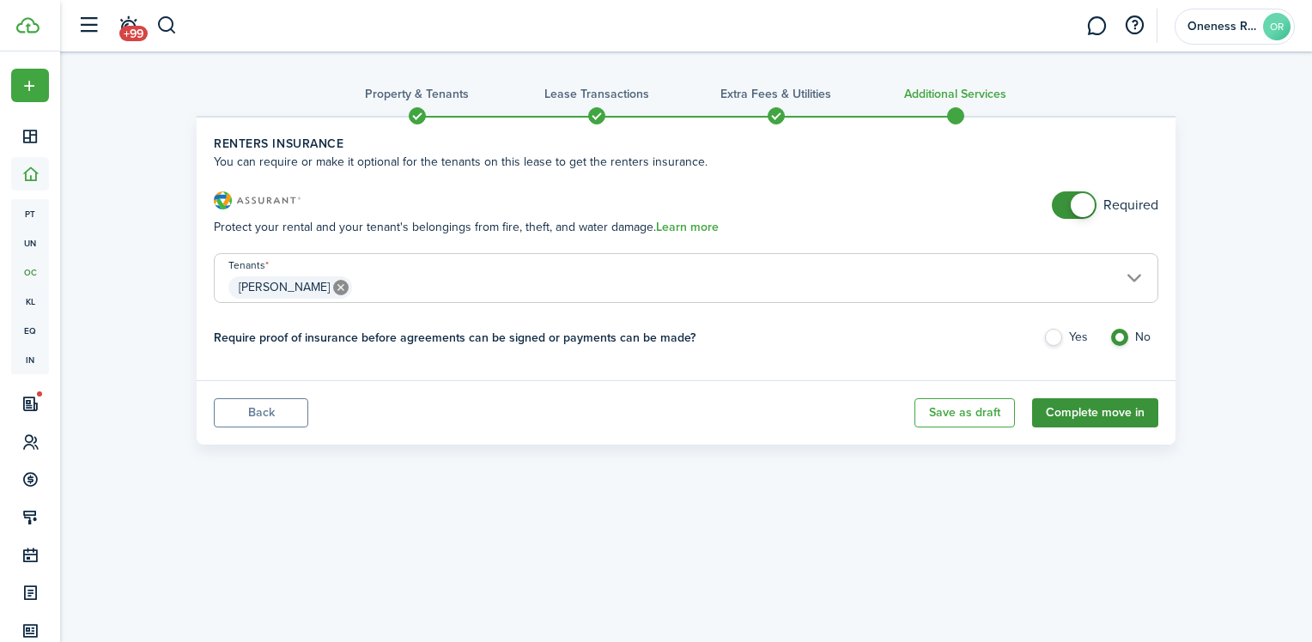
click at [1099, 414] on button "Complete move in" at bounding box center [1095, 412] width 126 height 29
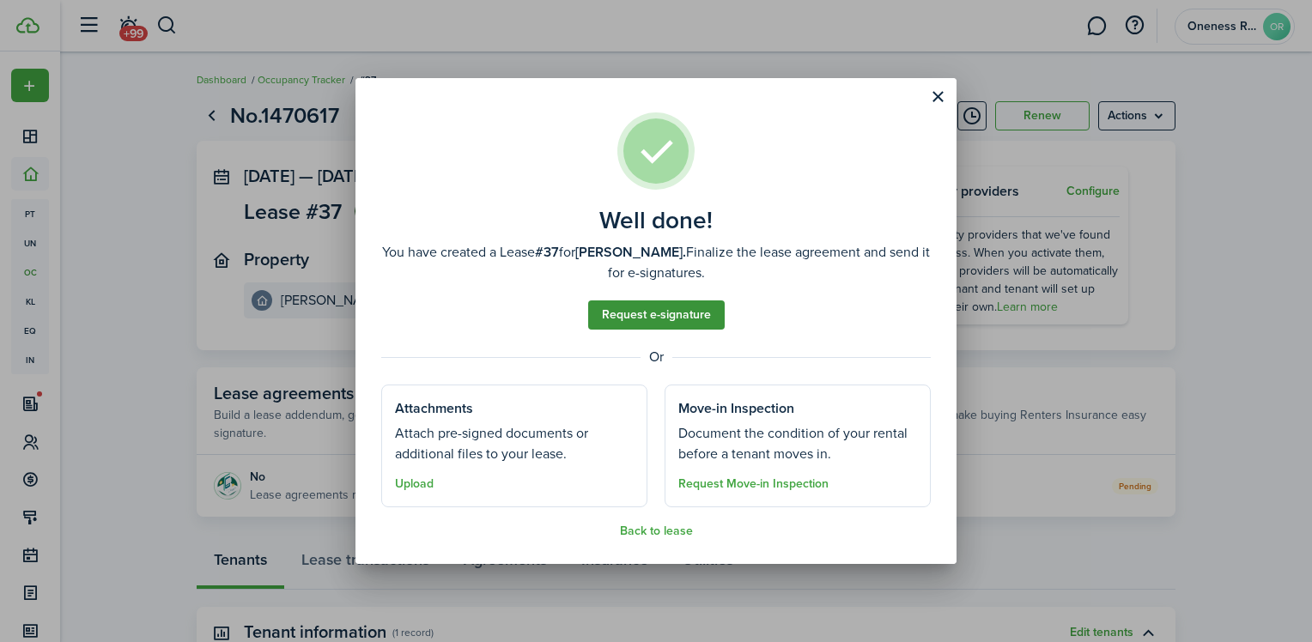
click at [653, 321] on link "Request e-signature" at bounding box center [656, 314] width 136 height 29
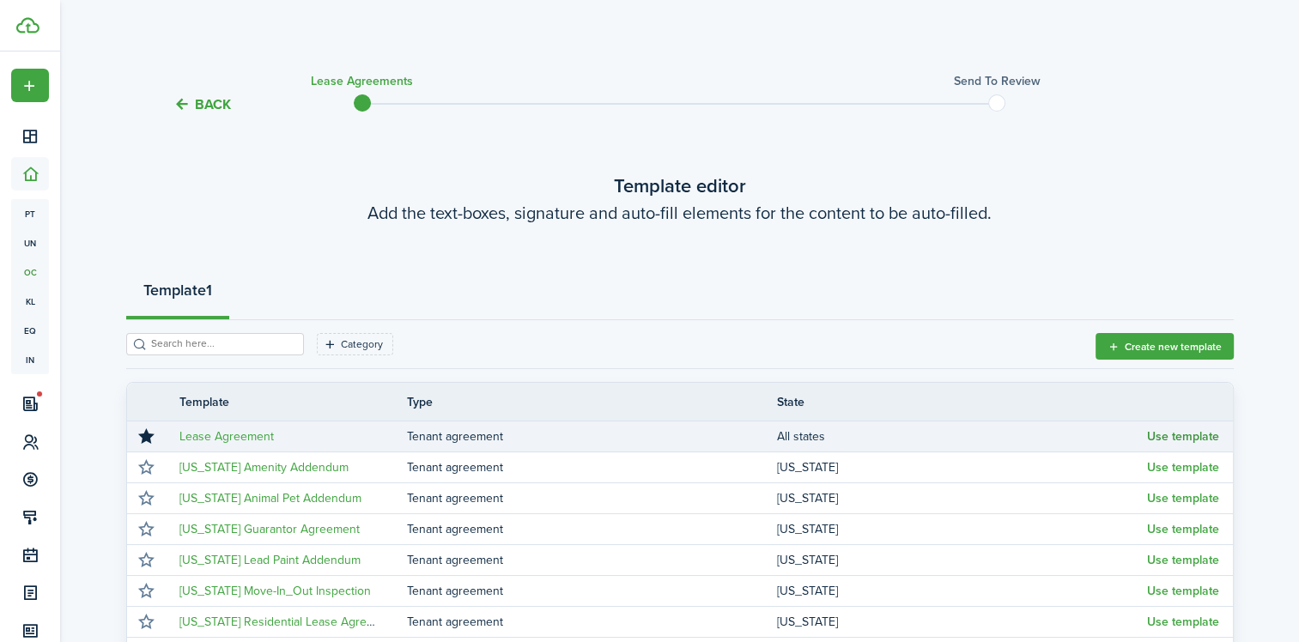
click at [1167, 438] on button "Use template" at bounding box center [1183, 437] width 72 height 14
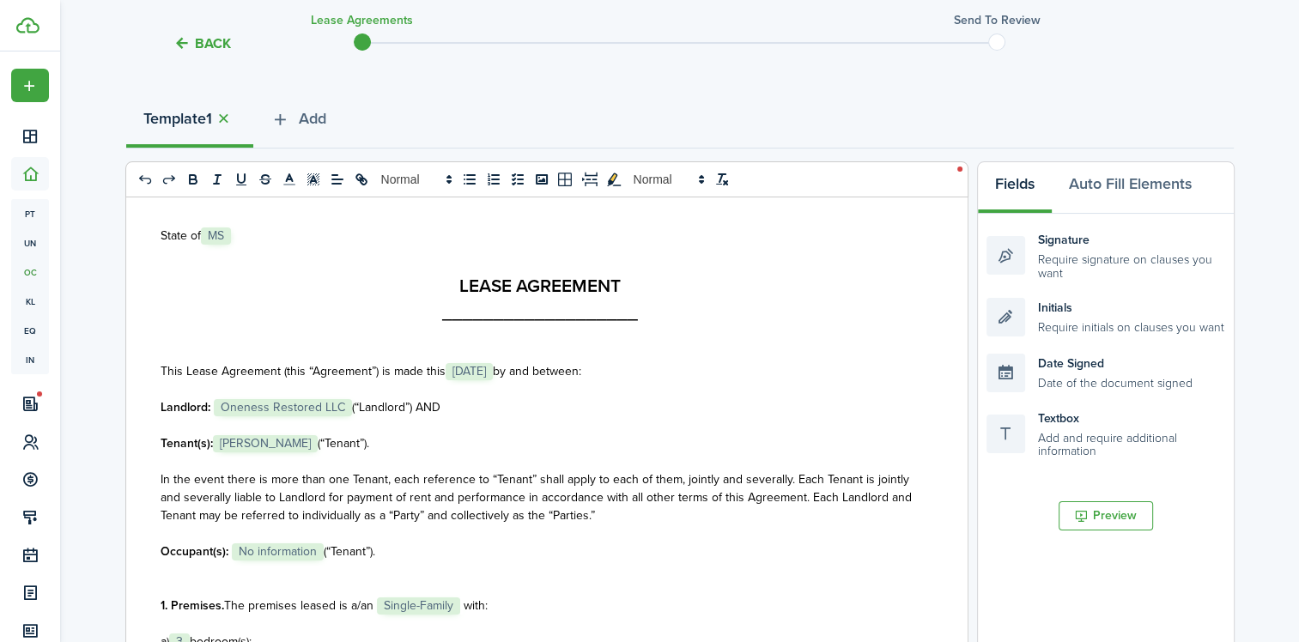
scroll to position [86, 0]
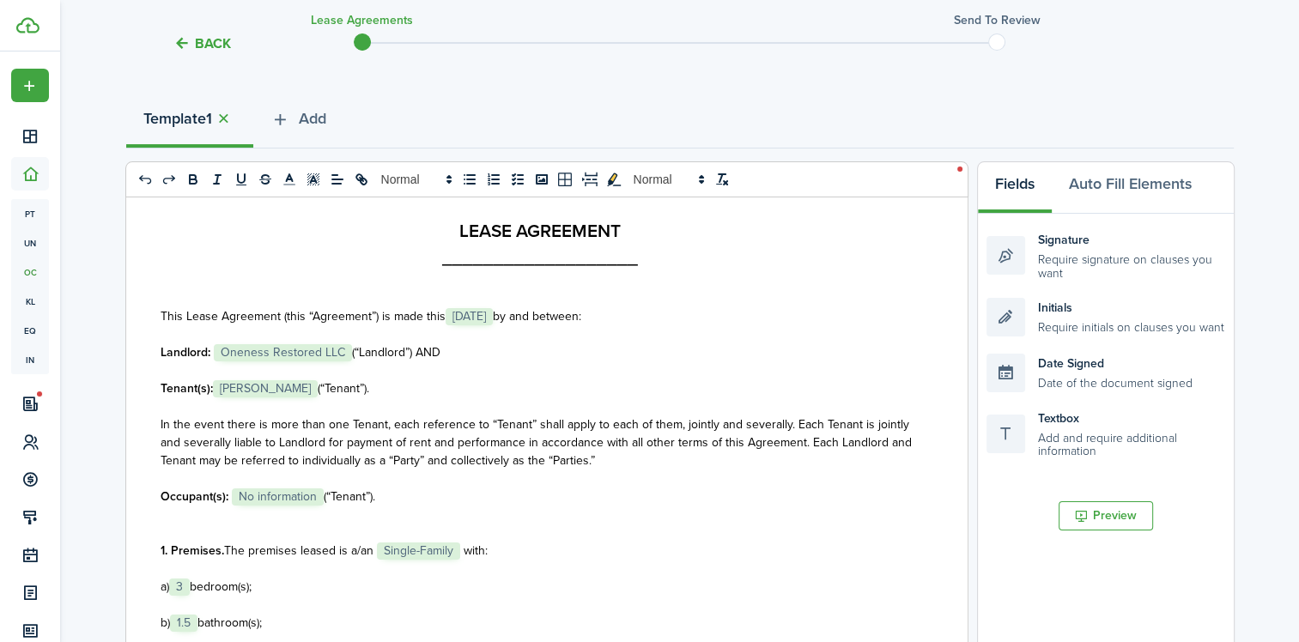
click at [241, 494] on span "No information" at bounding box center [278, 496] width 92 height 17
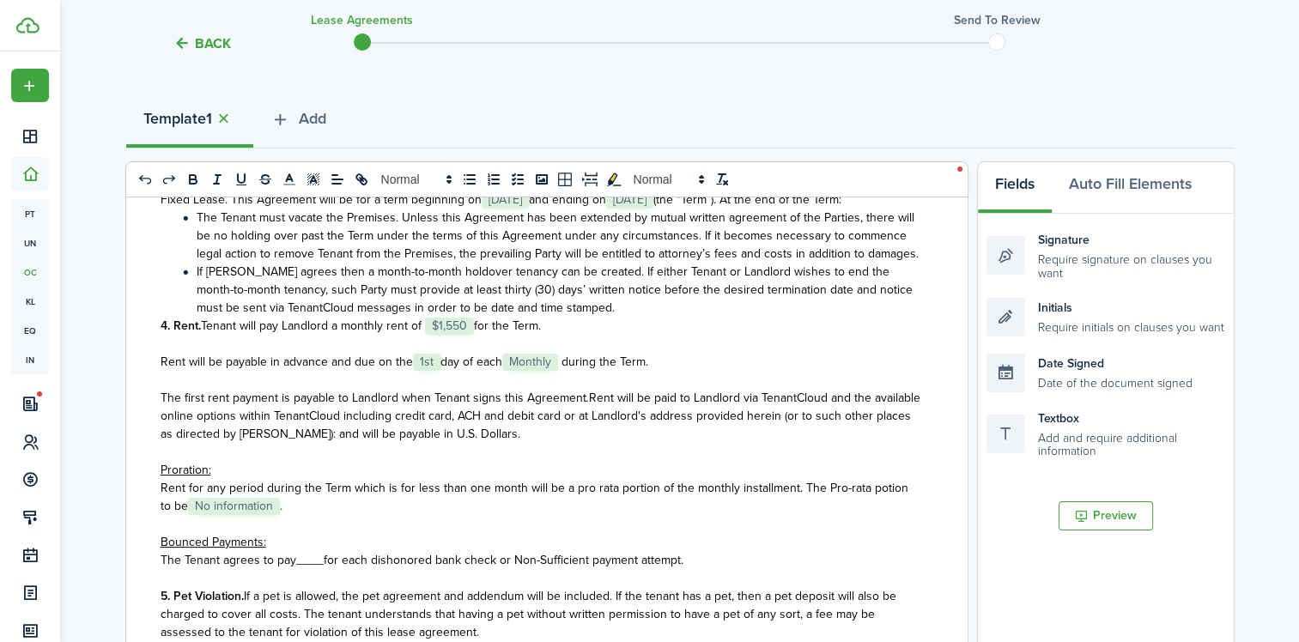
scroll to position [858, 0]
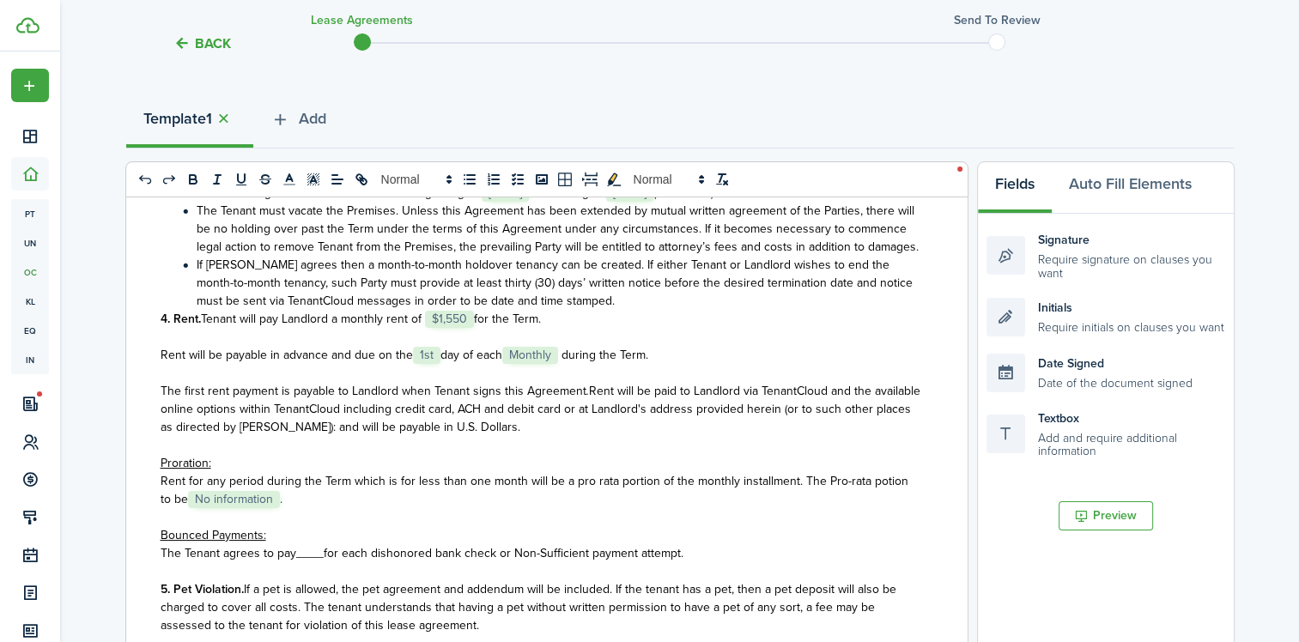
click at [458, 328] on span "$1,550" at bounding box center [449, 319] width 49 height 17
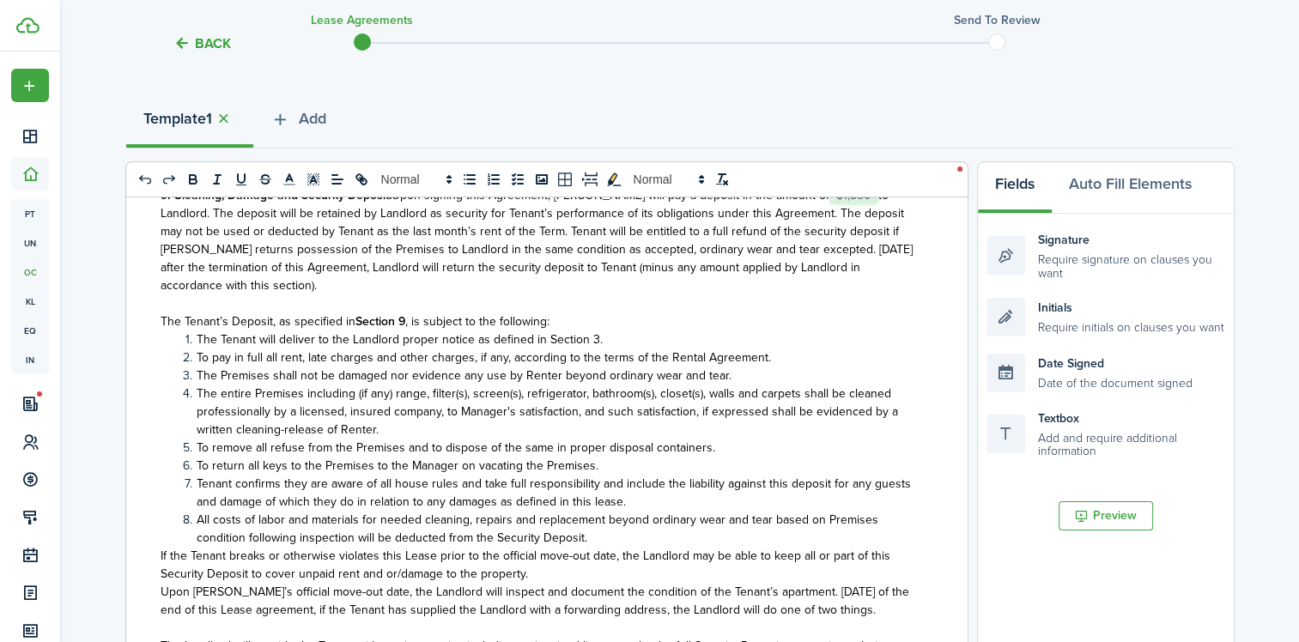
scroll to position [1459, 0]
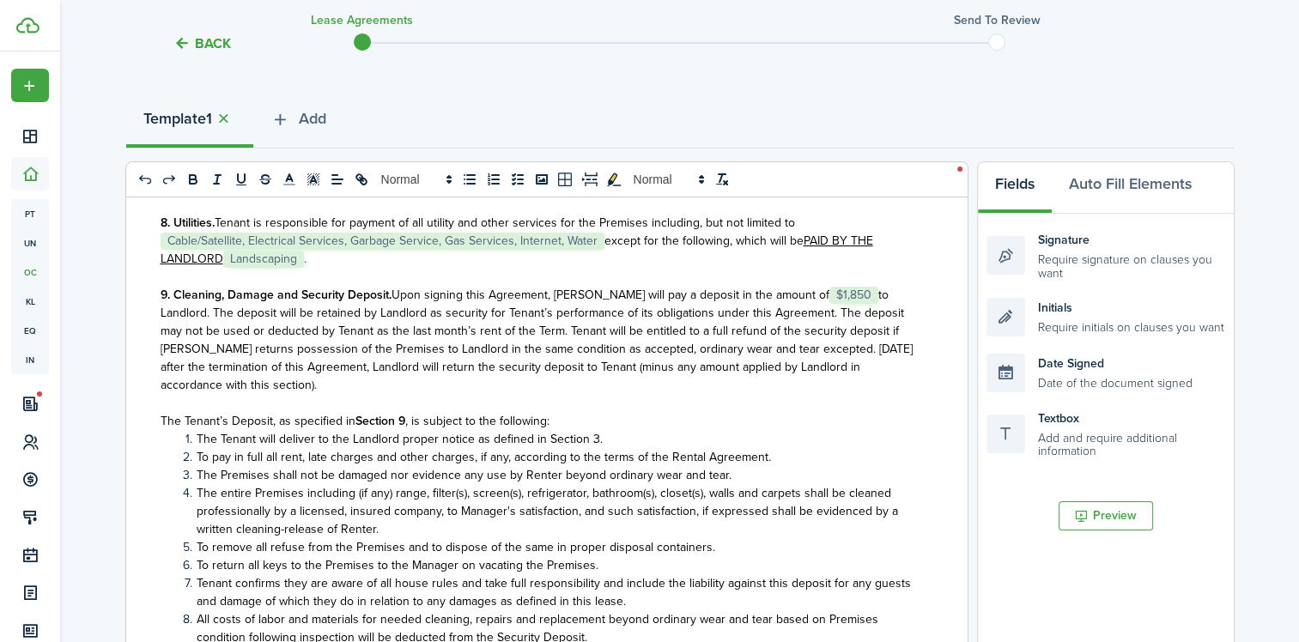
click at [829, 304] on span "$1,850" at bounding box center [853, 295] width 49 height 17
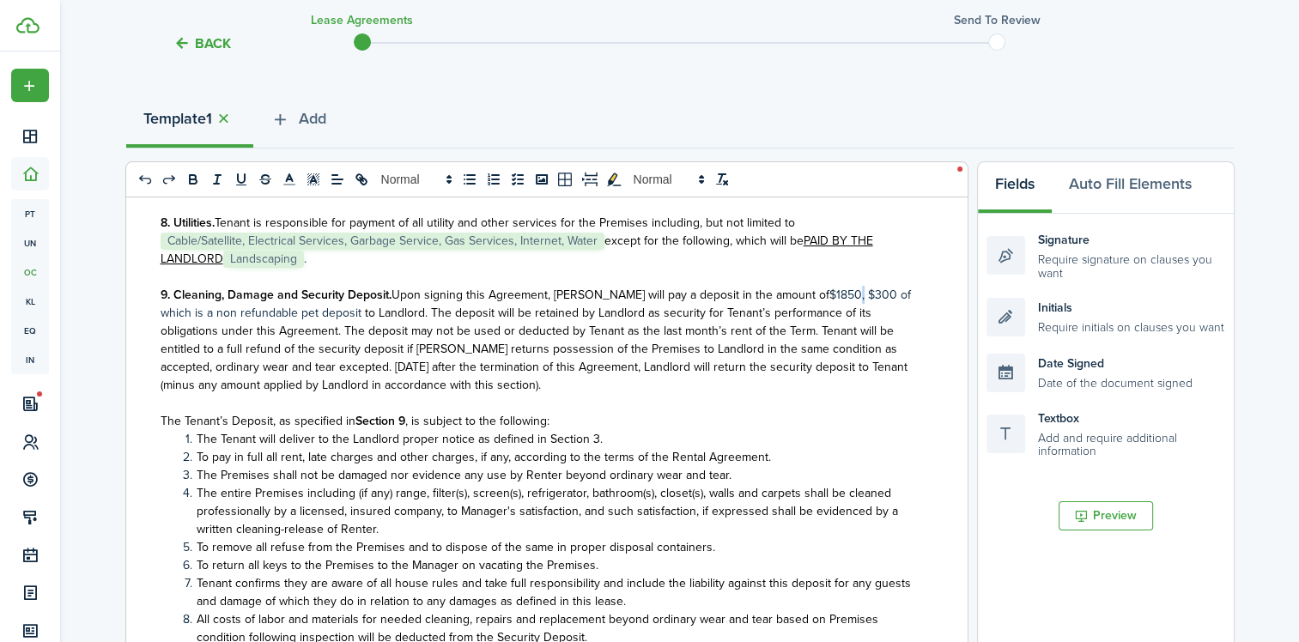
click at [807, 330] on p "9. Cleaning, Damage and Security Deposit. Upon signing this Agreement, [PERSON_…" at bounding box center [541, 340] width 760 height 108
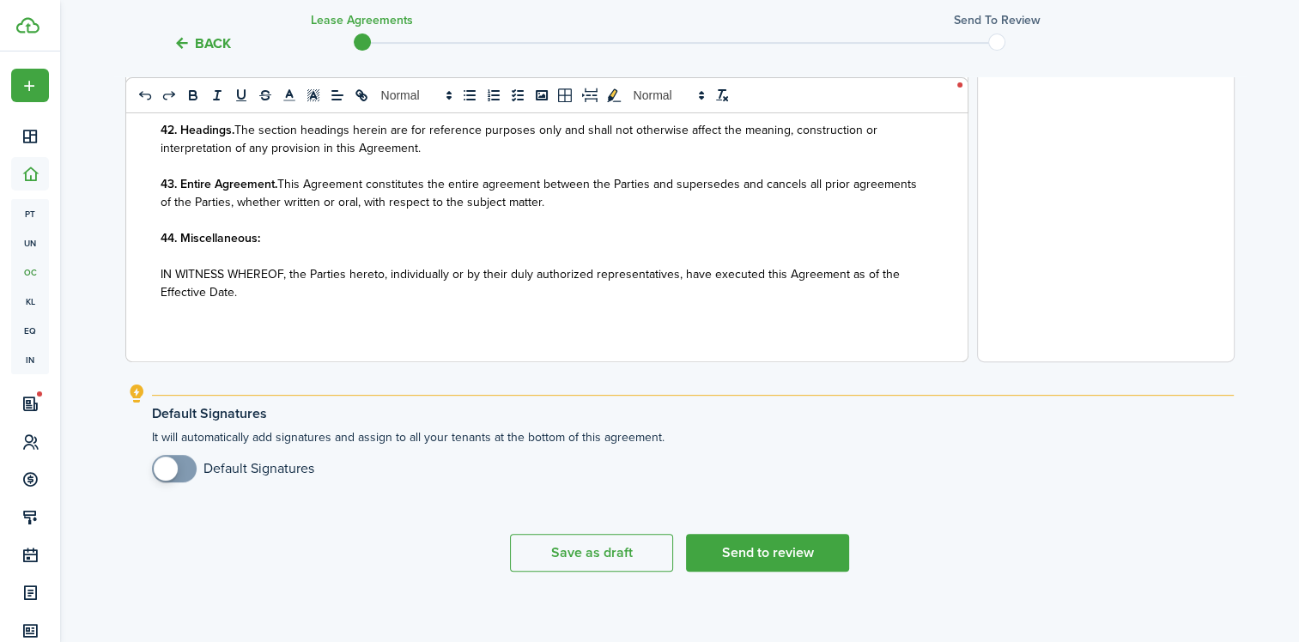
scroll to position [692, 0]
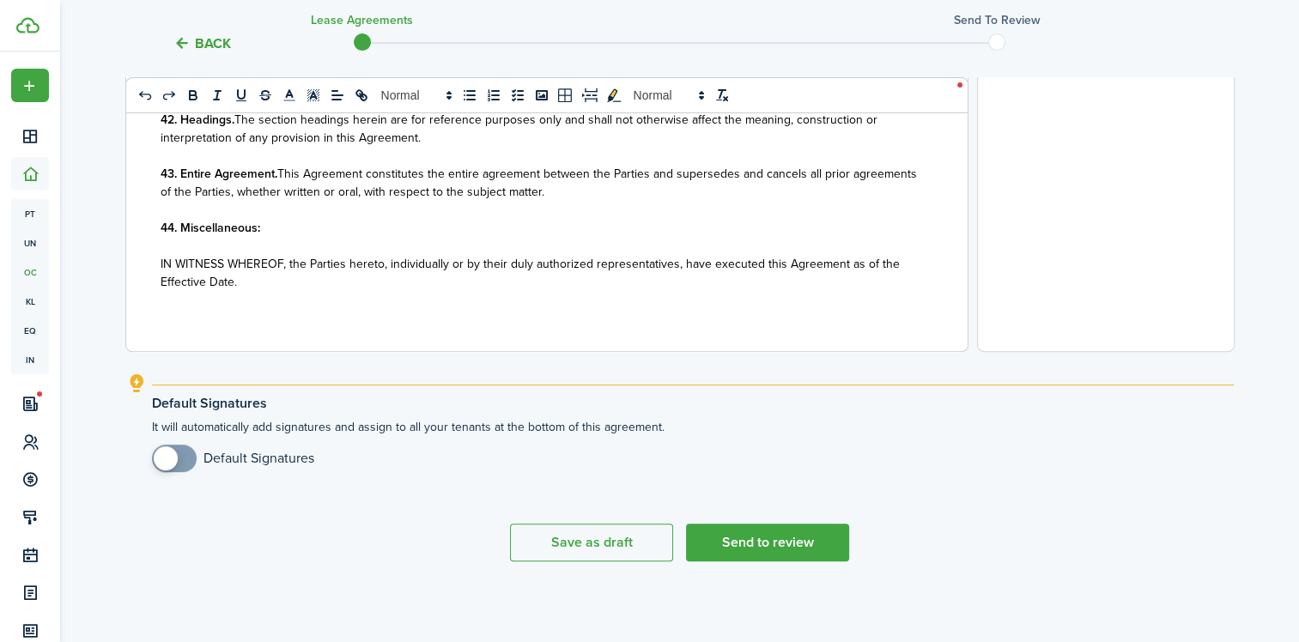
checkbox input "true"
click at [167, 455] on span at bounding box center [166, 458] width 24 height 24
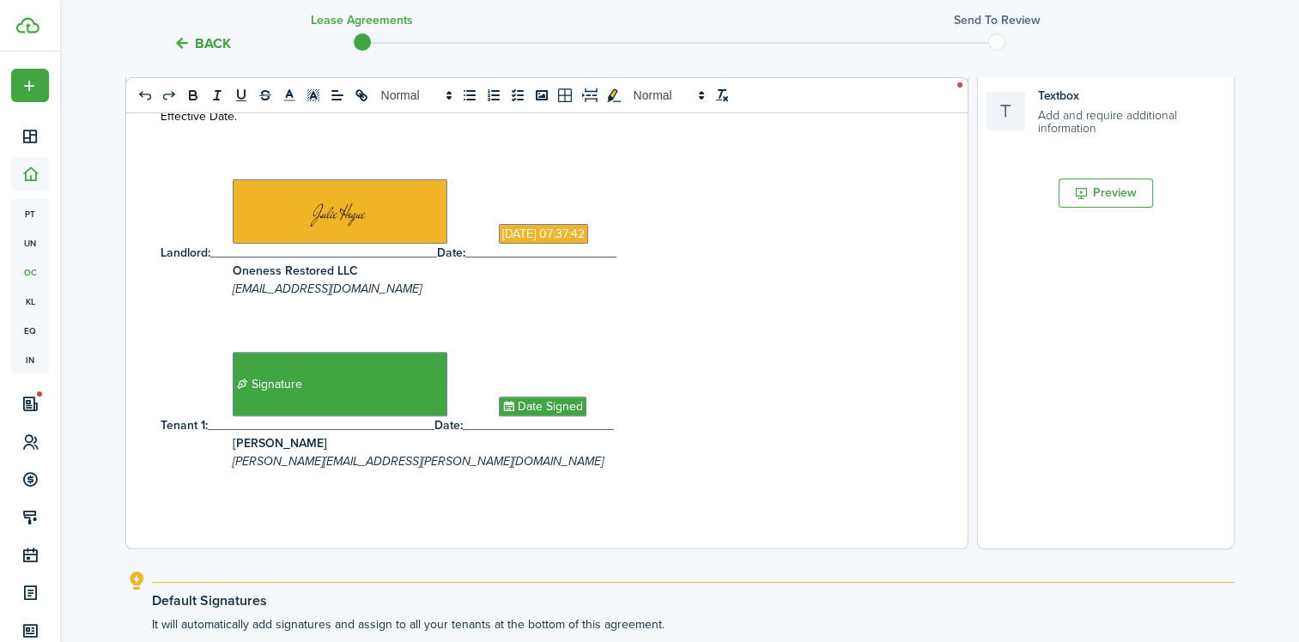
scroll to position [601, 0]
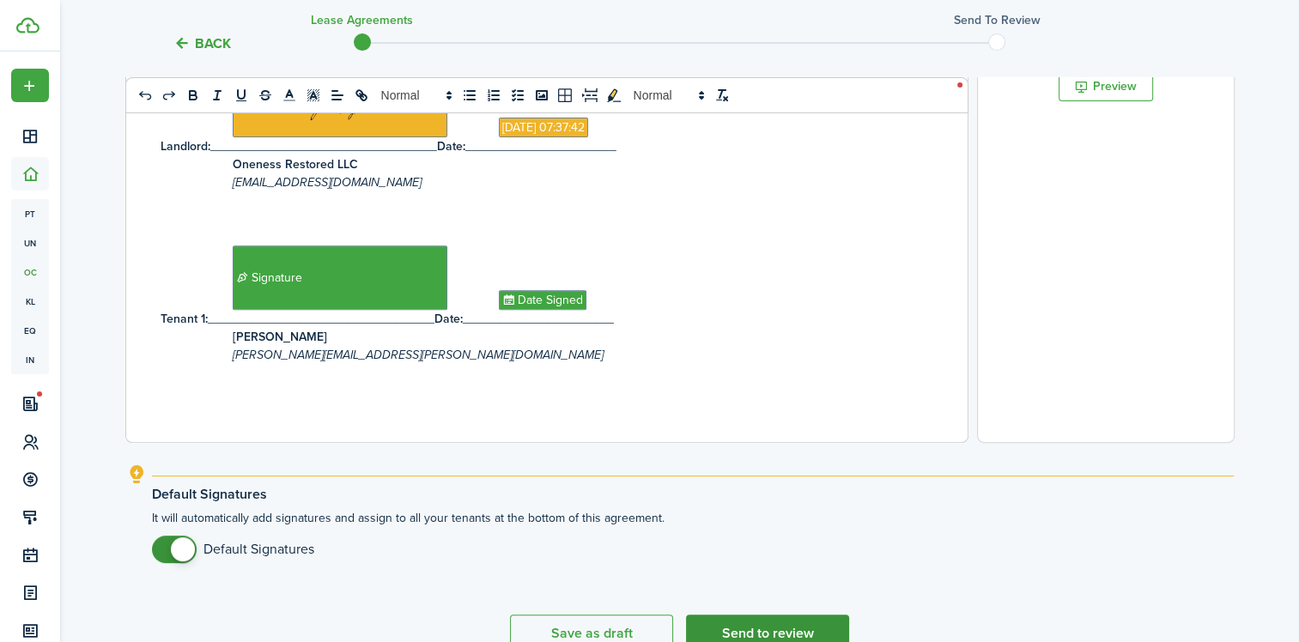
click at [748, 629] on button "Send to review" at bounding box center [767, 634] width 163 height 38
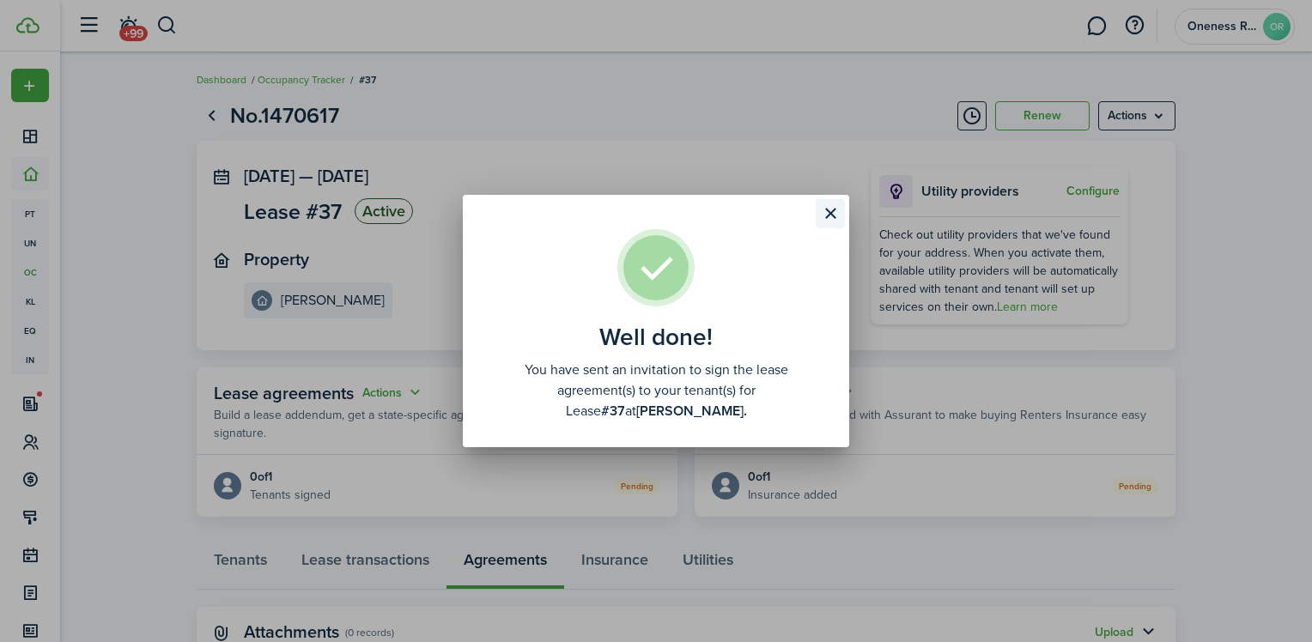
click at [839, 224] on button "Close modal" at bounding box center [829, 213] width 29 height 29
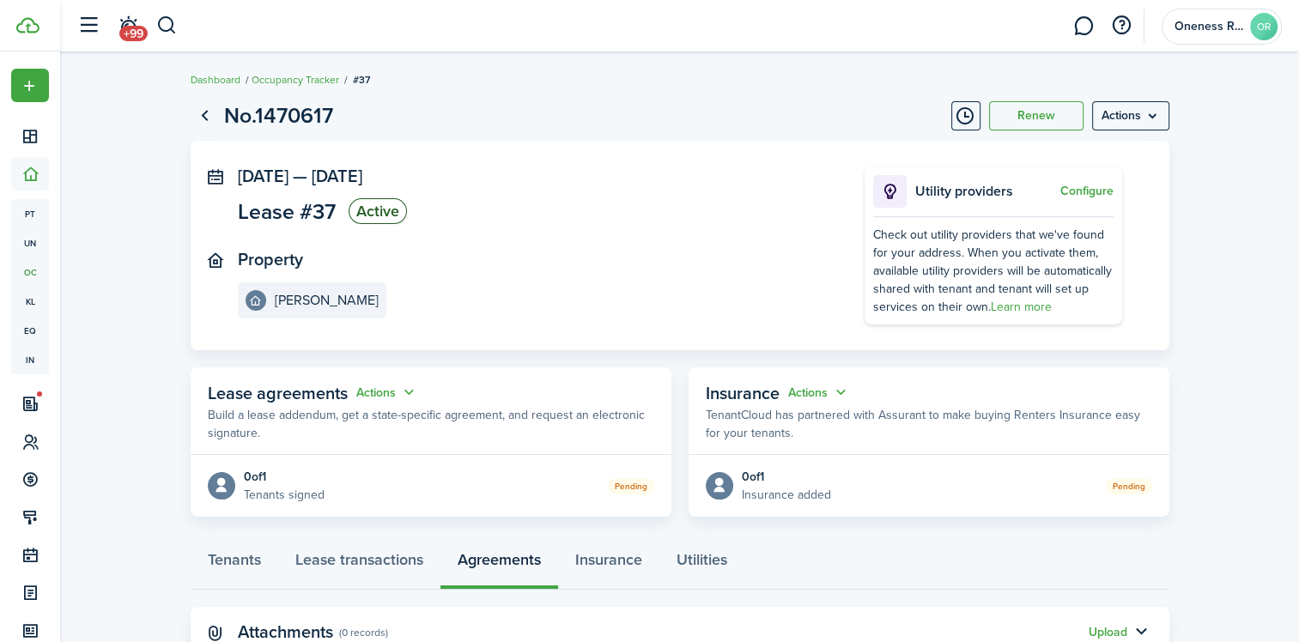
scroll to position [63, 0]
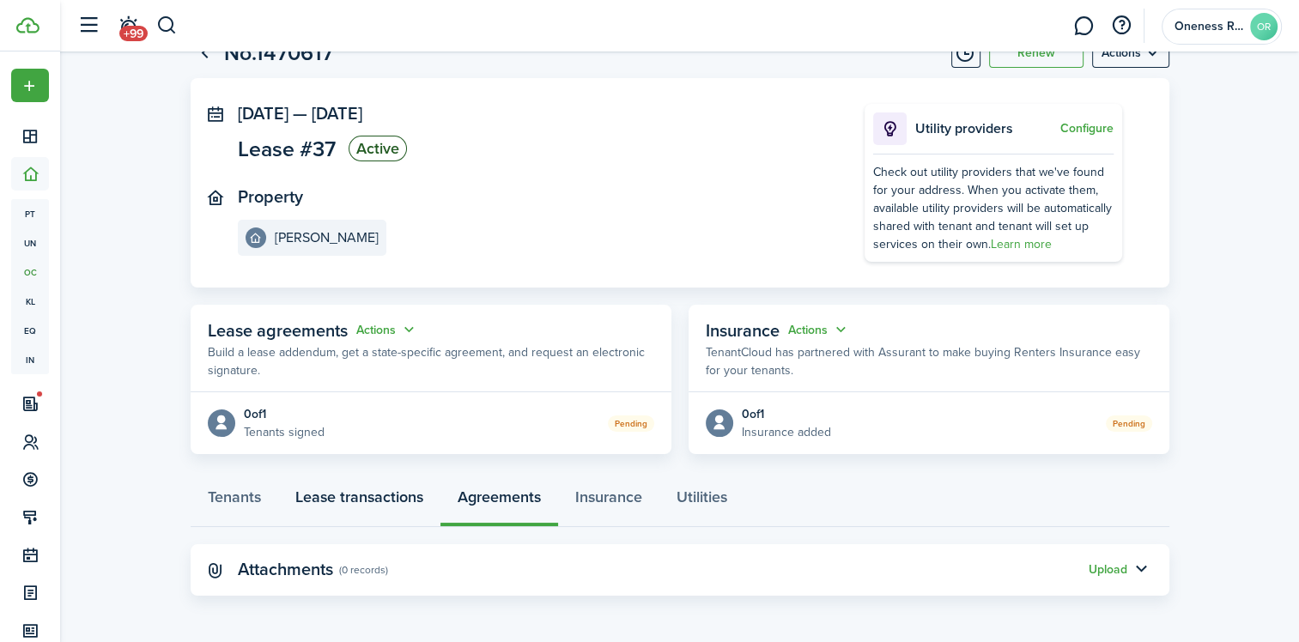
click at [348, 502] on link "Lease transactions" at bounding box center [359, 502] width 162 height 52
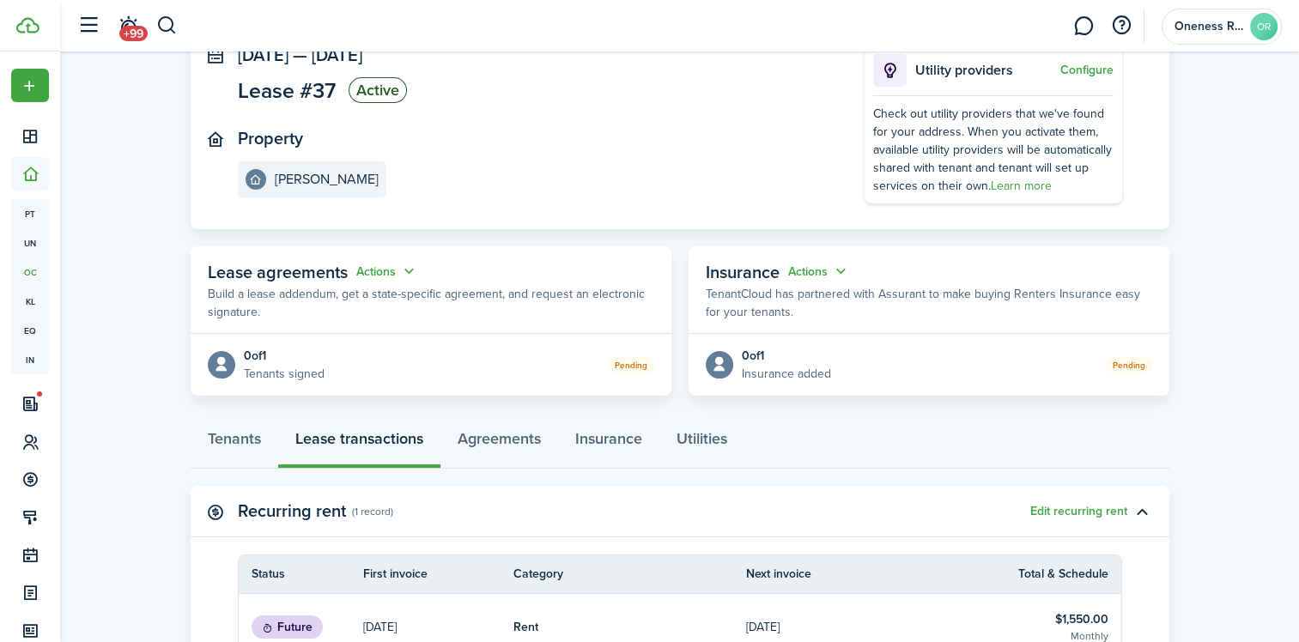
scroll to position [343, 0]
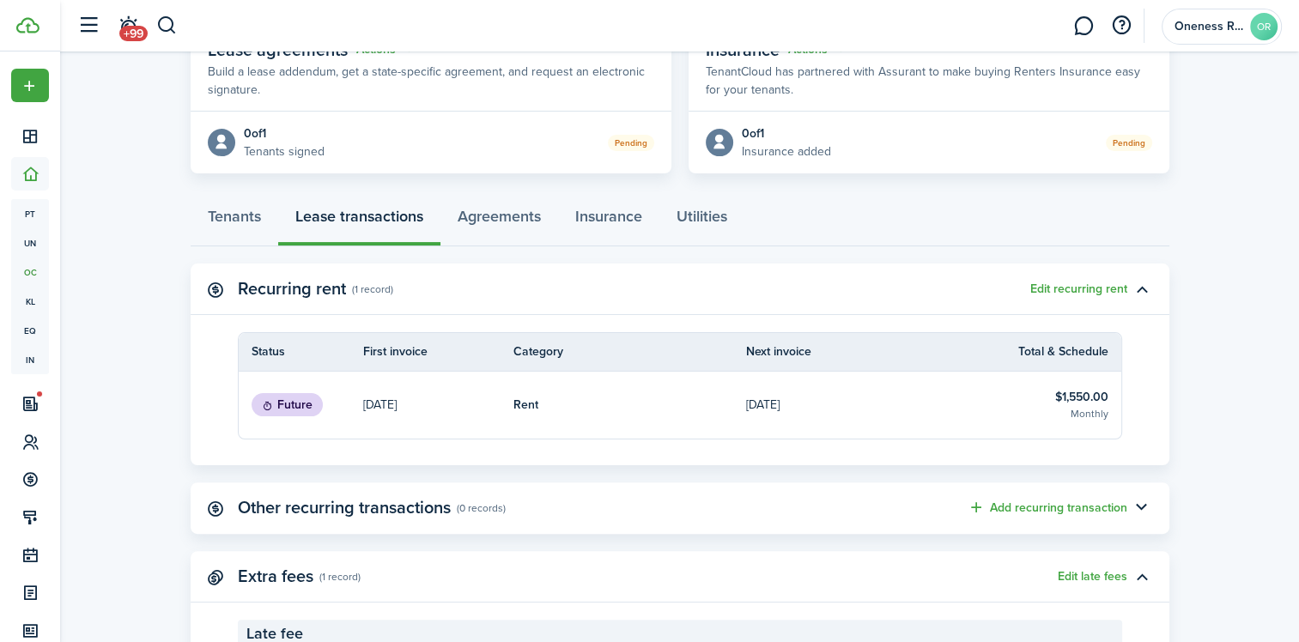
click at [1078, 397] on table-info-title "$1,550.00" at bounding box center [1081, 397] width 53 height 18
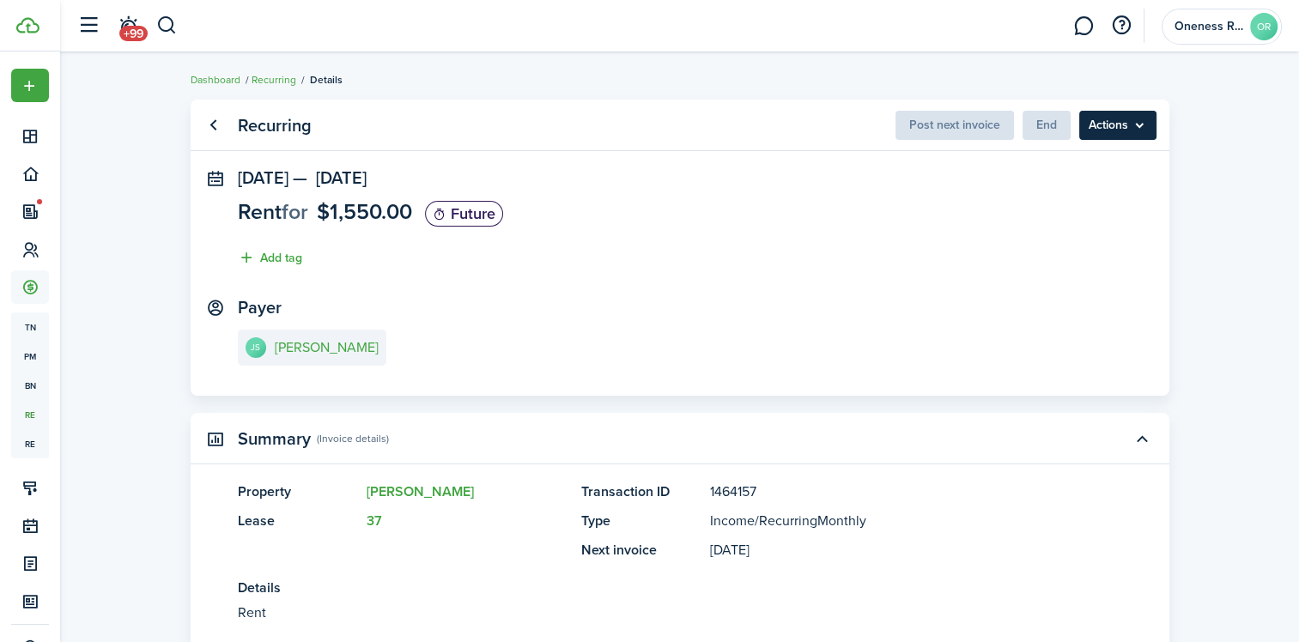
click at [1139, 126] on menu-btn "Actions" at bounding box center [1117, 125] width 77 height 29
click at [690, 336] on panel-main-section "Payer JS [PERSON_NAME]" at bounding box center [680, 334] width 884 height 73
click at [220, 126] on link "Go back" at bounding box center [213, 125] width 29 height 29
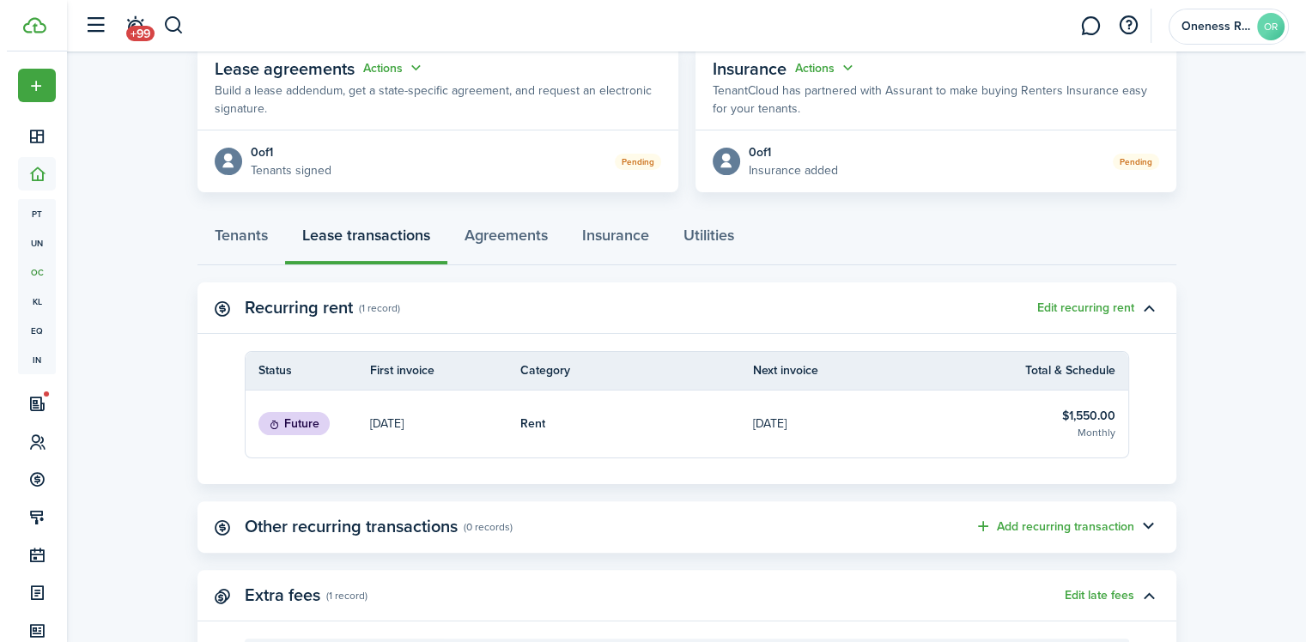
scroll to position [343, 0]
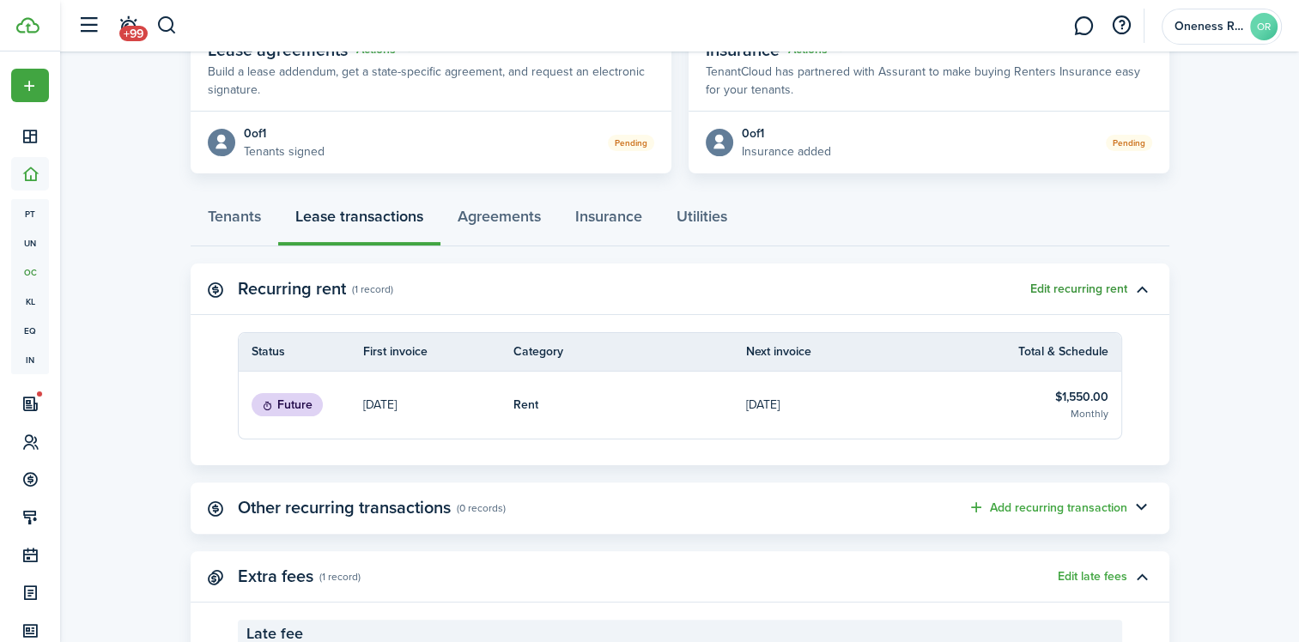
click at [1044, 294] on button "Edit recurring rent" at bounding box center [1078, 289] width 97 height 14
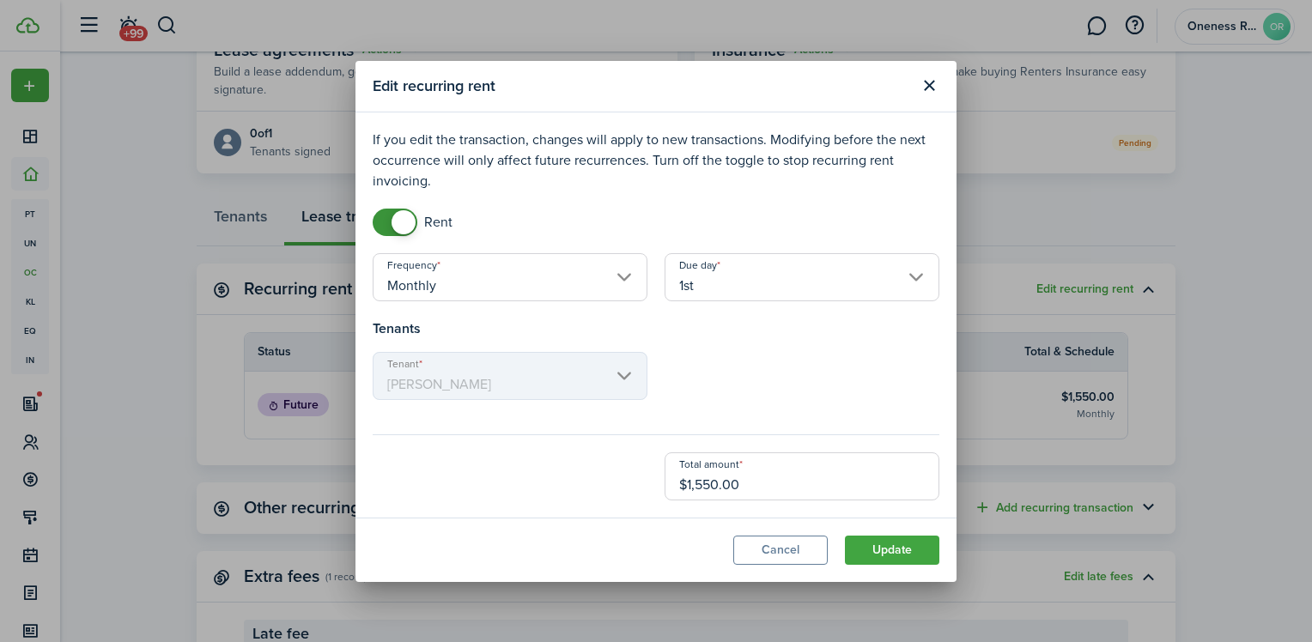
drag, startPoint x: 695, startPoint y: 486, endPoint x: 718, endPoint y: 482, distance: 22.7
click at [718, 482] on input "$1,550.00" at bounding box center [801, 476] width 275 height 48
type input "$1,600.00"
click at [897, 555] on button "Update" at bounding box center [892, 550] width 94 height 29
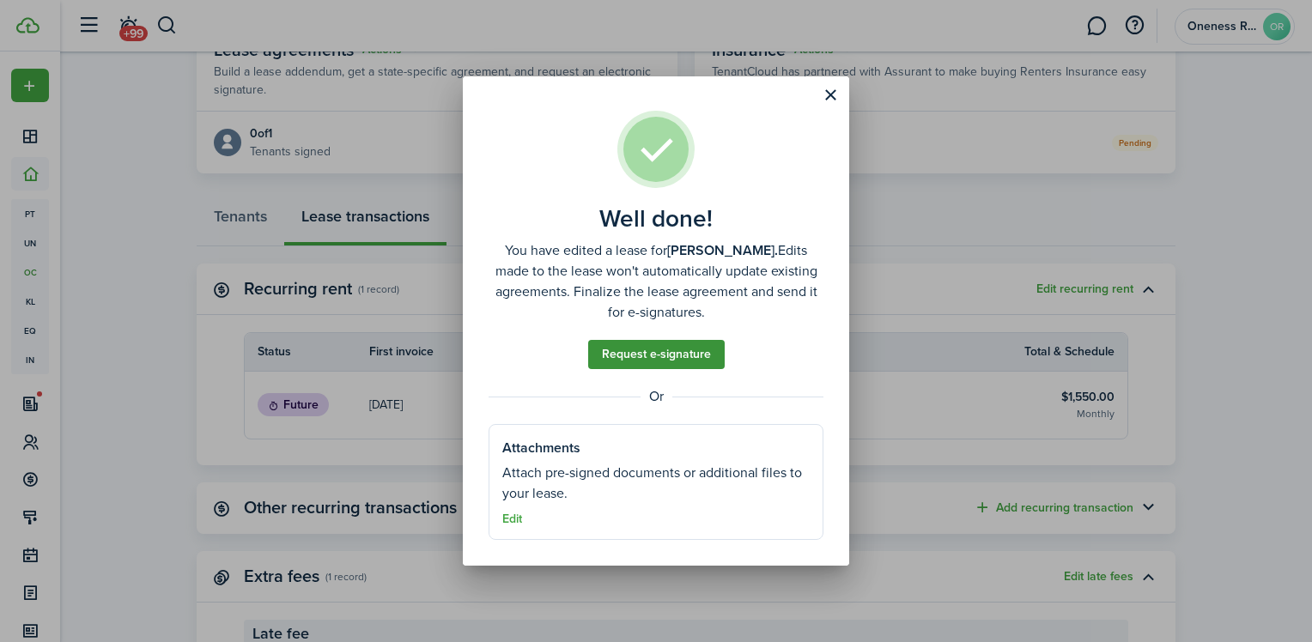
click at [666, 348] on link "Request e-signature" at bounding box center [656, 354] width 136 height 29
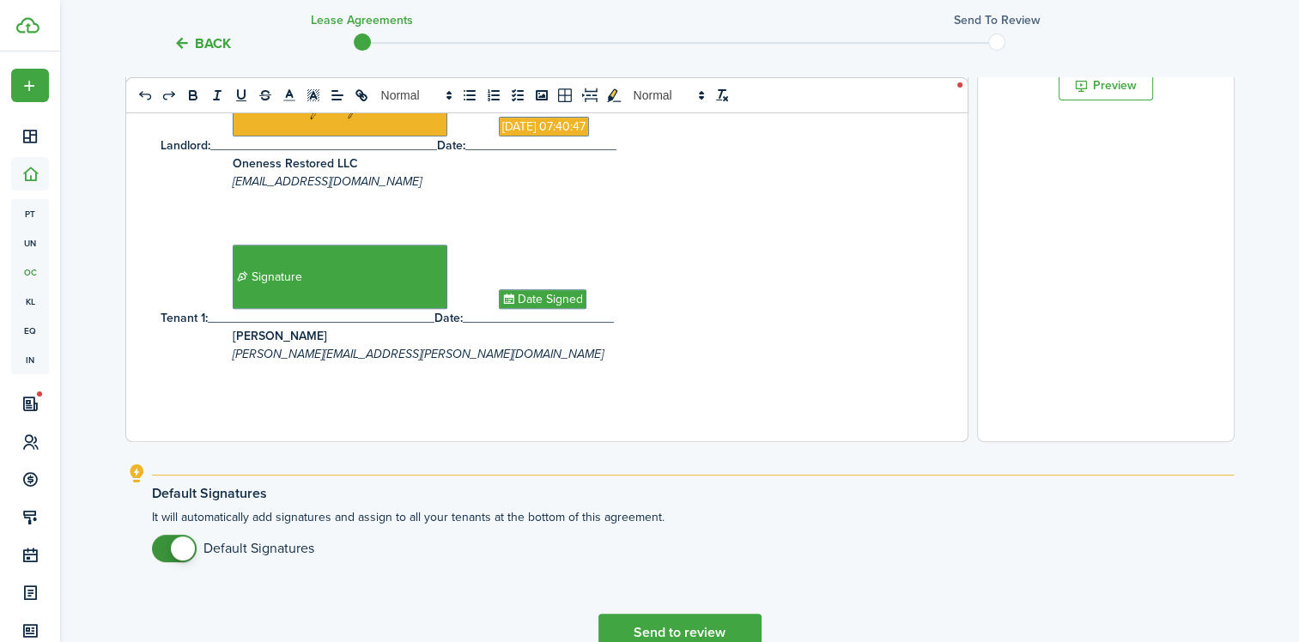
scroll to position [687, 0]
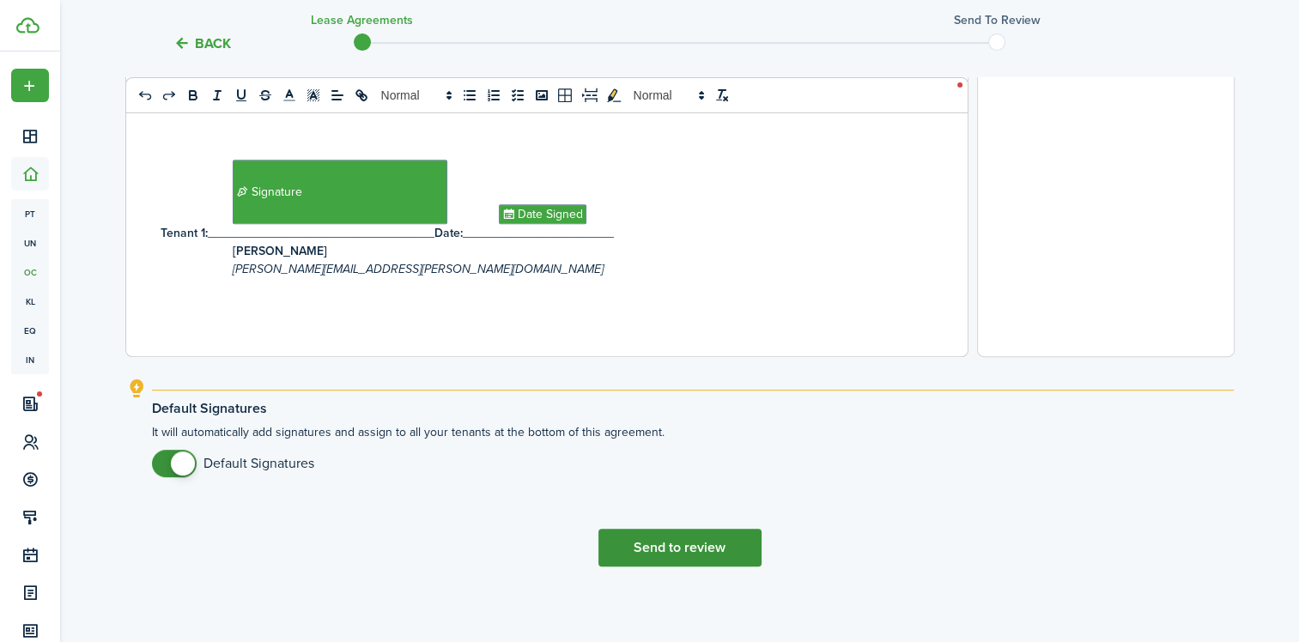
click at [655, 559] on button "Send to review" at bounding box center [679, 548] width 163 height 38
